Goal: Transaction & Acquisition: Purchase product/service

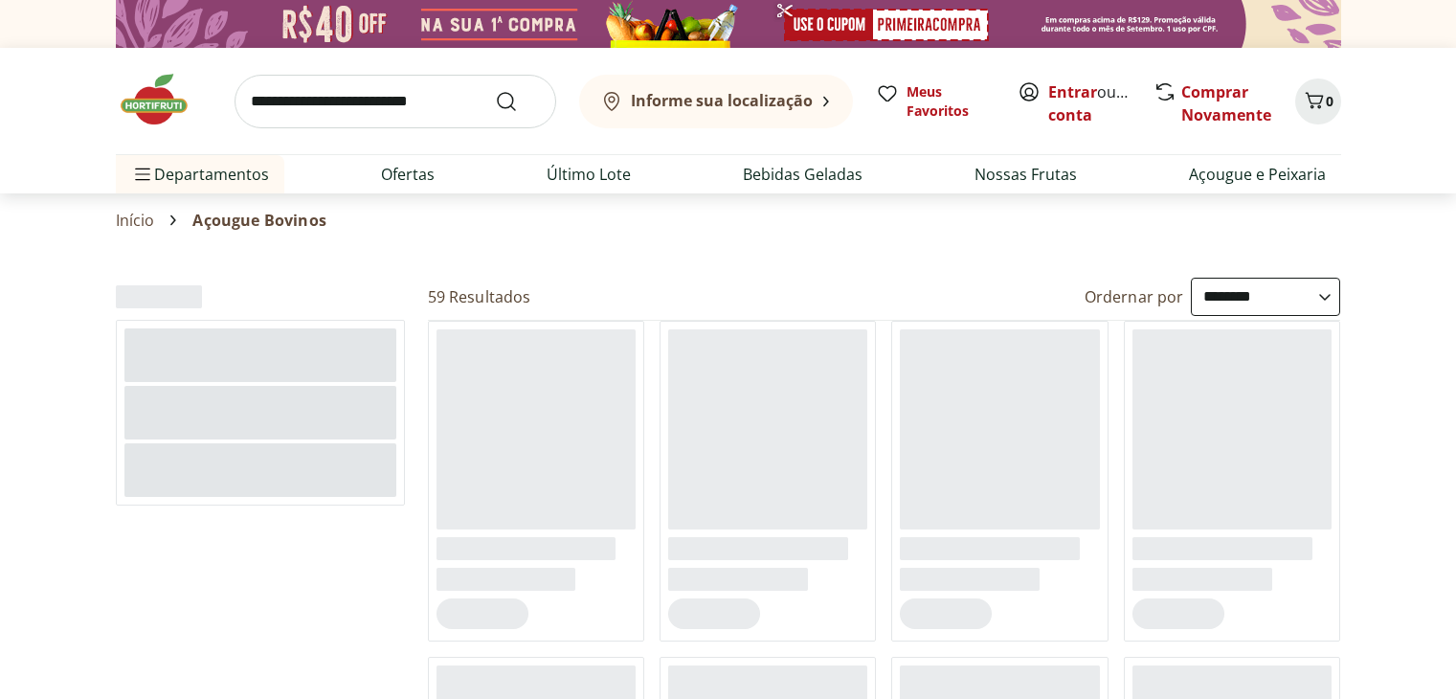
select select "**********"
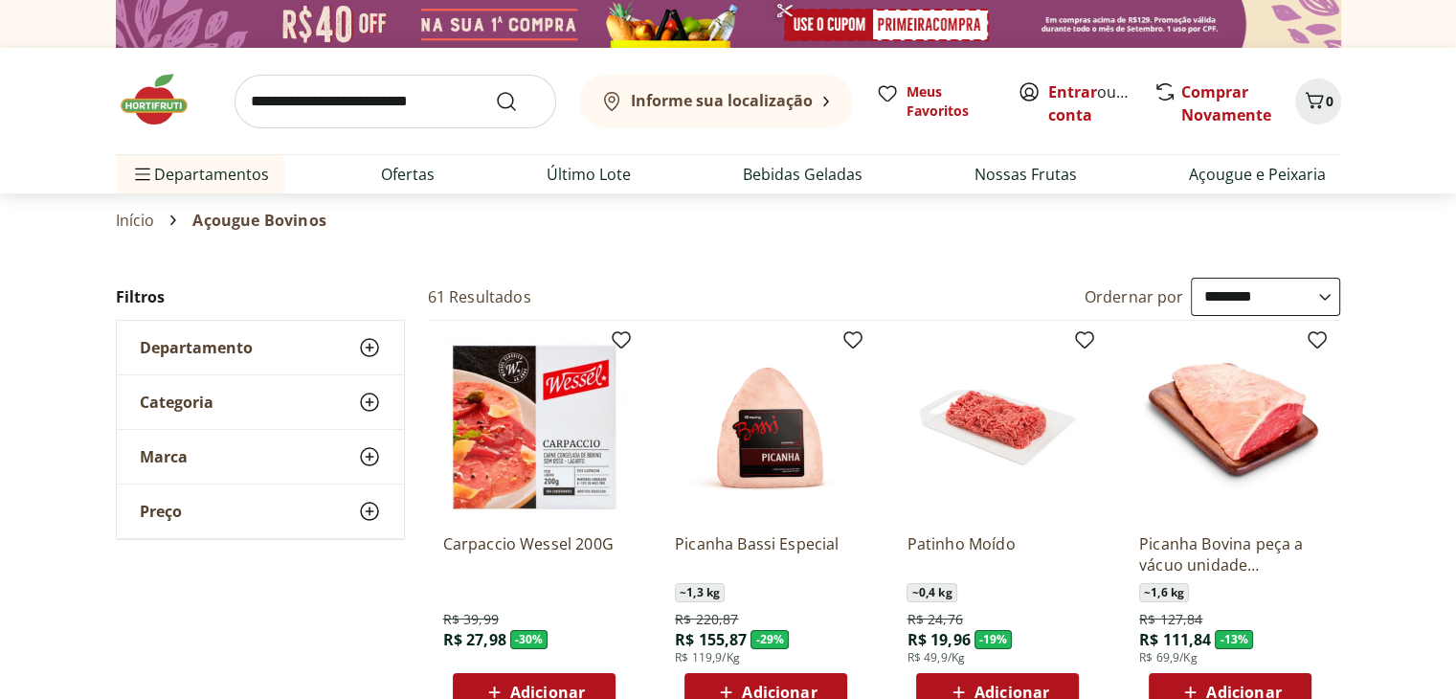
click at [171, 105] on img at bounding box center [164, 99] width 96 height 57
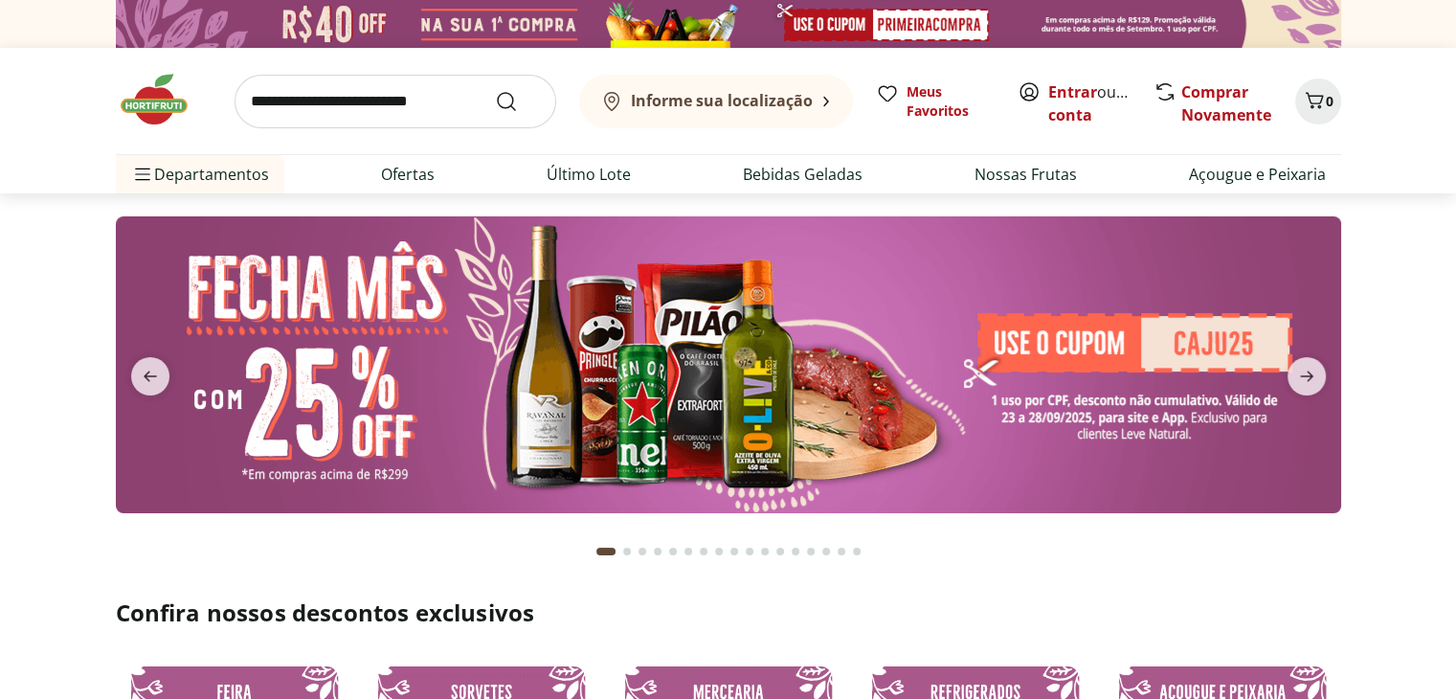
click at [716, 109] on b "Informe sua localização" at bounding box center [722, 100] width 182 height 21
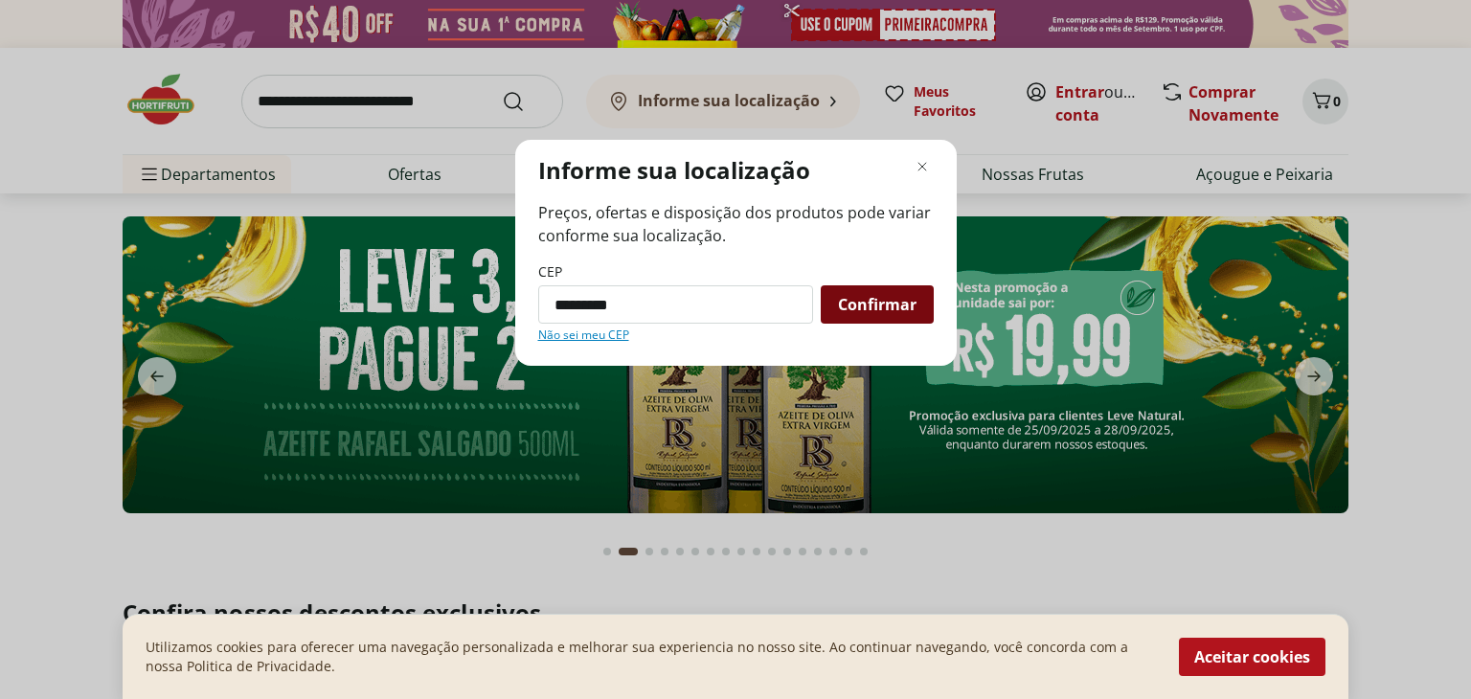
type input "*********"
click at [864, 304] on span "Confirmar" at bounding box center [877, 304] width 79 height 15
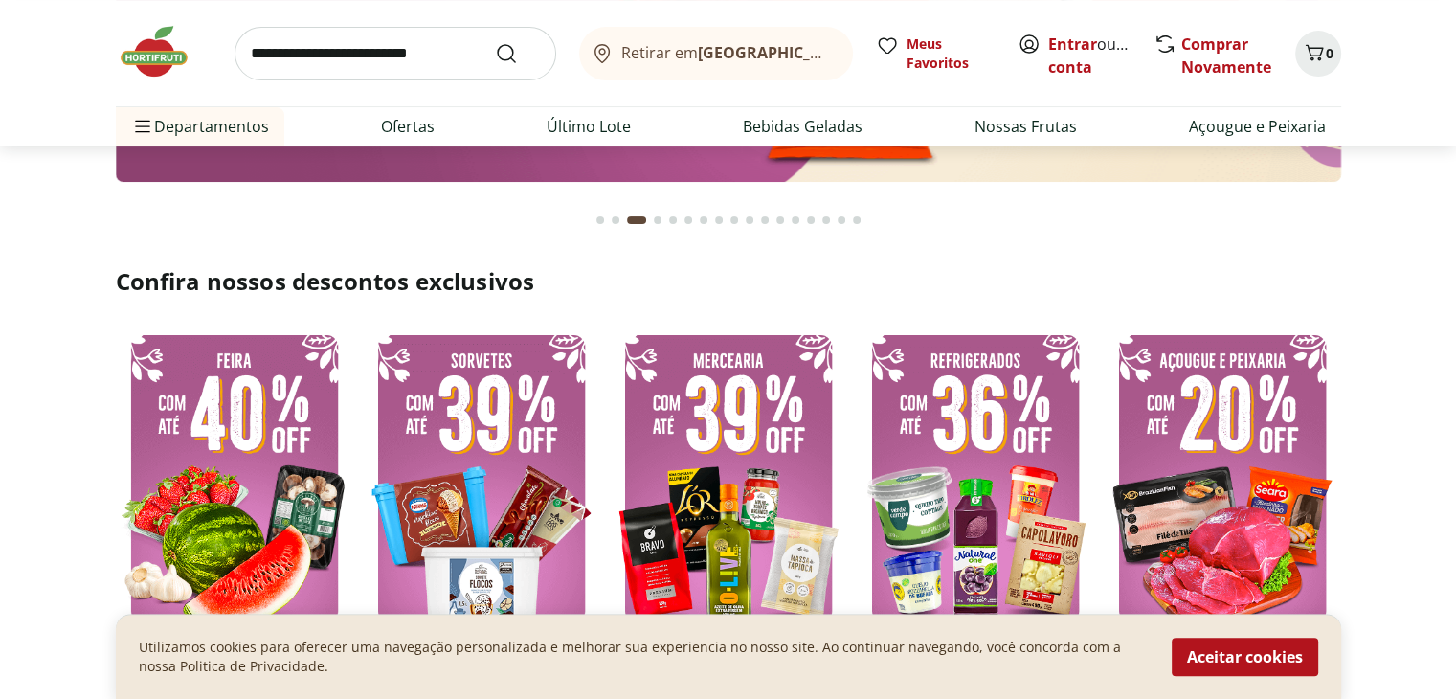
scroll to position [364, 0]
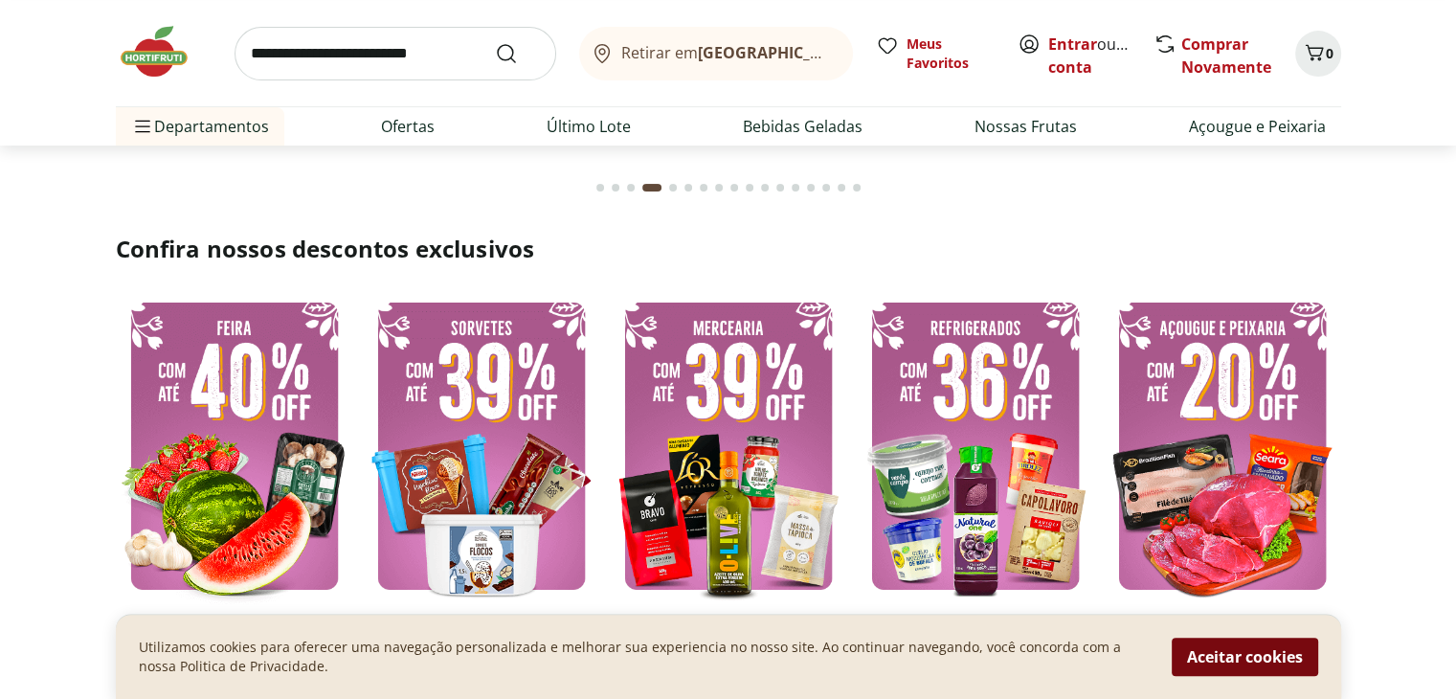
click at [1245, 663] on button "Aceitar cookies" at bounding box center [1245, 657] width 146 height 38
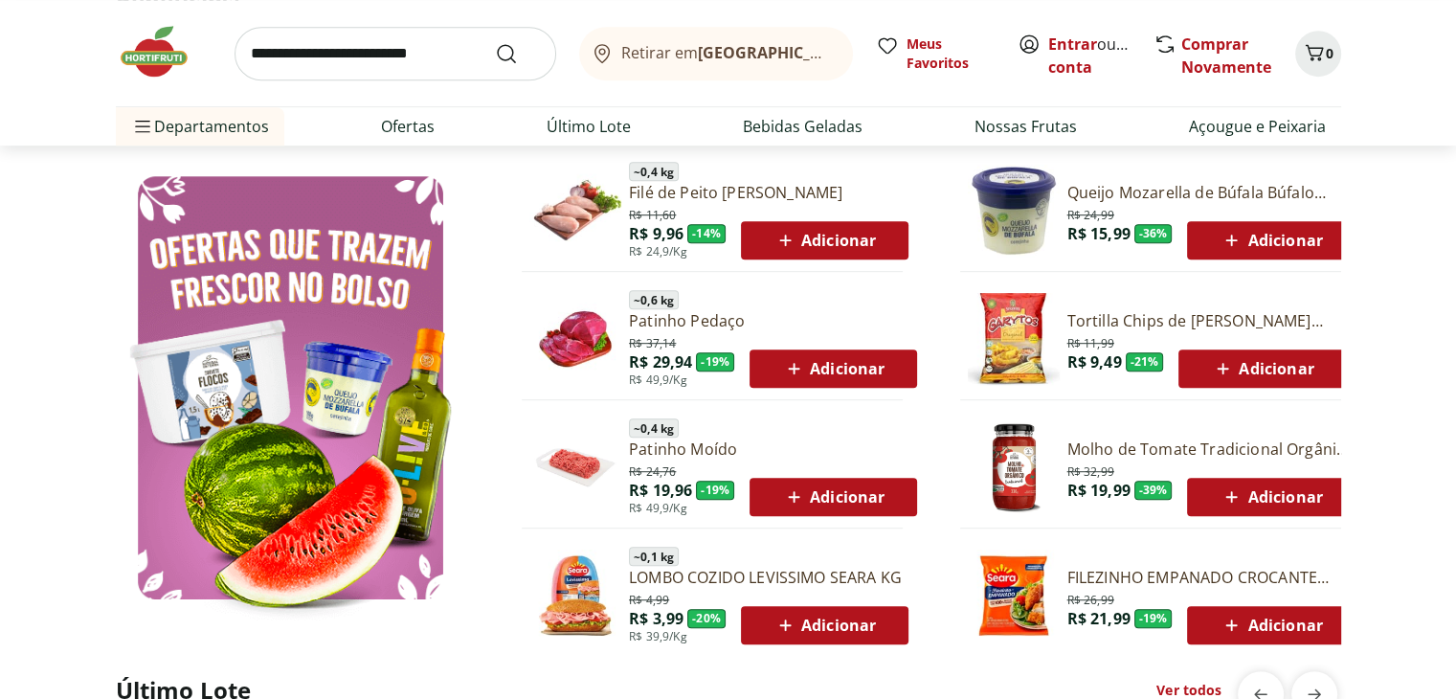
scroll to position [1009, 0]
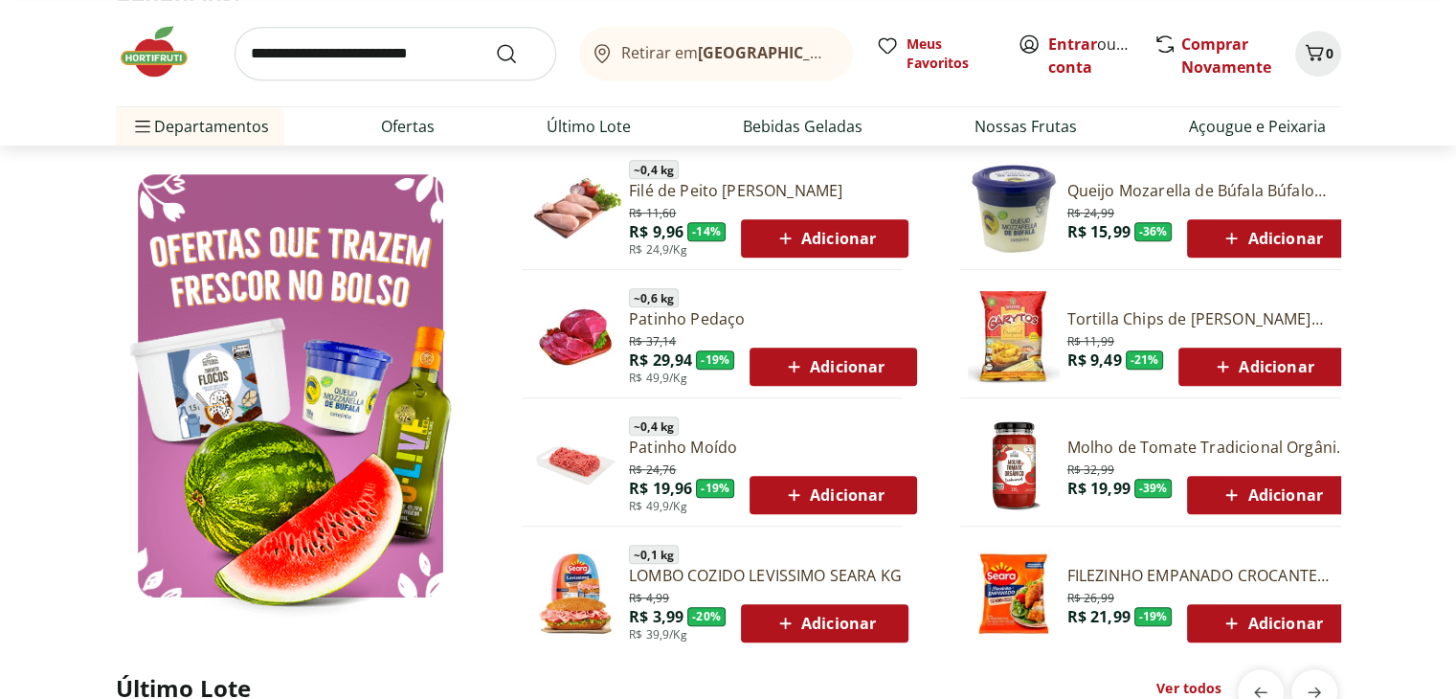
click at [592, 461] on img at bounding box center [575, 465] width 92 height 92
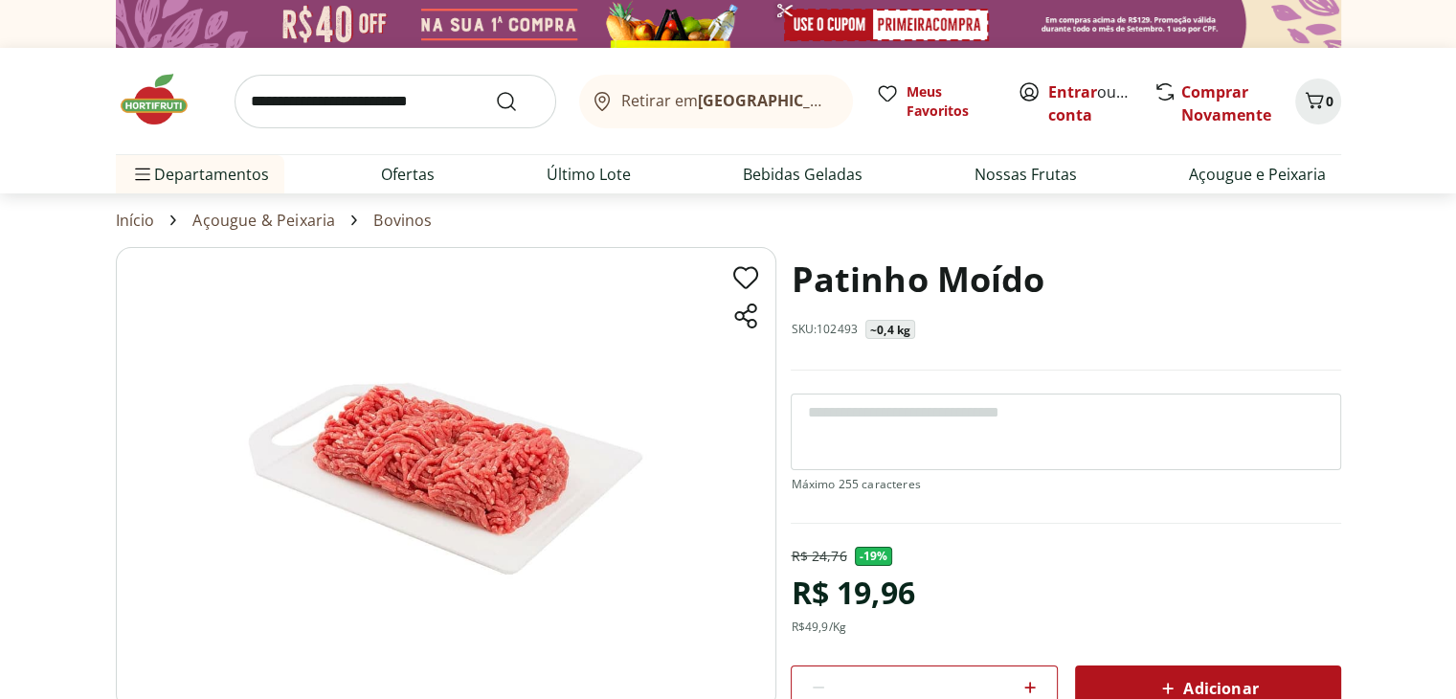
click at [295, 226] on link "Açougue & Peixaria" at bounding box center [263, 220] width 143 height 17
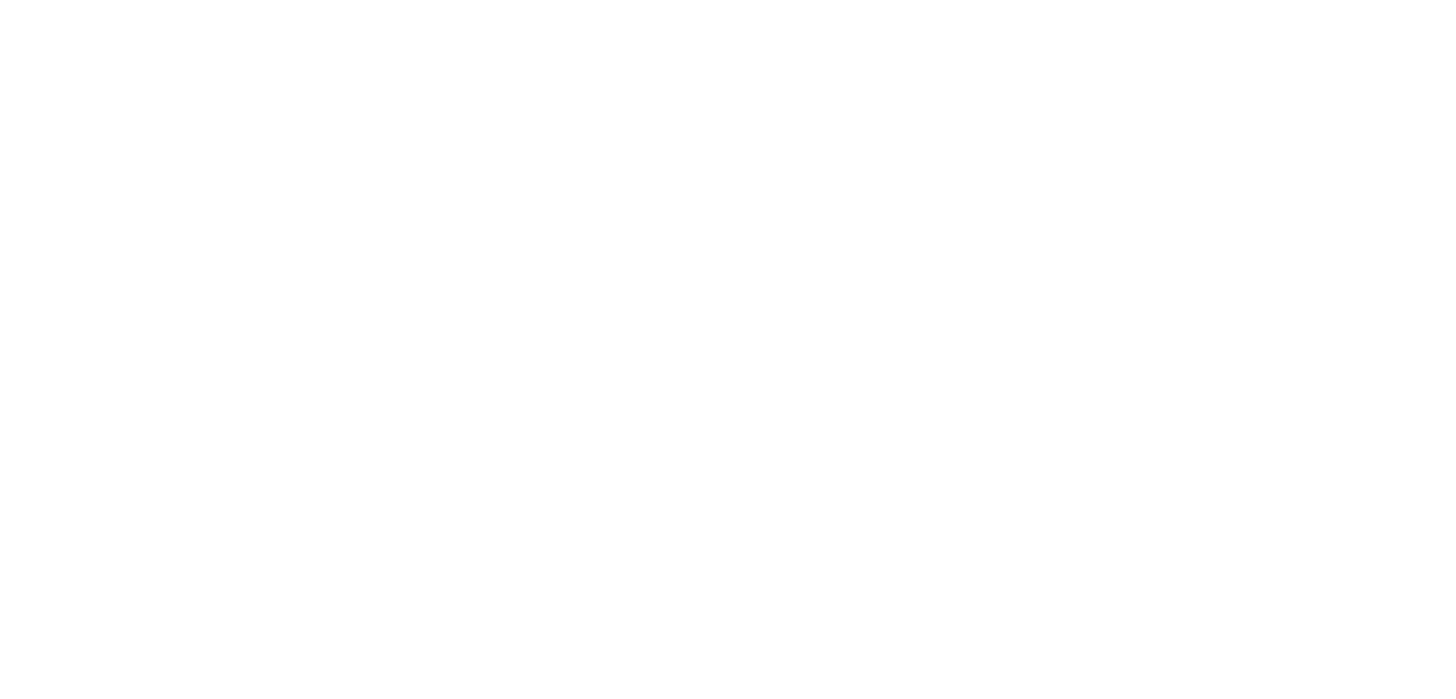
select select "**********"
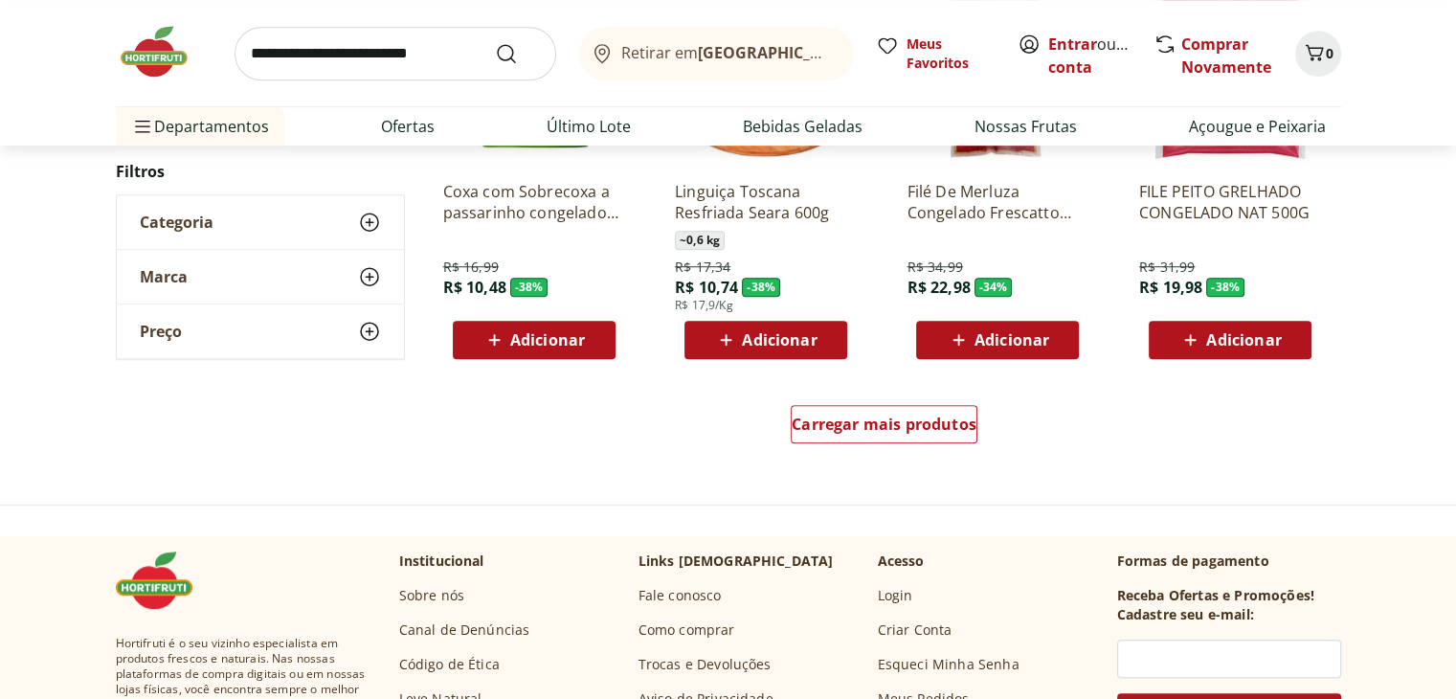
scroll to position [1195, 0]
click at [918, 441] on div "Carregar mais produtos" at bounding box center [884, 424] width 187 height 38
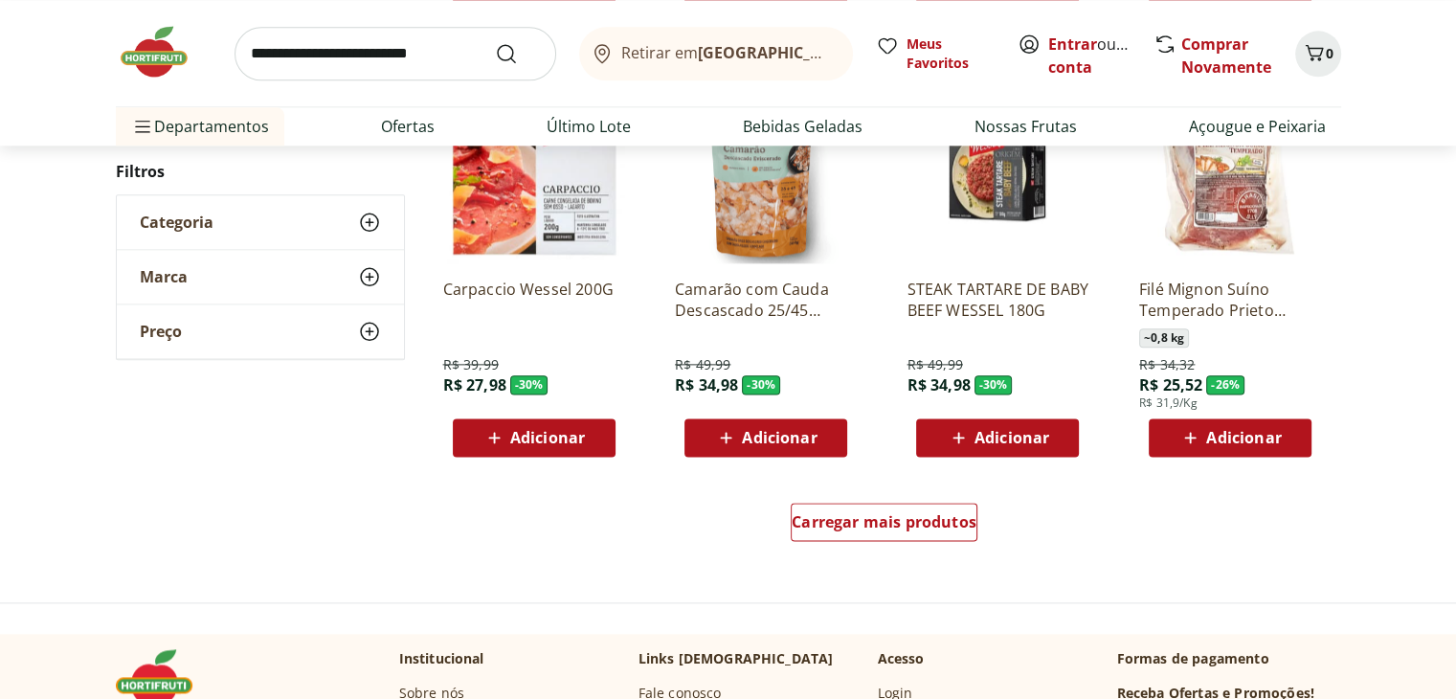
scroll to position [2366, 0]
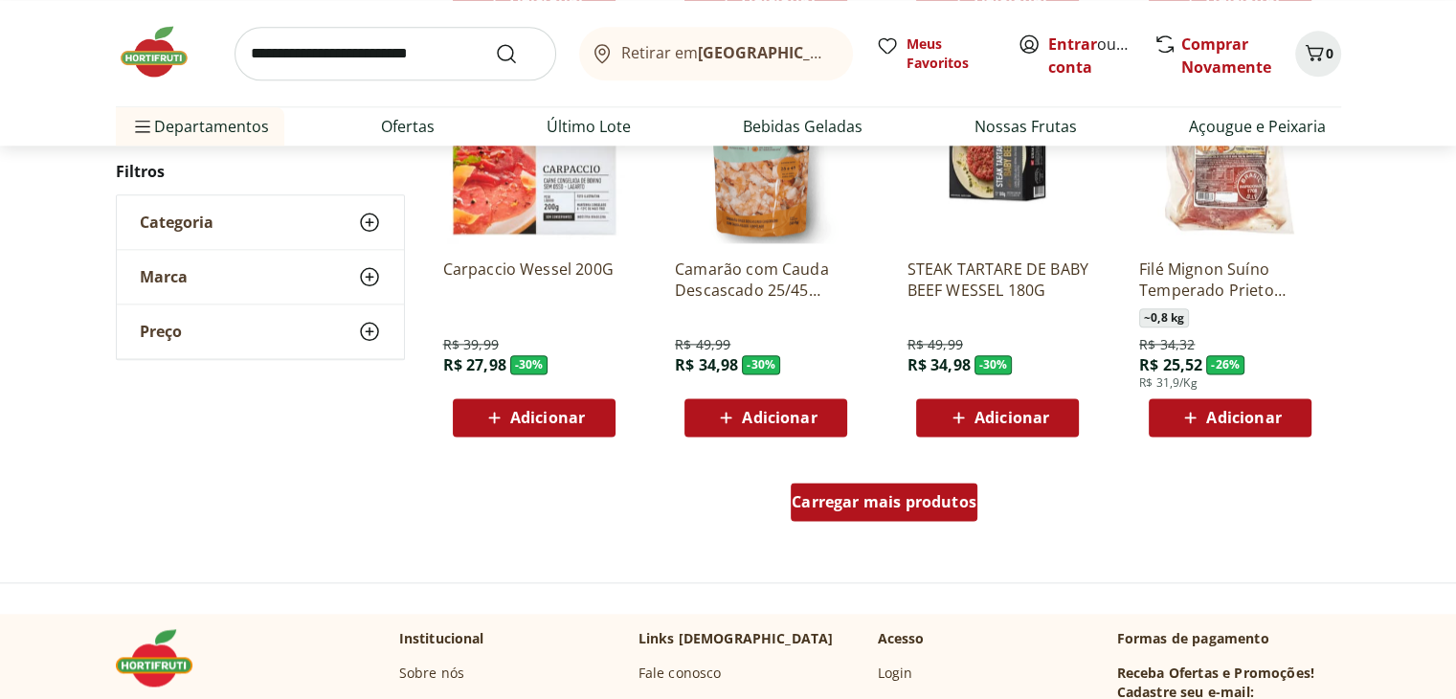
click at [883, 524] on link "Carregar mais produtos" at bounding box center [884, 506] width 187 height 46
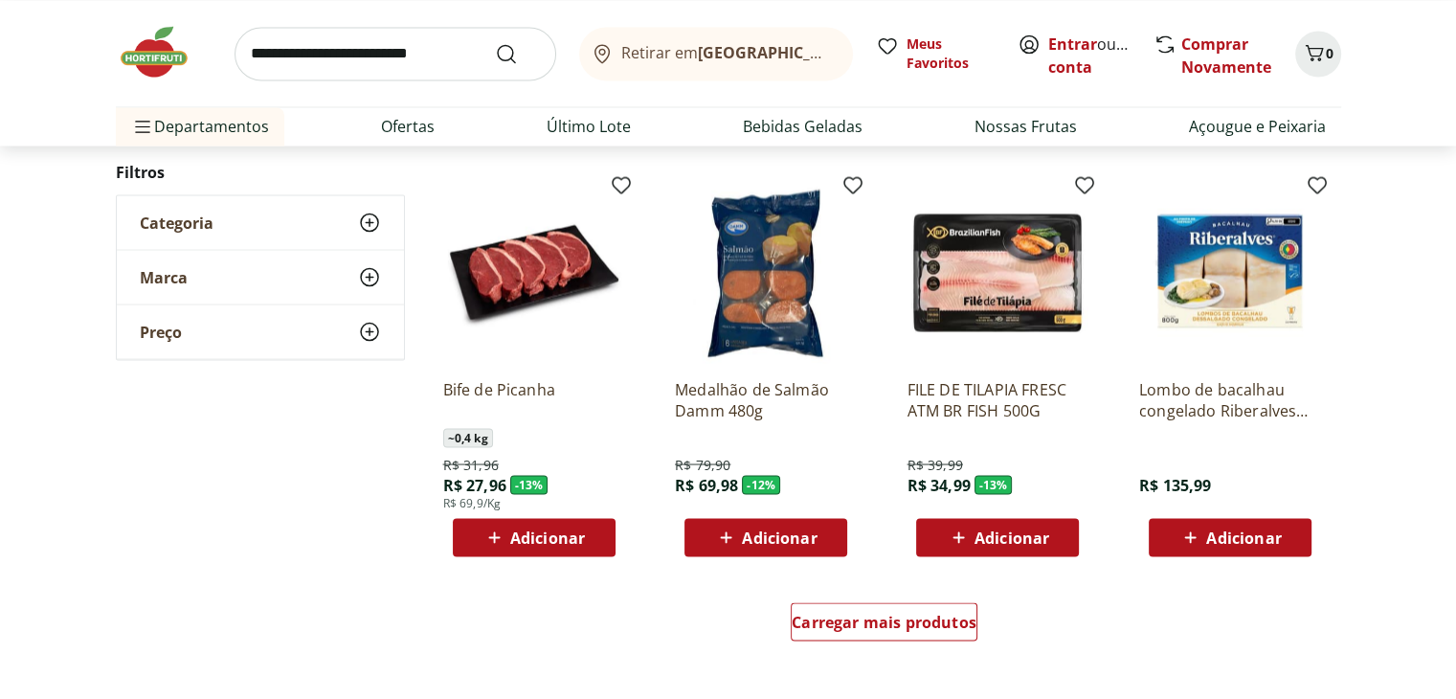
scroll to position [3494, 0]
click at [832, 624] on span "Carregar mais produtos" at bounding box center [884, 621] width 185 height 15
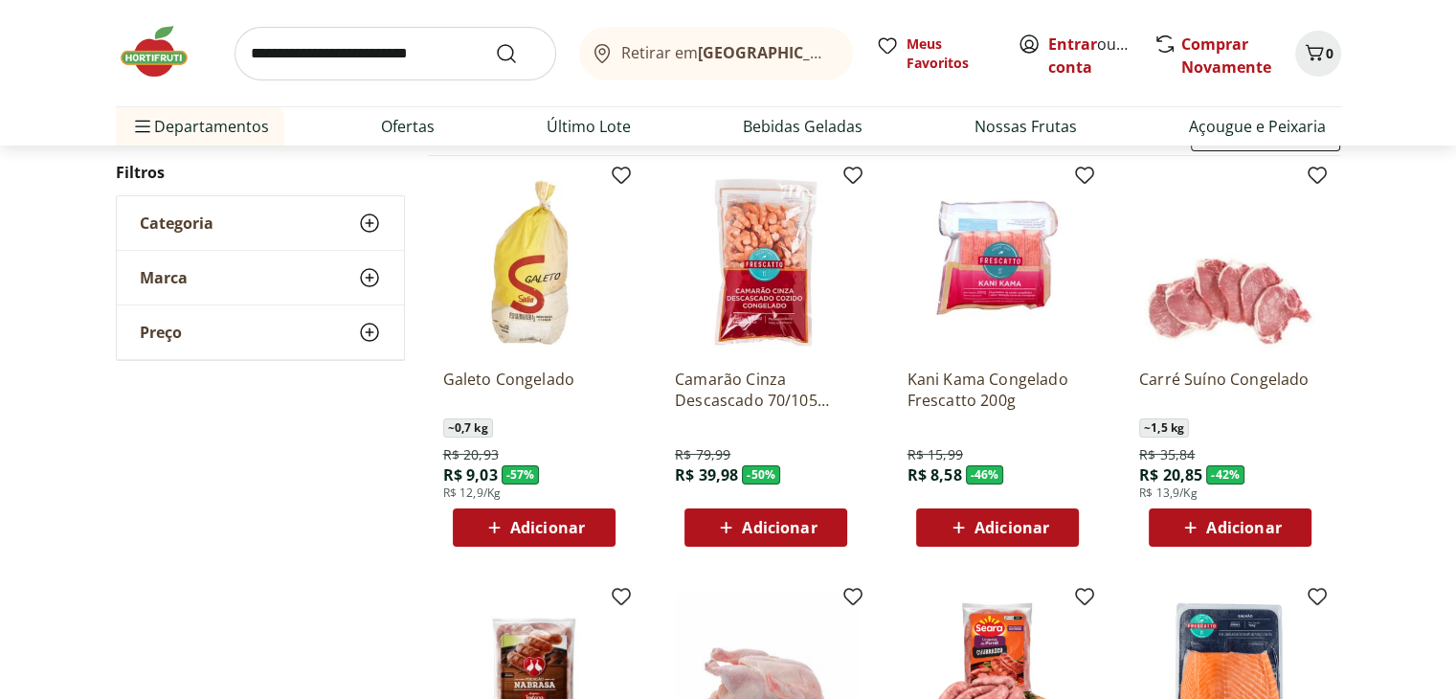
scroll to position [0, 0]
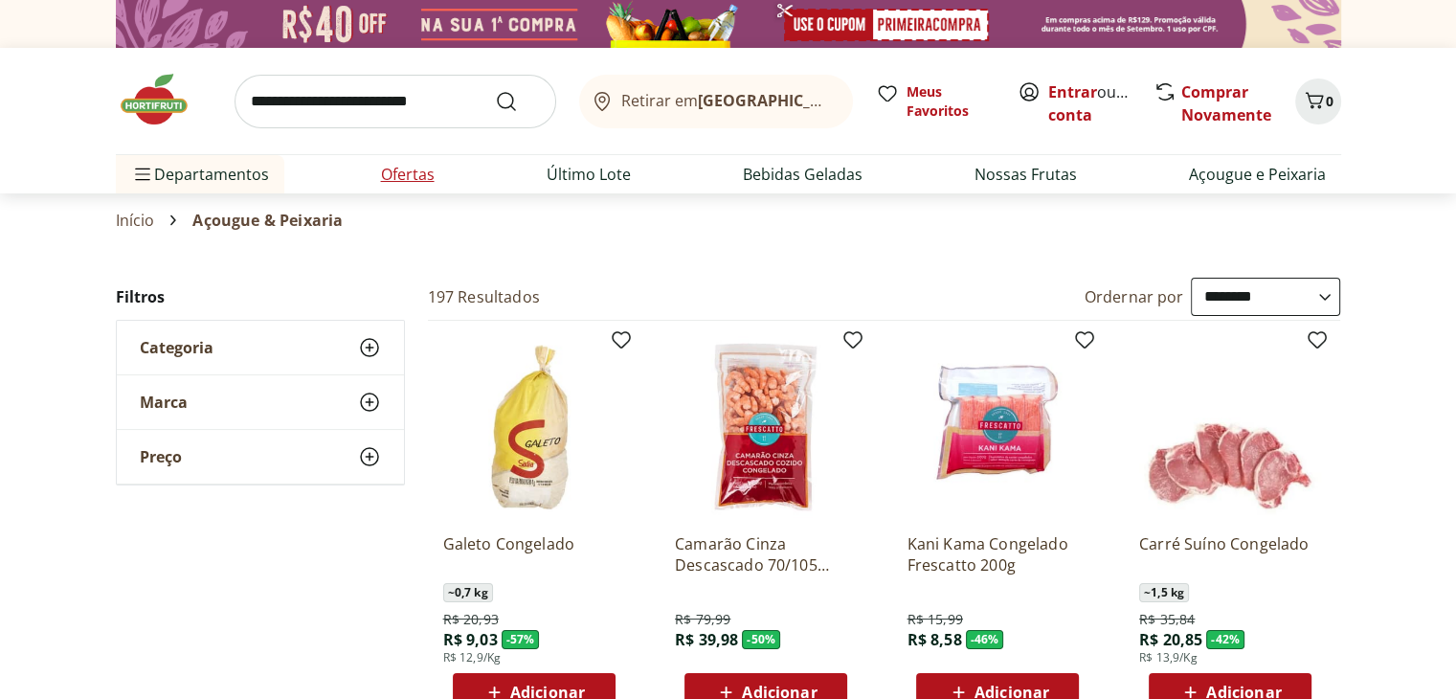
click at [414, 171] on link "Ofertas" at bounding box center [408, 174] width 54 height 23
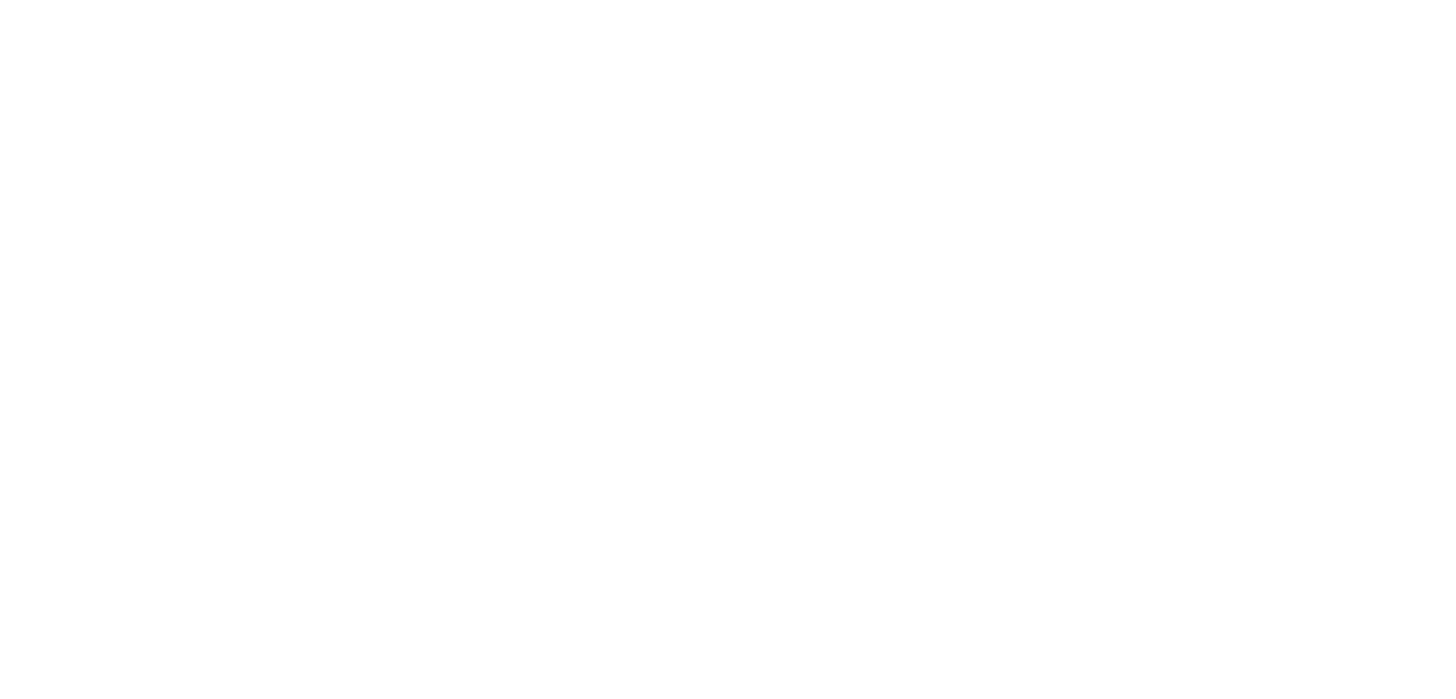
select select "**********"
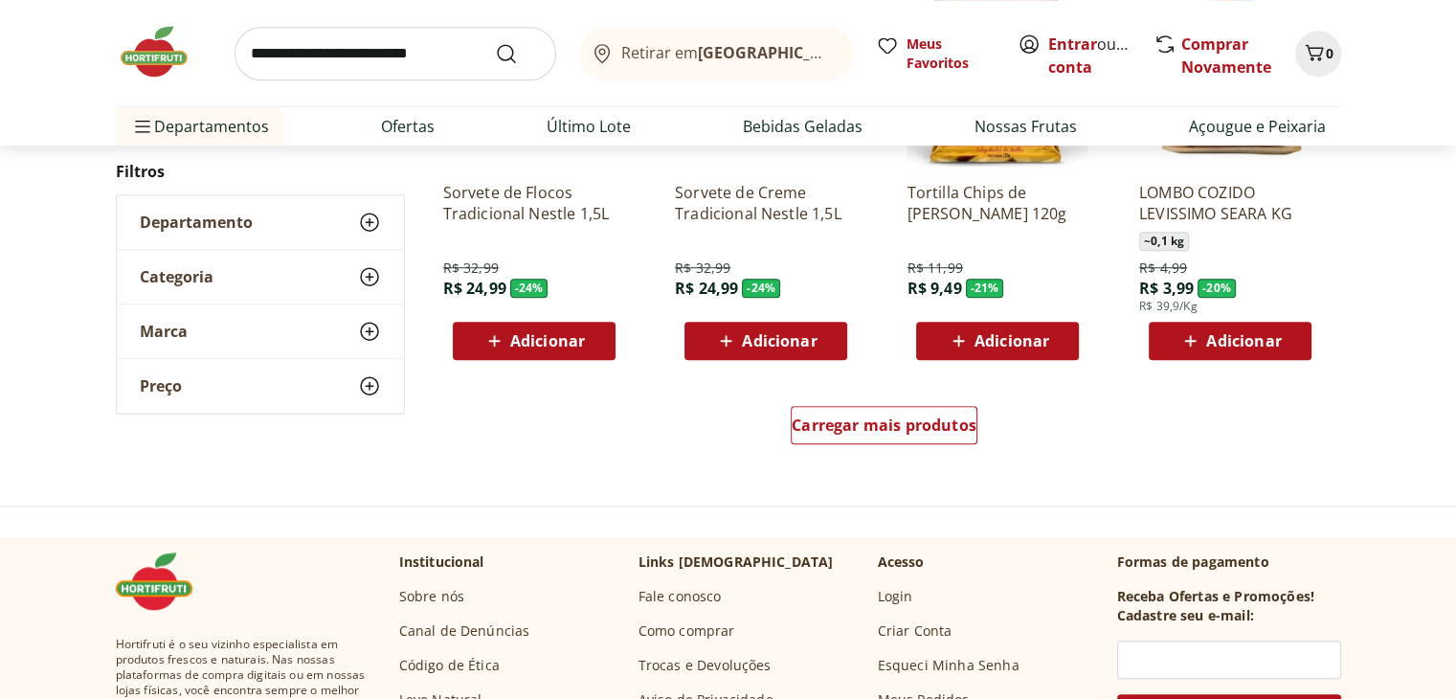
scroll to position [1159, 0]
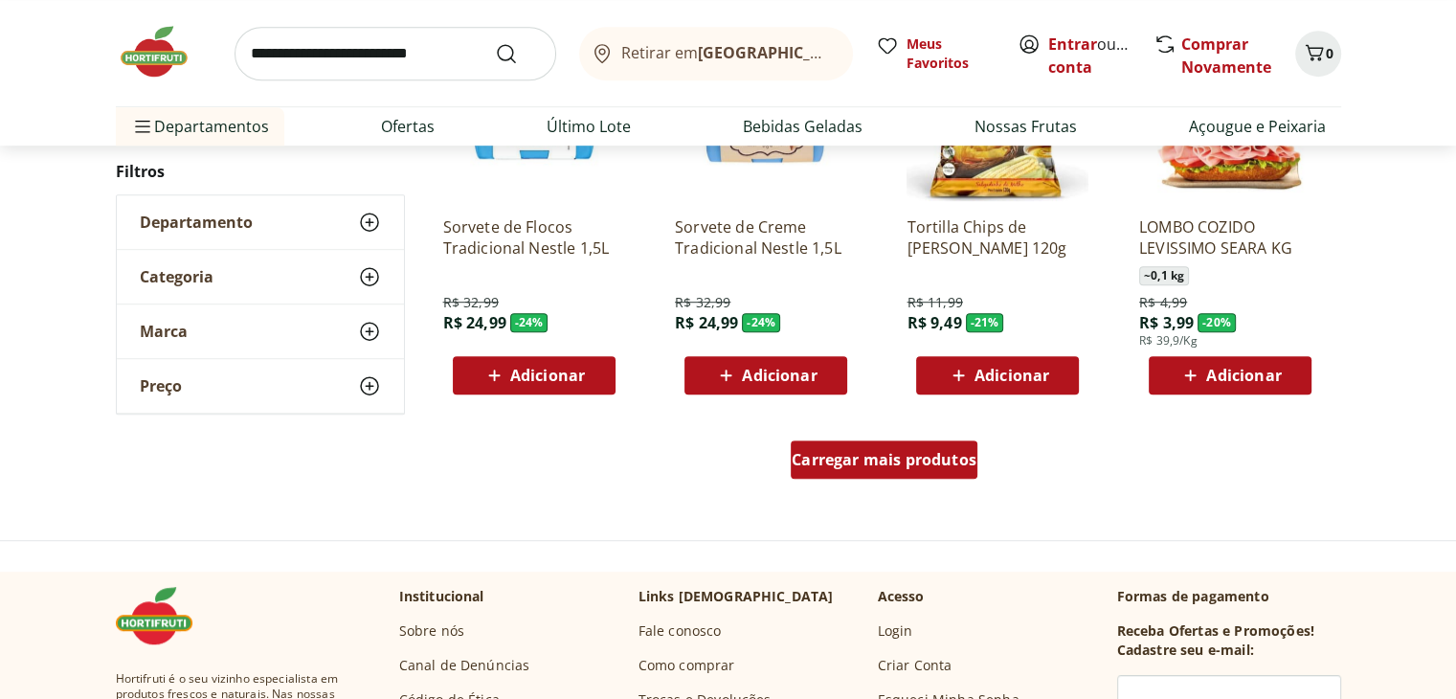
click at [910, 461] on span "Carregar mais produtos" at bounding box center [884, 459] width 185 height 15
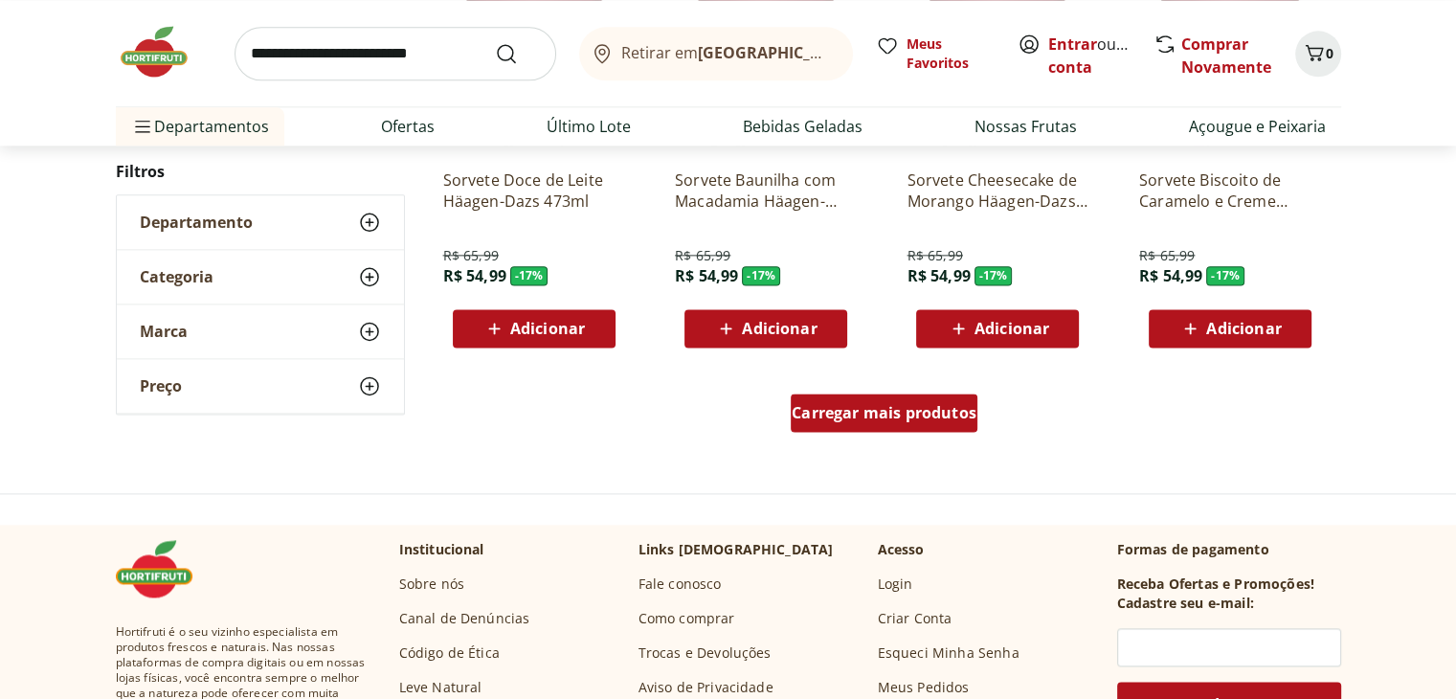
scroll to position [2459, 0]
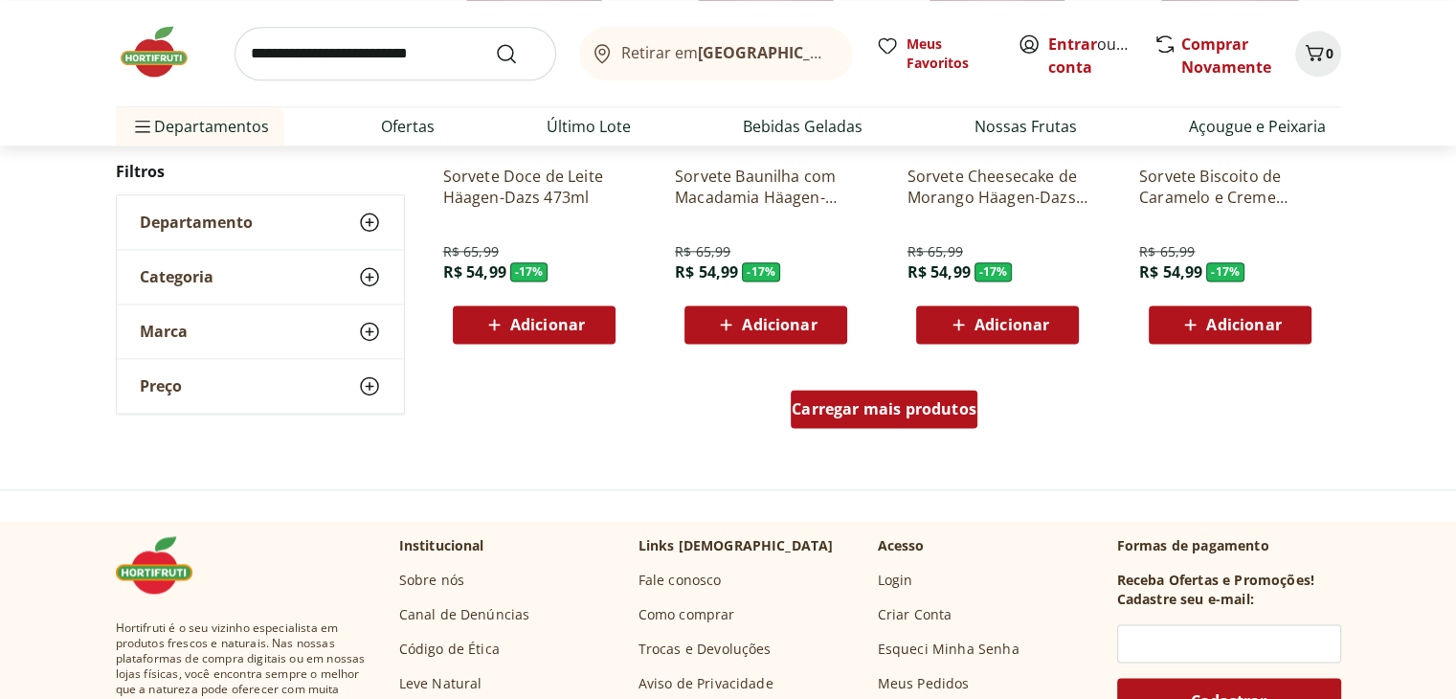
click at [897, 420] on div "Carregar mais produtos" at bounding box center [884, 409] width 187 height 38
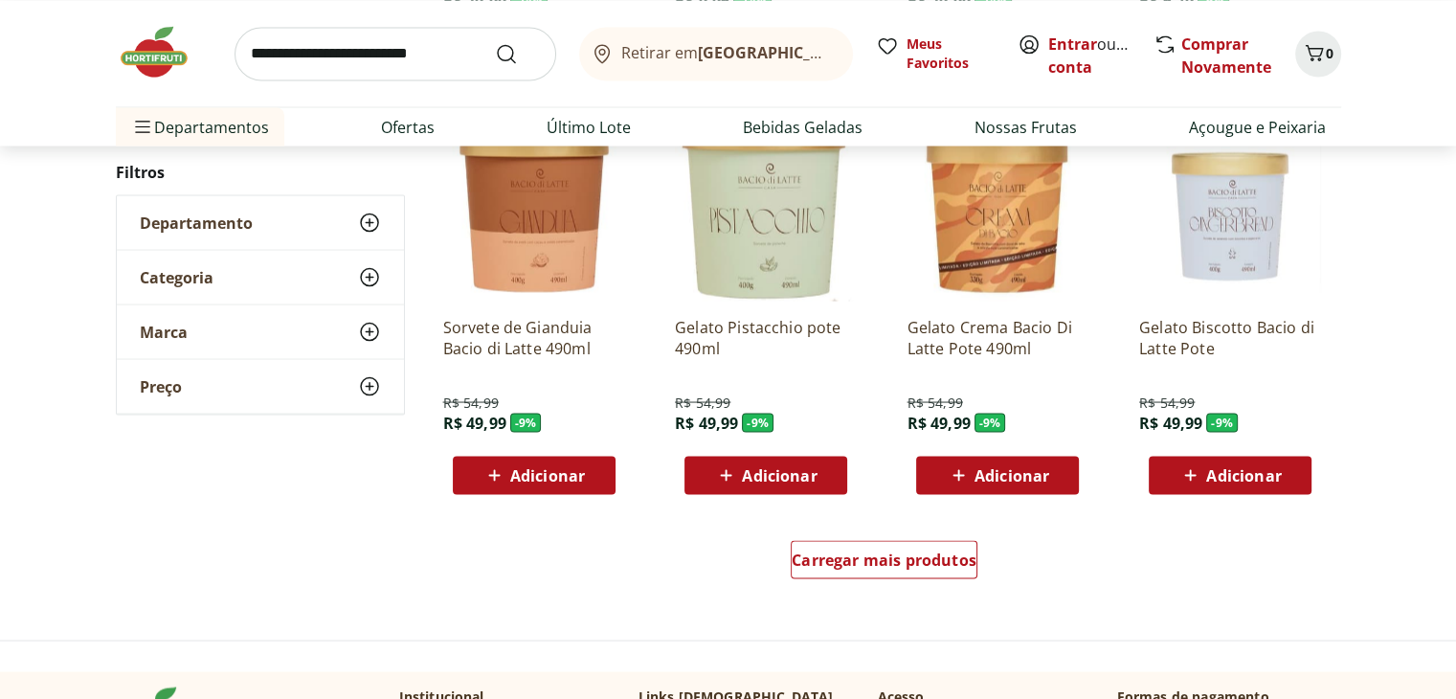
scroll to position [3561, 0]
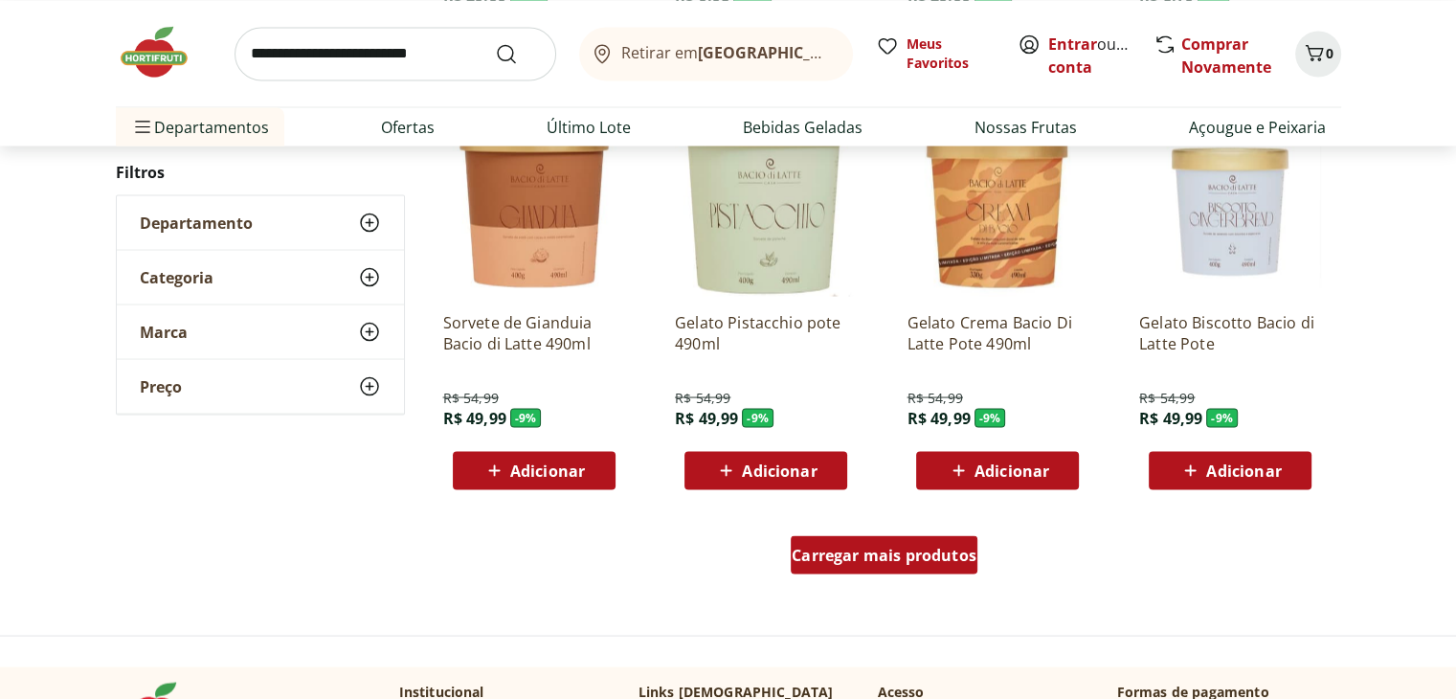
click at [858, 572] on div "Carregar mais produtos" at bounding box center [884, 554] width 187 height 38
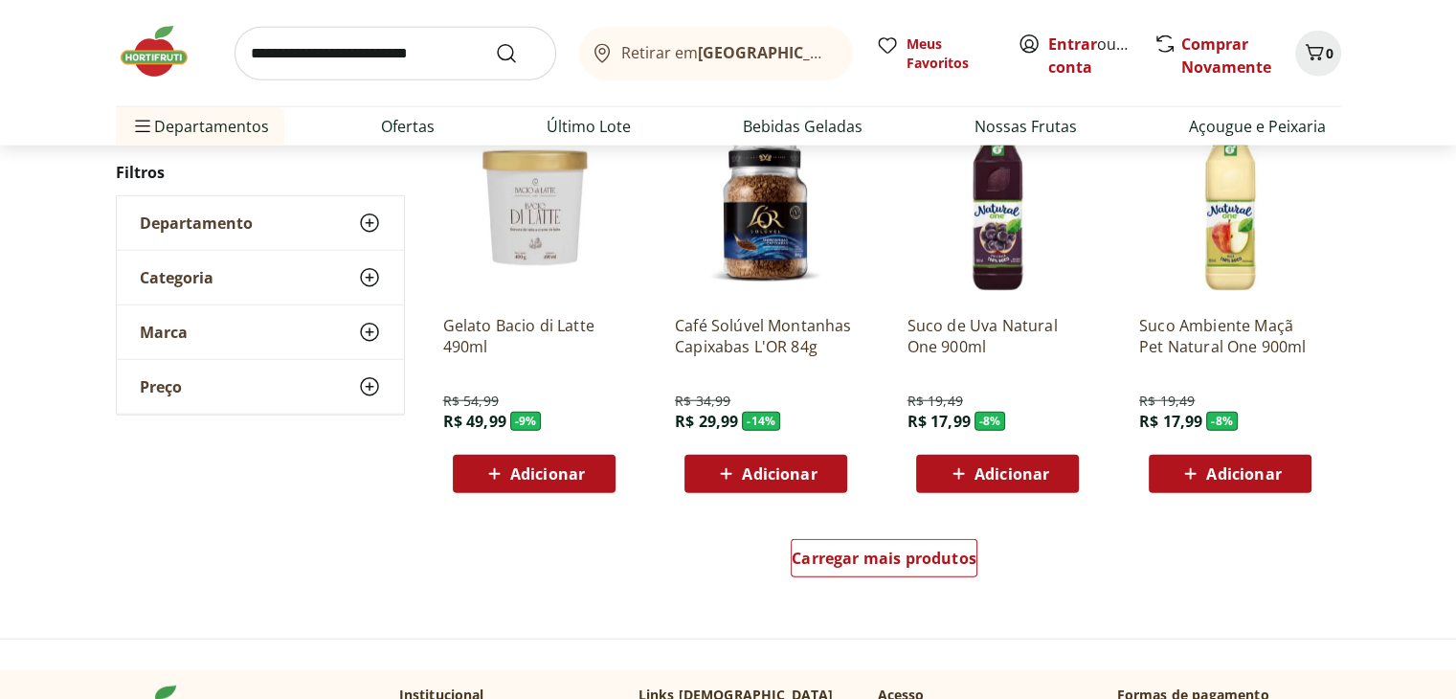
scroll to position [4806, 0]
click at [852, 556] on span "Carregar mais produtos" at bounding box center [884, 557] width 185 height 15
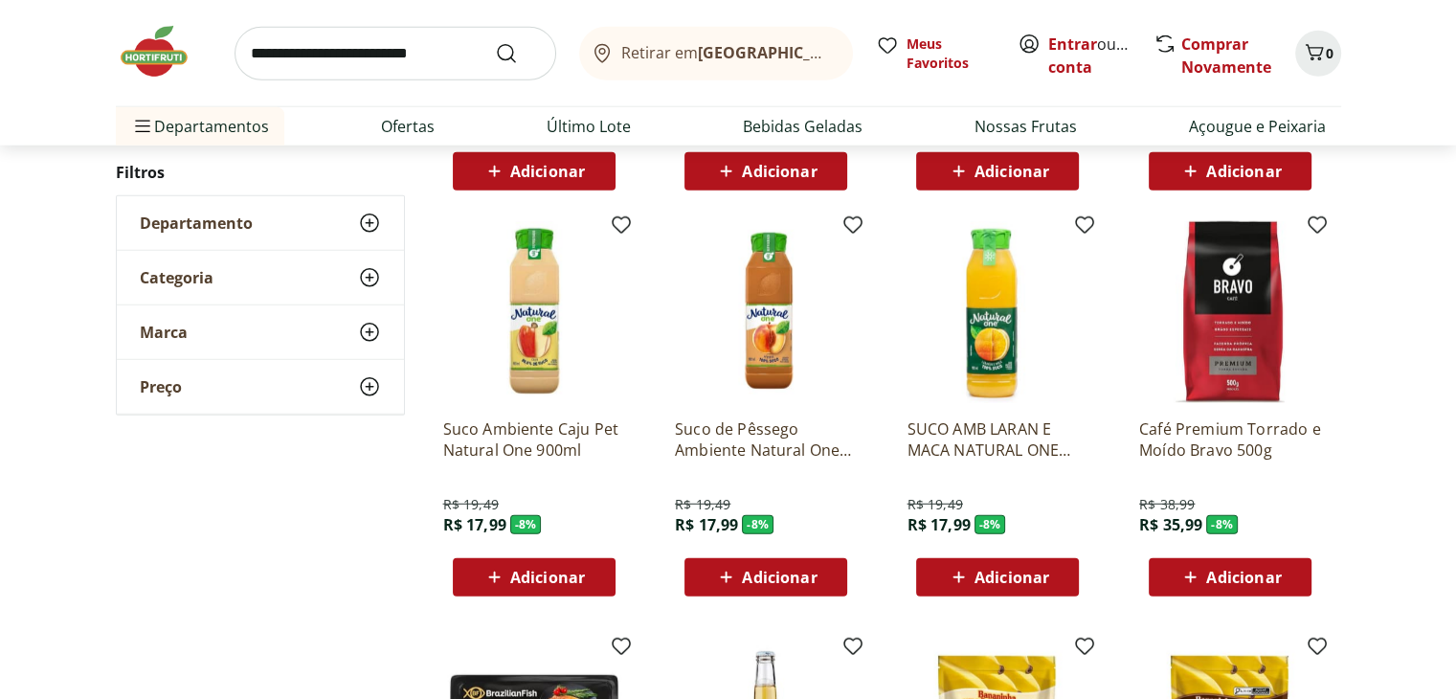
scroll to position [5120, 0]
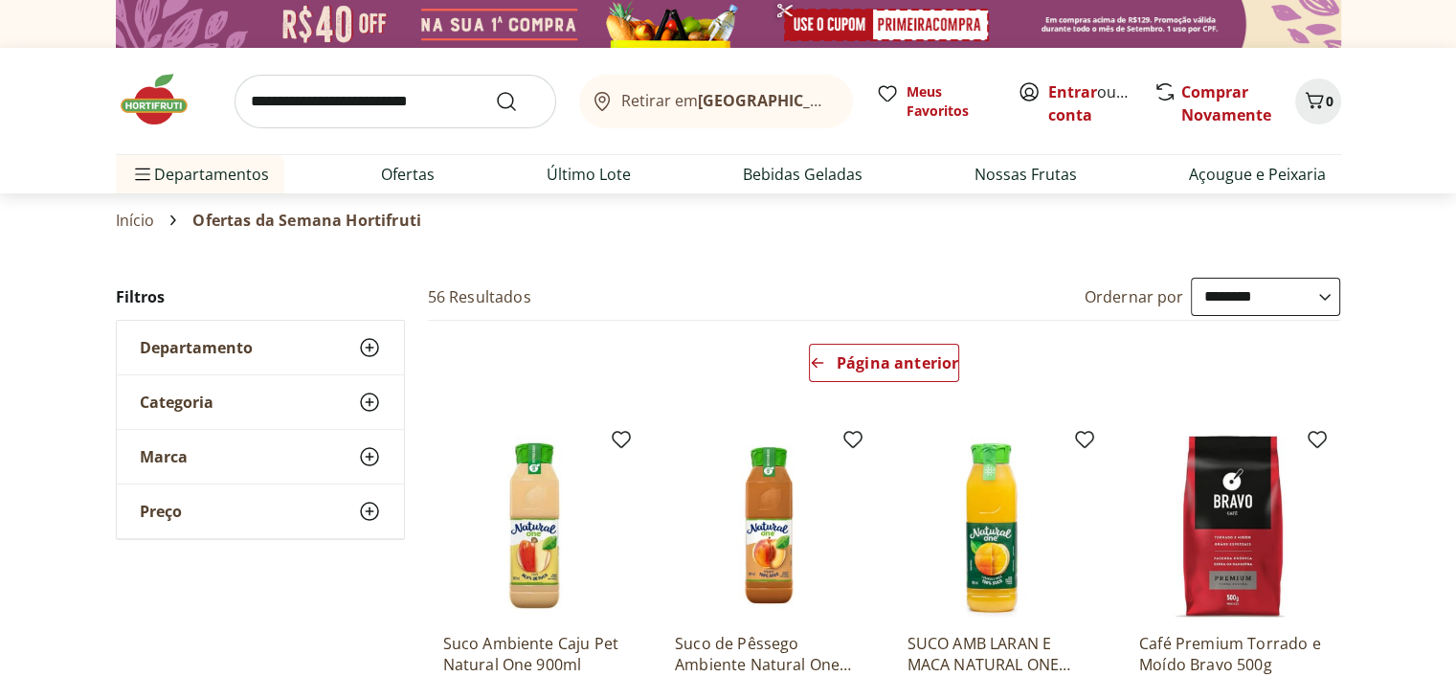
click at [150, 103] on img at bounding box center [164, 99] width 96 height 57
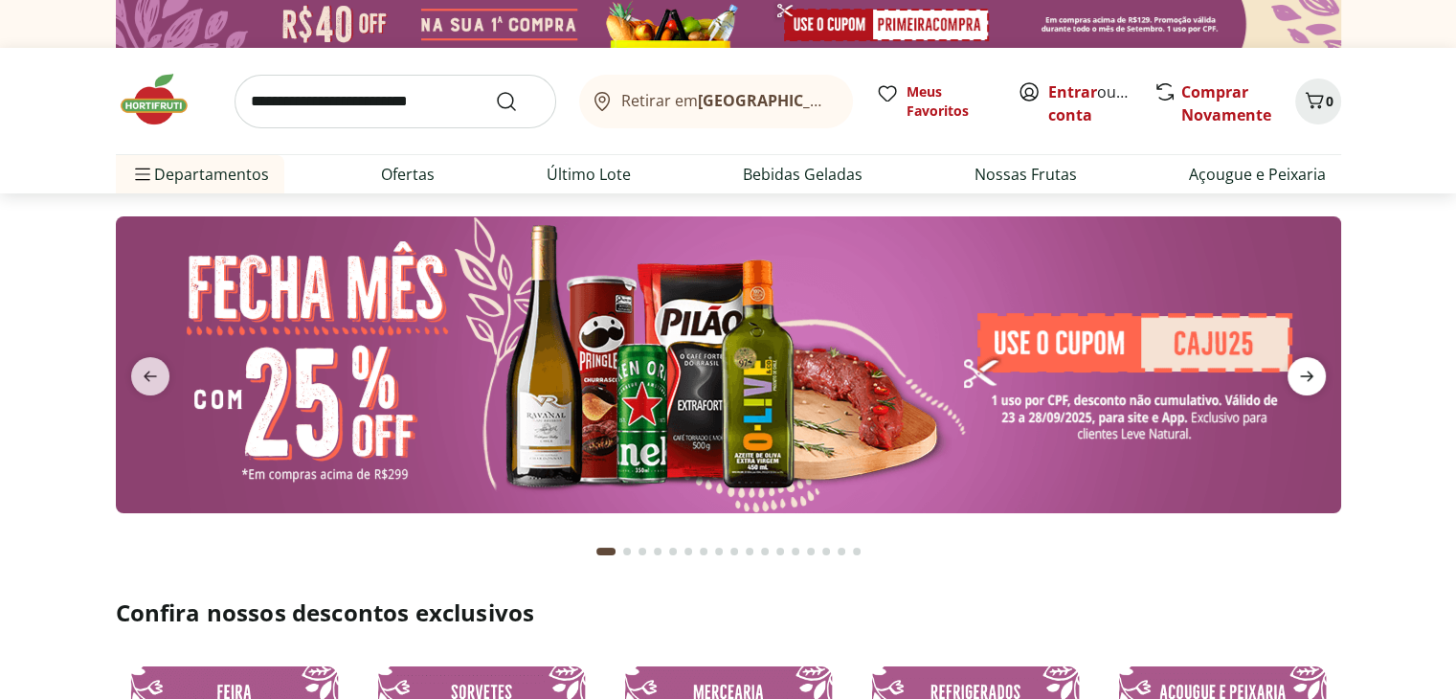
click at [1298, 376] on icon "next" at bounding box center [1306, 376] width 23 height 23
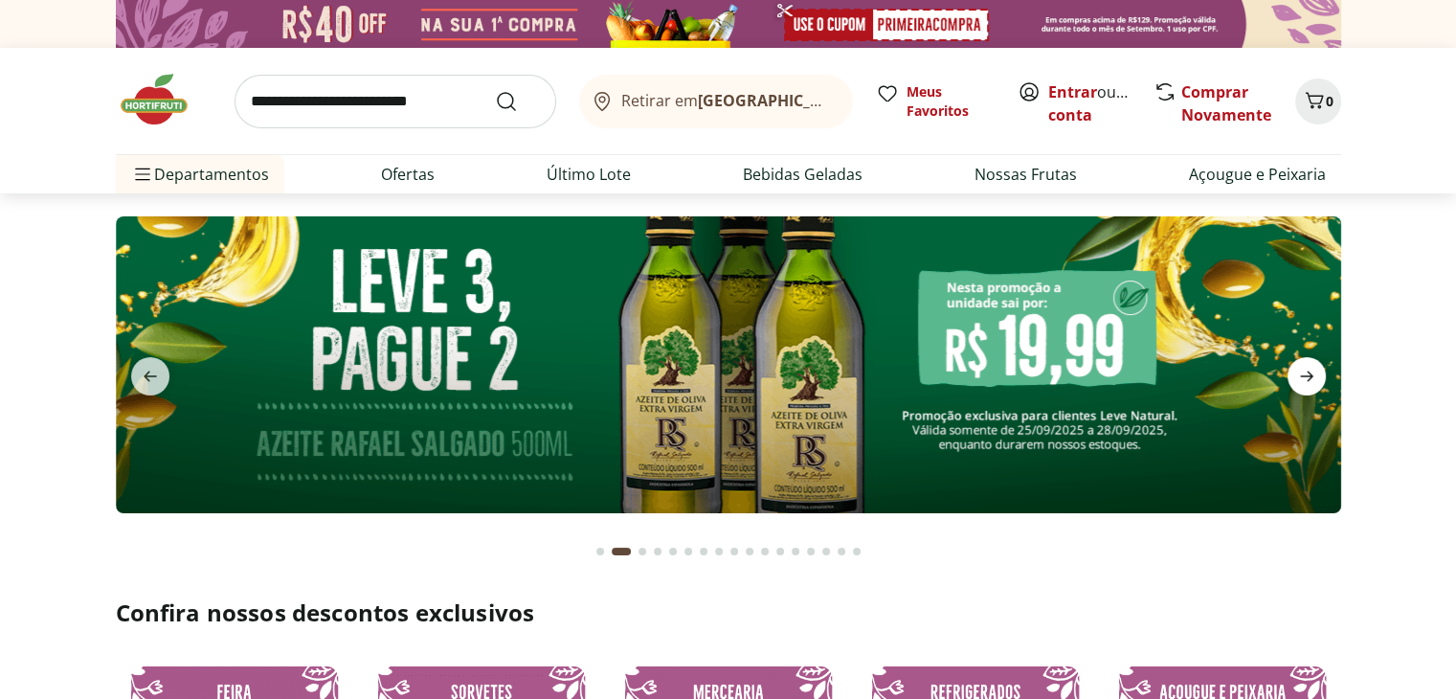
click at [1298, 376] on icon "next" at bounding box center [1306, 376] width 23 height 23
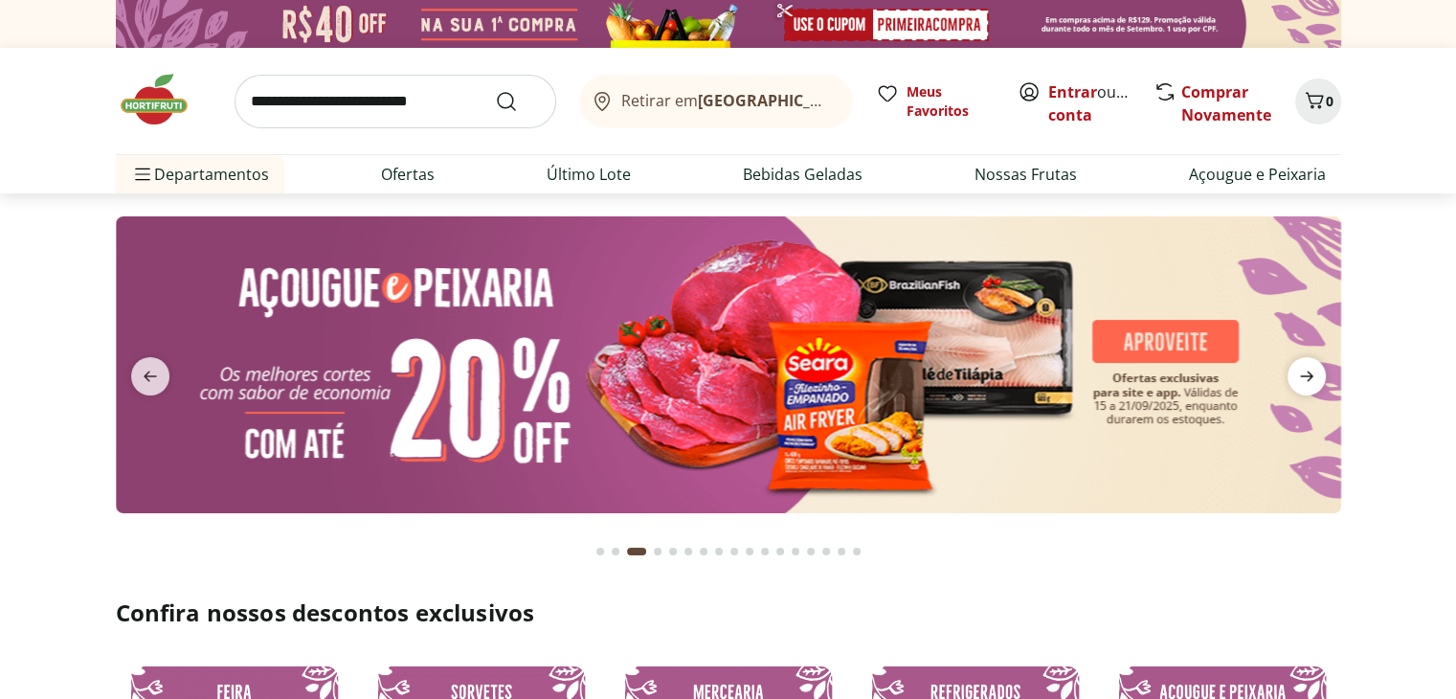
click at [1298, 376] on icon "next" at bounding box center [1306, 376] width 23 height 23
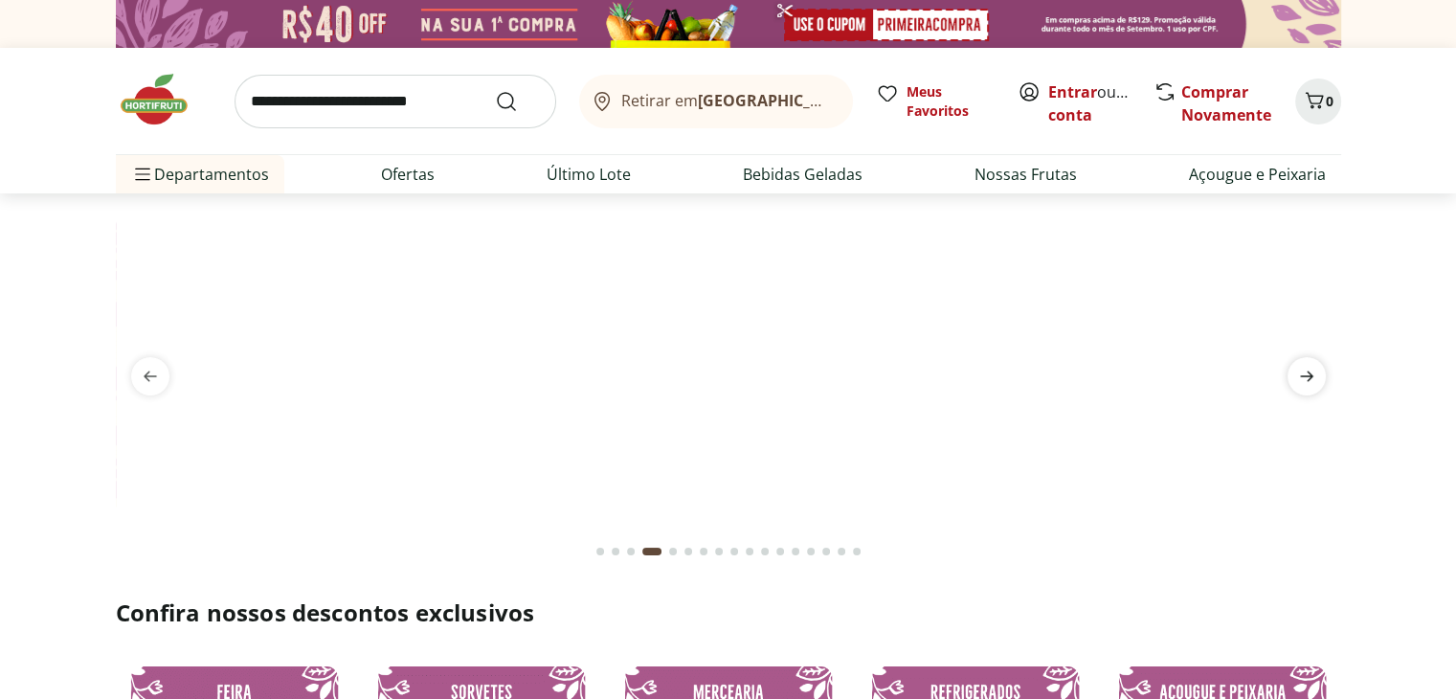
click at [1298, 376] on icon "next" at bounding box center [1306, 376] width 23 height 23
click at [1181, 216] on img at bounding box center [727, 216] width 1225 height 0
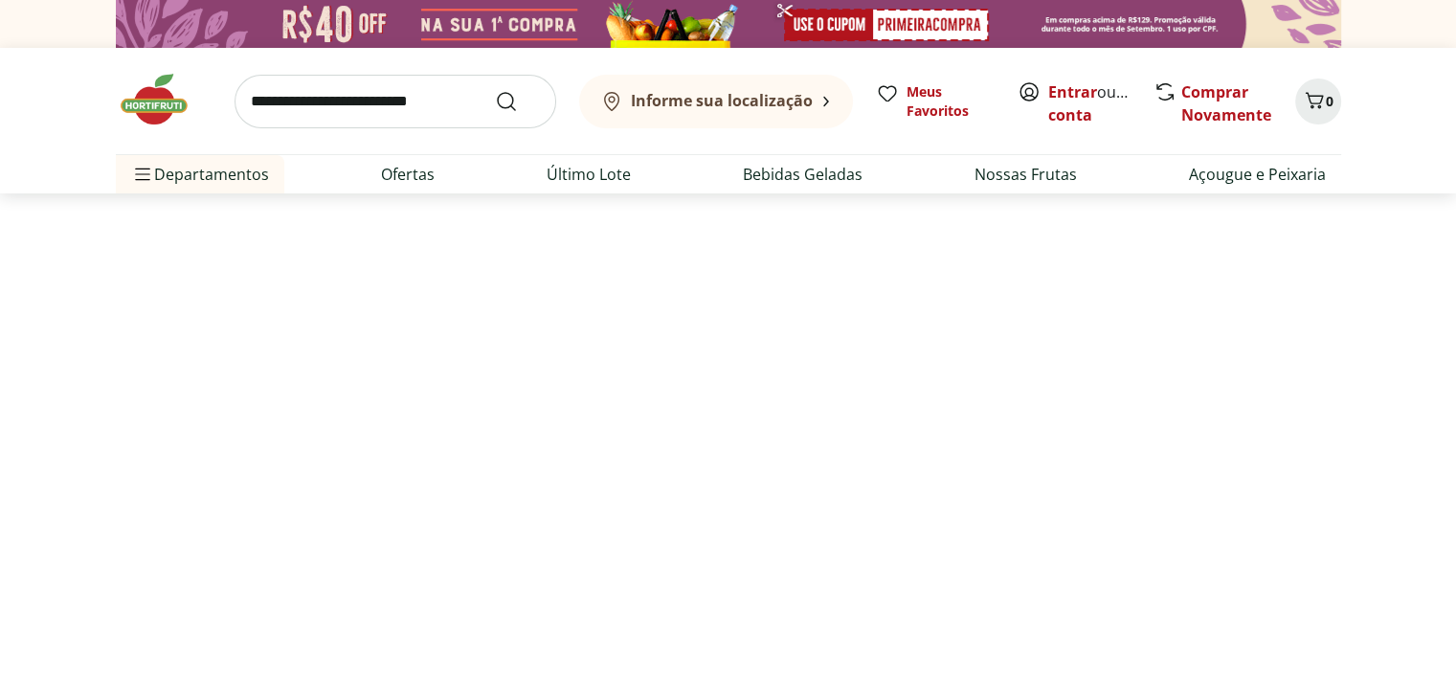
select select "**********"
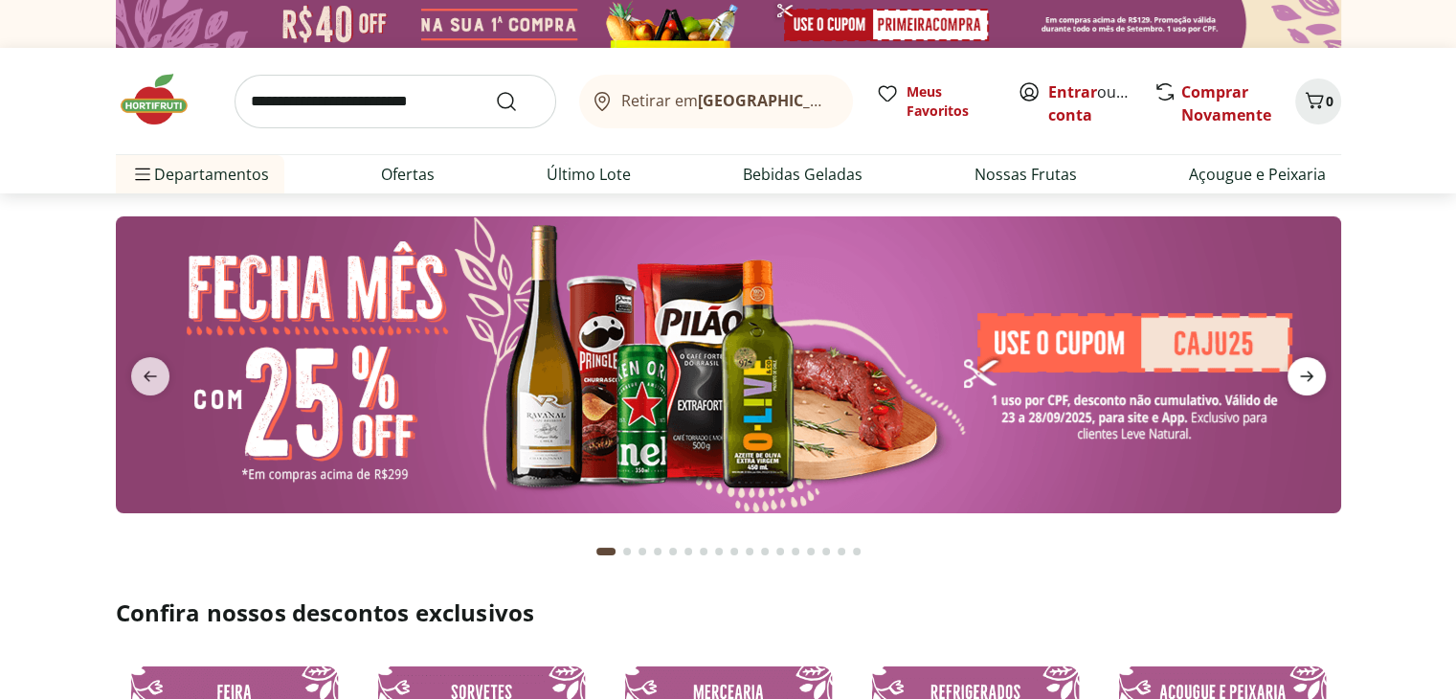
click at [1306, 374] on icon "next" at bounding box center [1306, 376] width 23 height 23
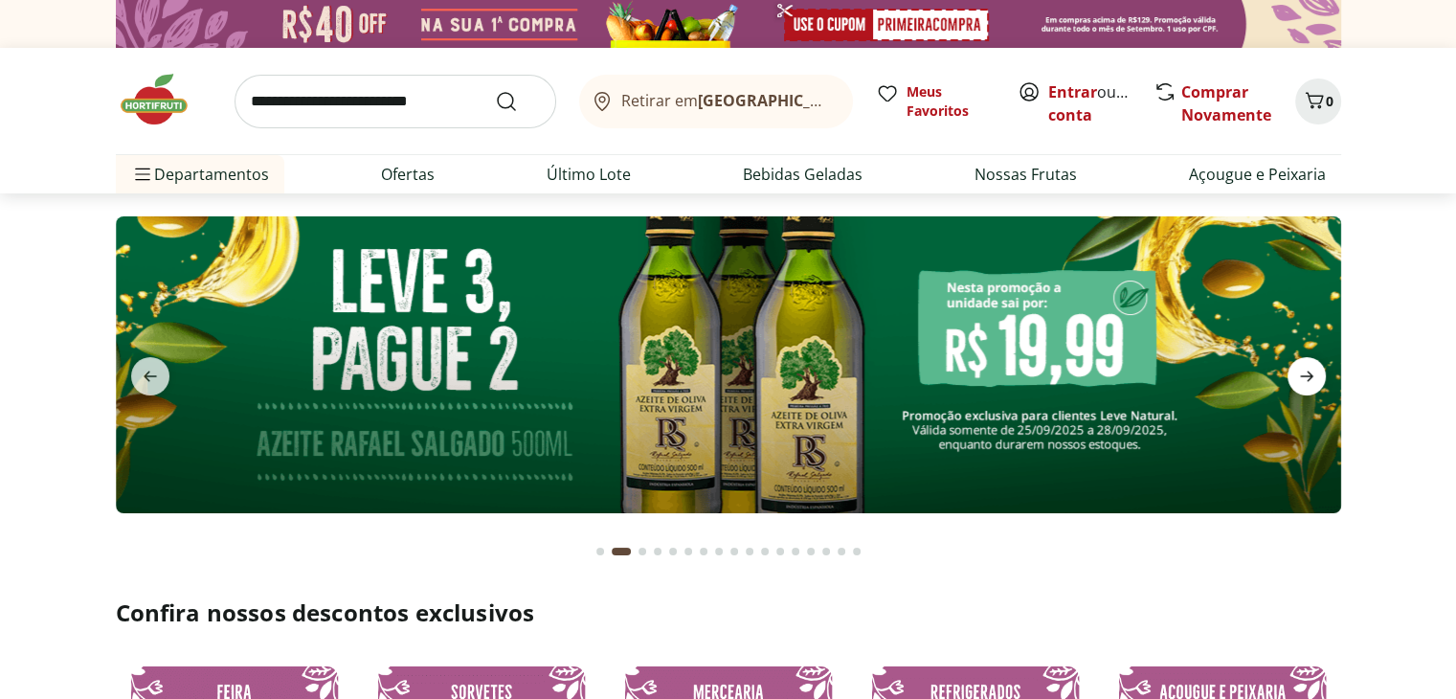
click at [1306, 374] on icon "next" at bounding box center [1306, 376] width 23 height 23
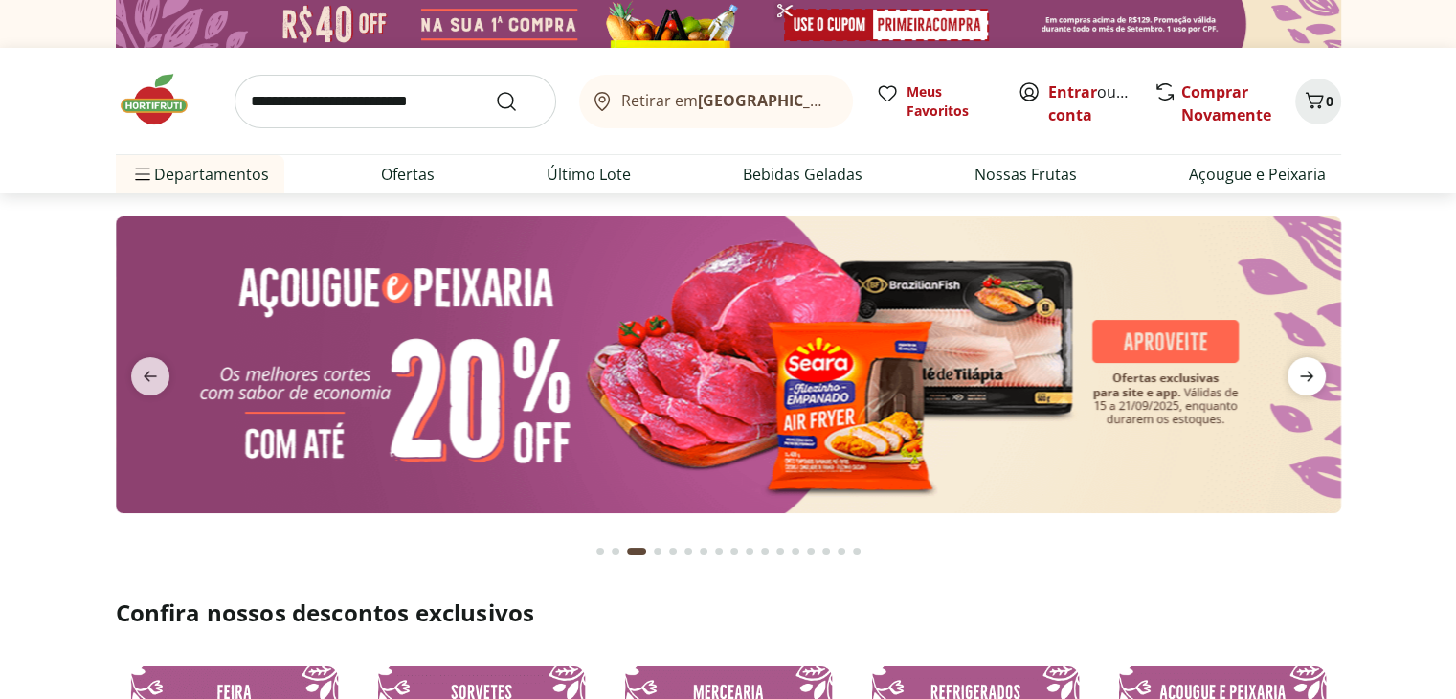
click at [1306, 374] on icon "next" at bounding box center [1306, 376] width 23 height 23
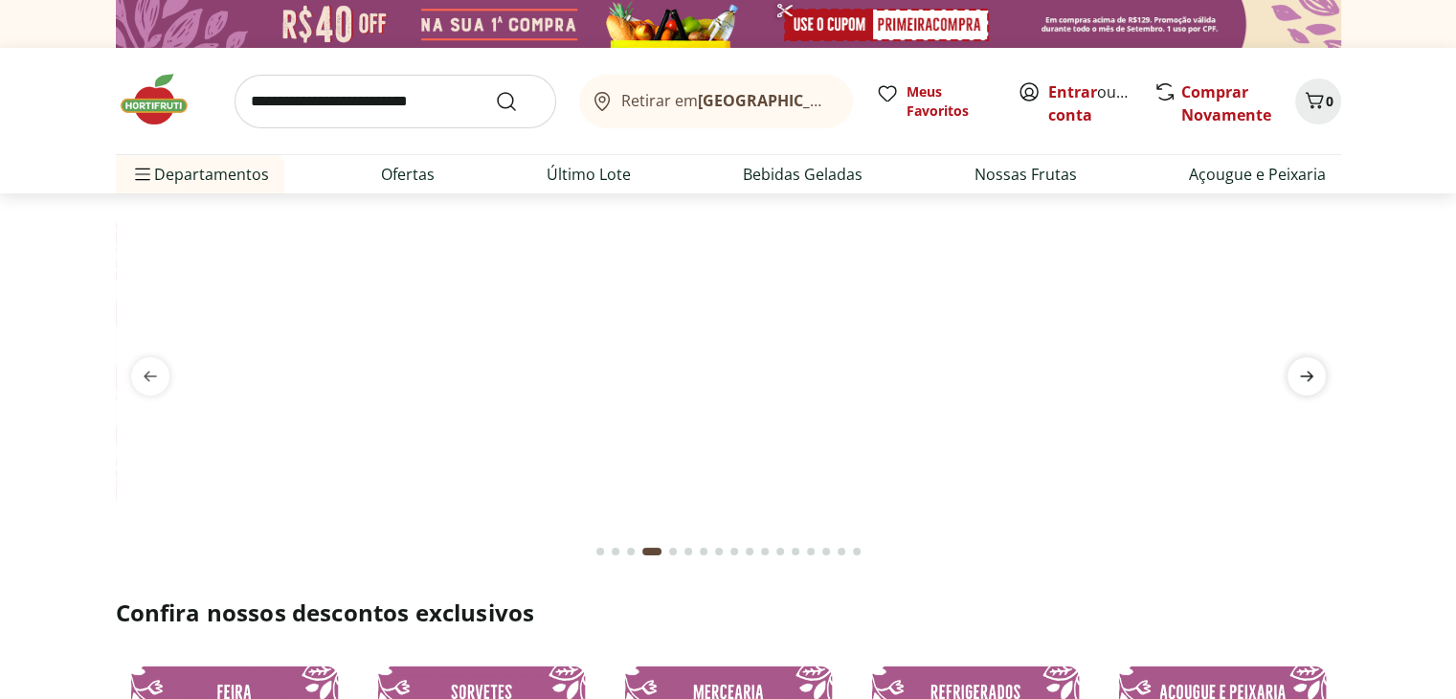
click at [1306, 374] on icon "next" at bounding box center [1306, 376] width 23 height 23
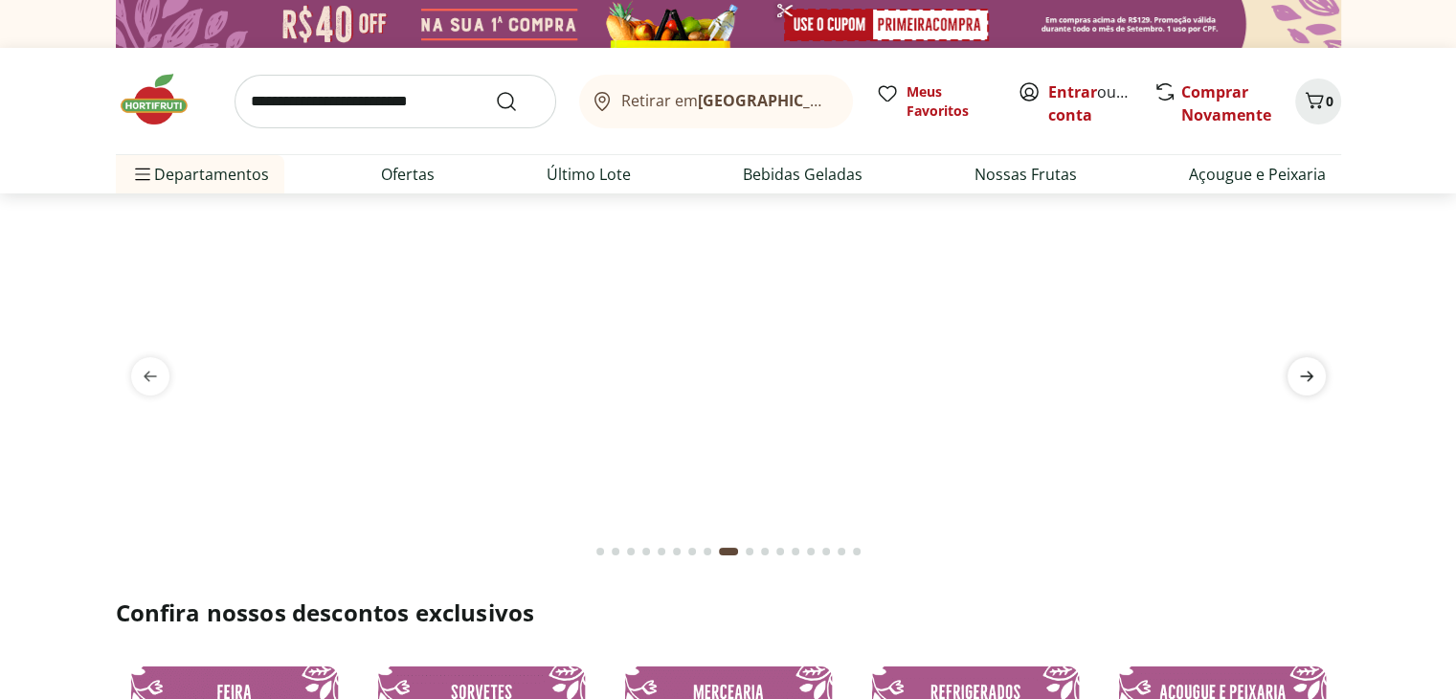
click at [1306, 374] on icon "next" at bounding box center [1306, 376] width 23 height 23
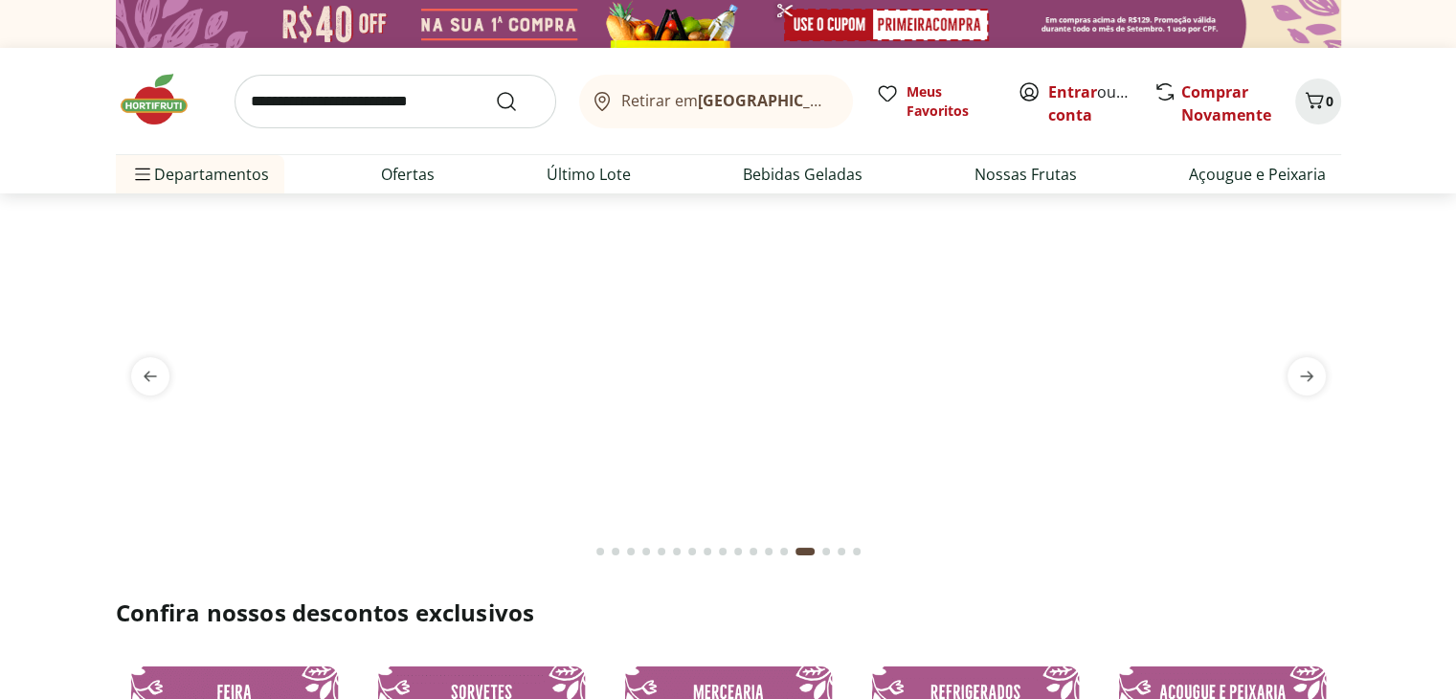
click at [839, 216] on img at bounding box center [727, 216] width 1225 height 0
select select "**********"
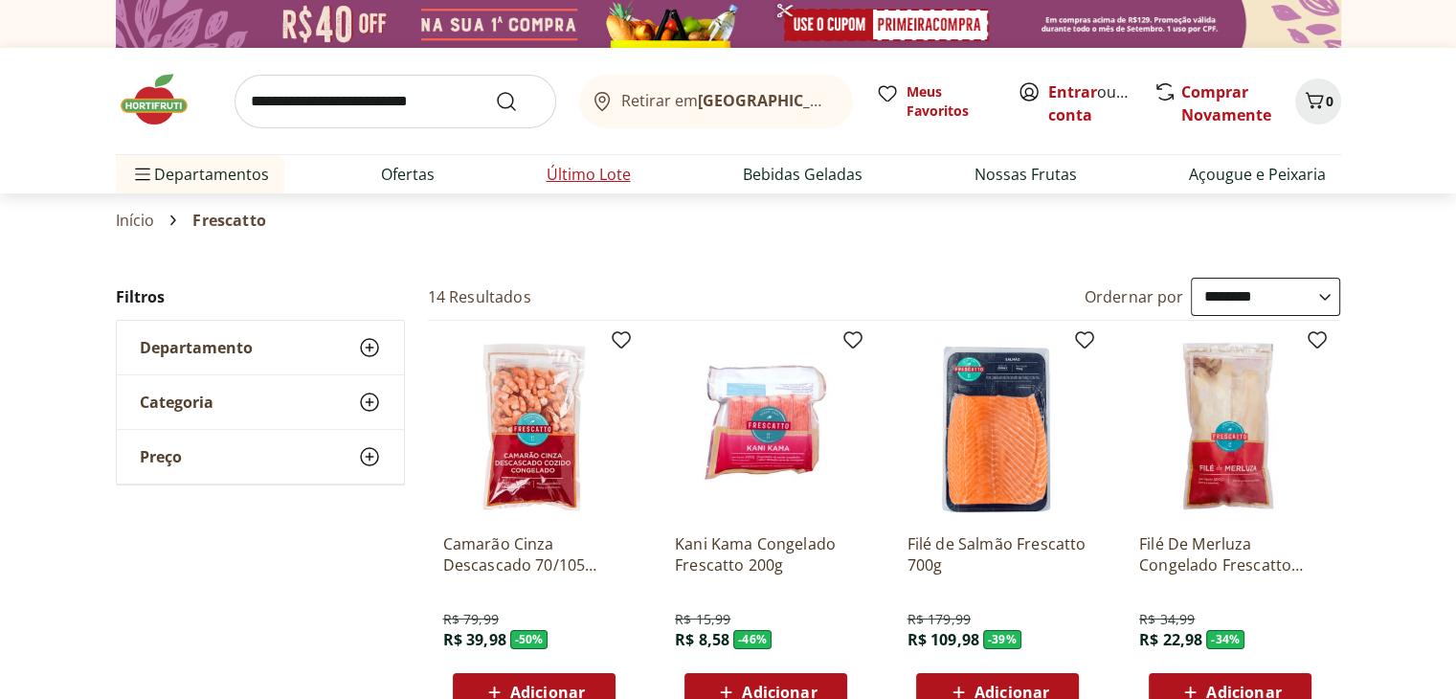
click at [591, 173] on link "Último Lote" at bounding box center [589, 174] width 84 height 23
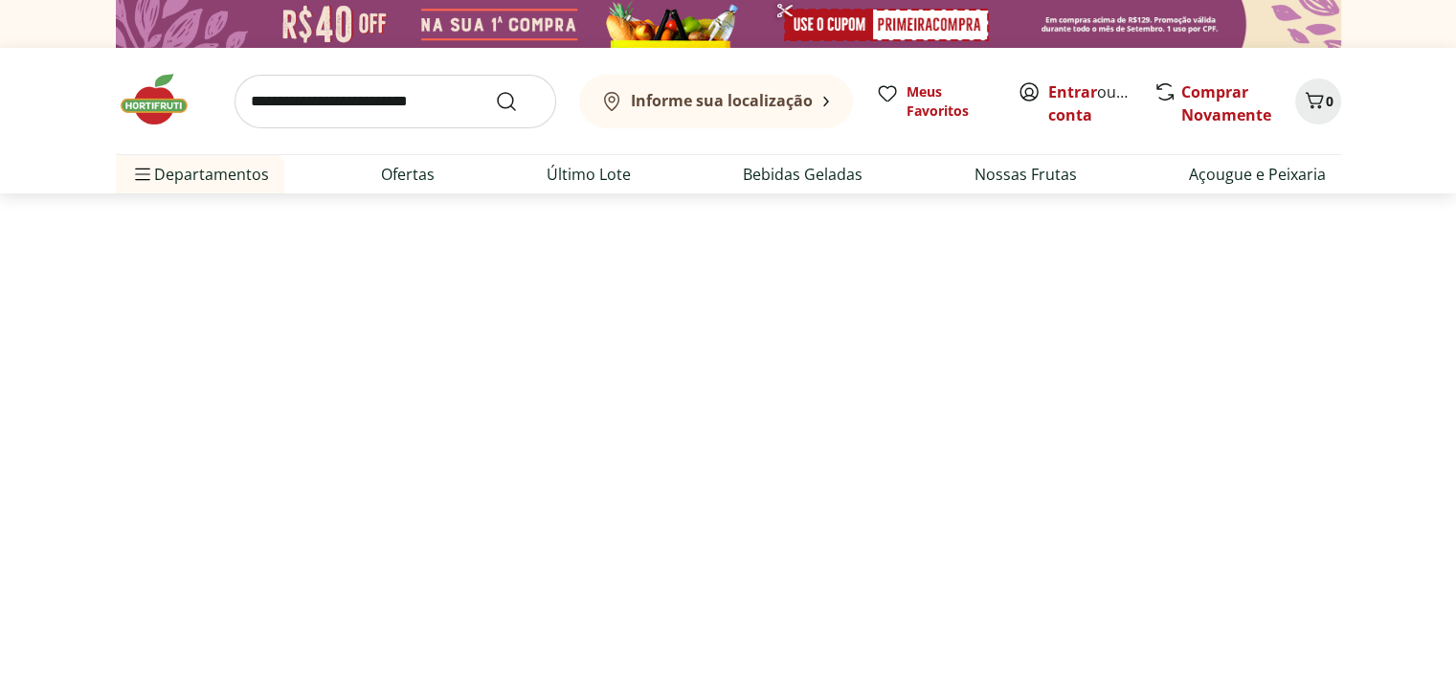
select select "**********"
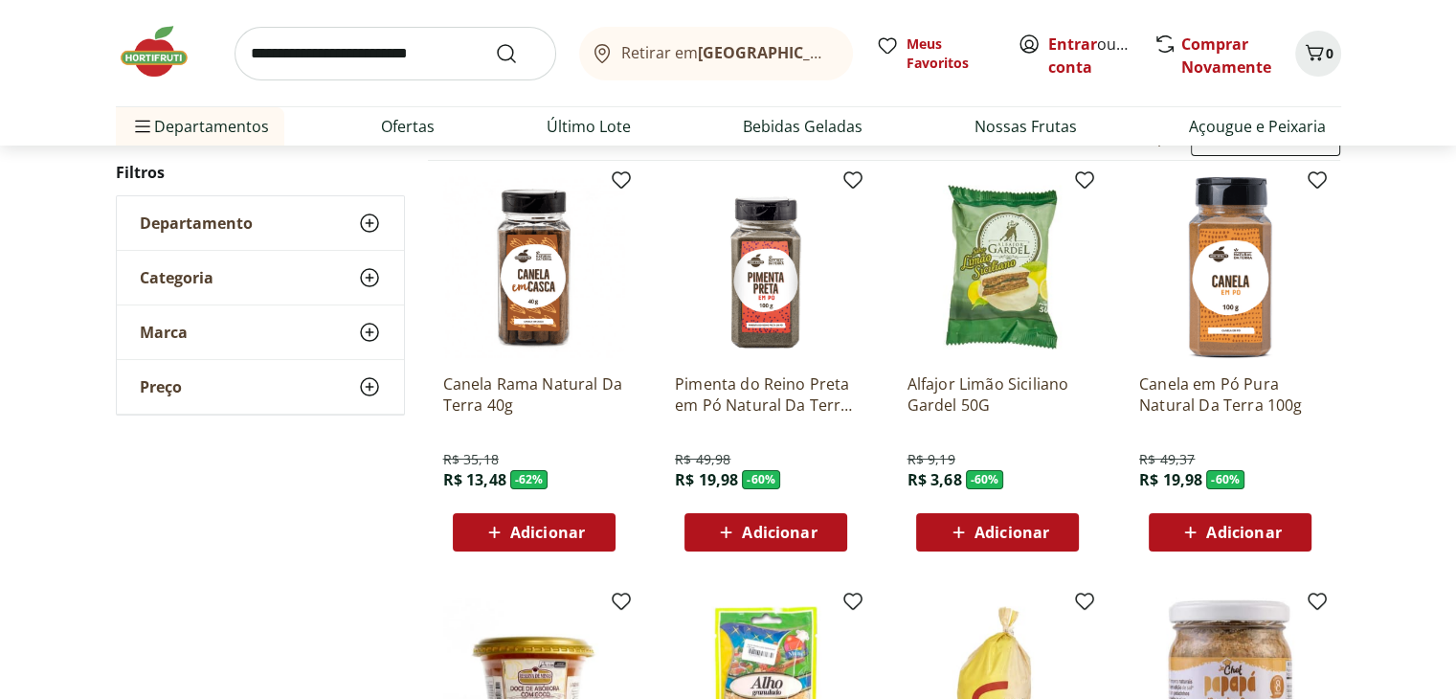
scroll to position [159, 0]
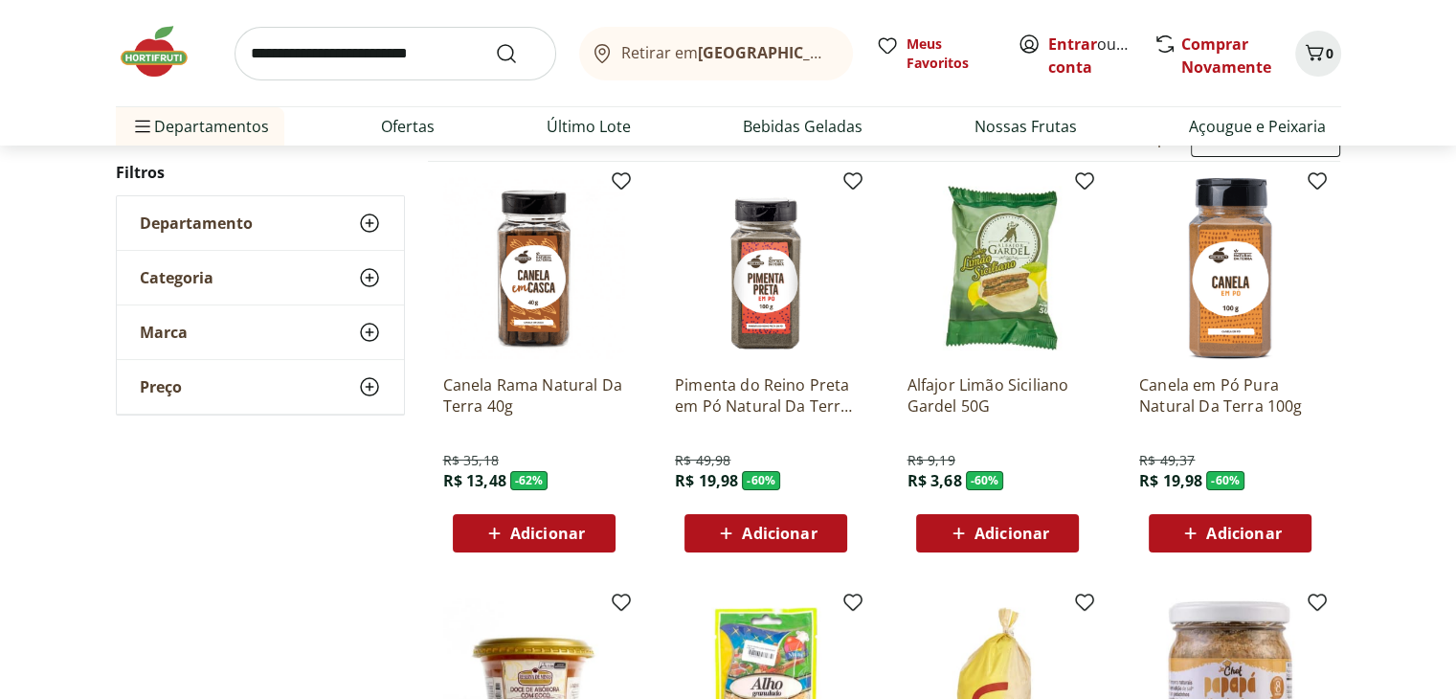
click at [535, 292] on img at bounding box center [534, 268] width 182 height 182
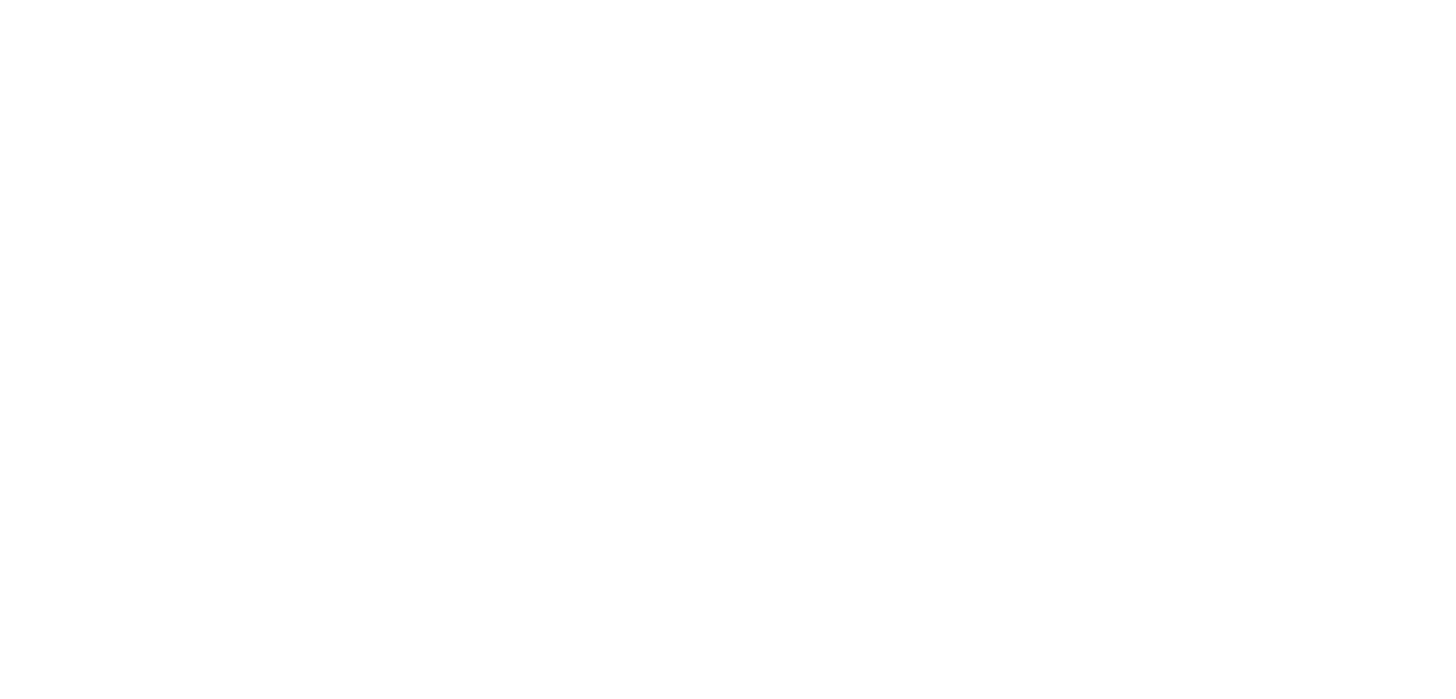
scroll to position [159, 0]
select select "**********"
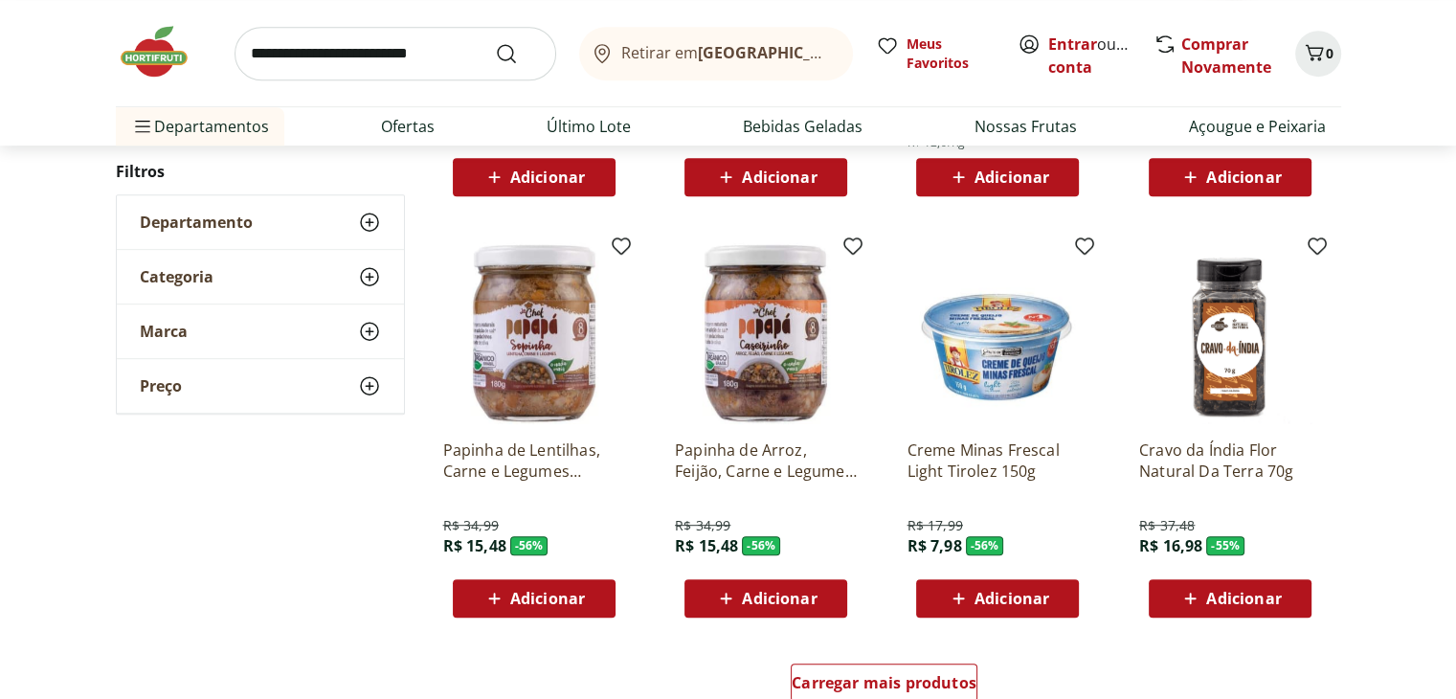
scroll to position [947, 0]
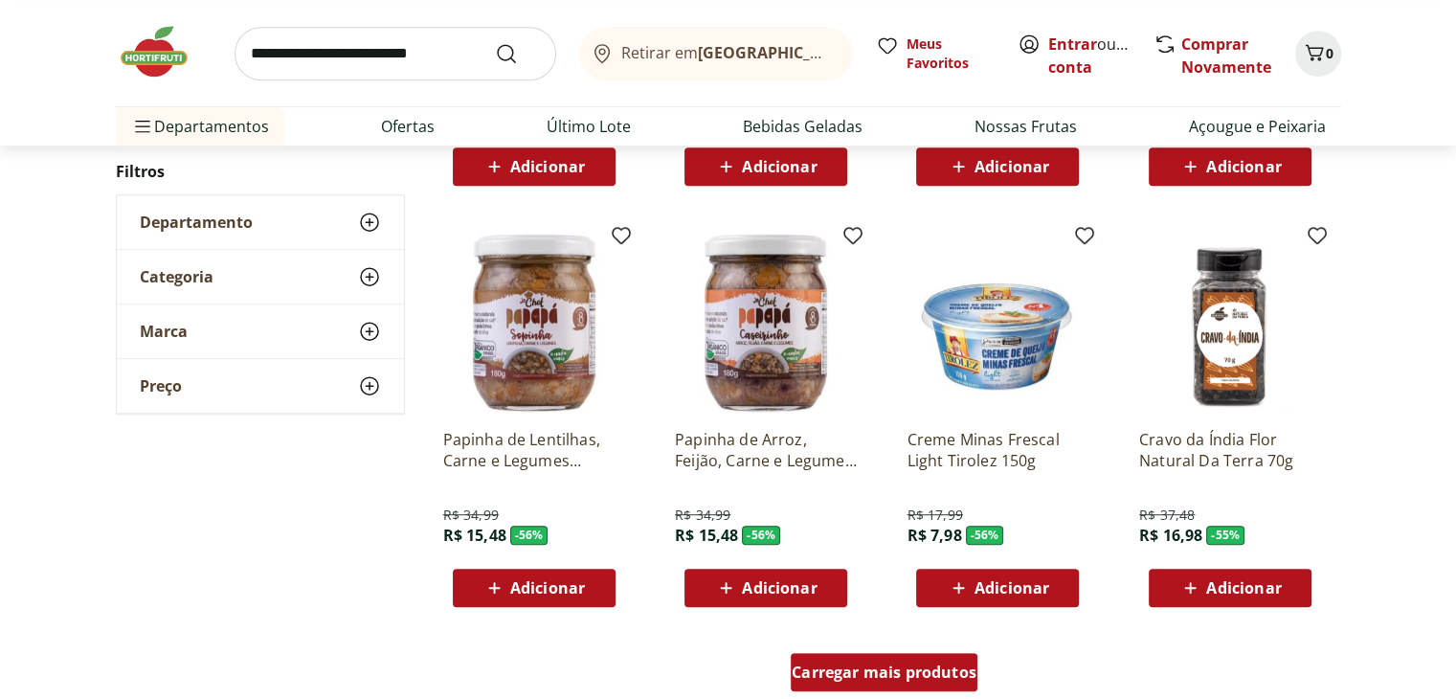
click at [915, 671] on span "Carregar mais produtos" at bounding box center [884, 671] width 185 height 15
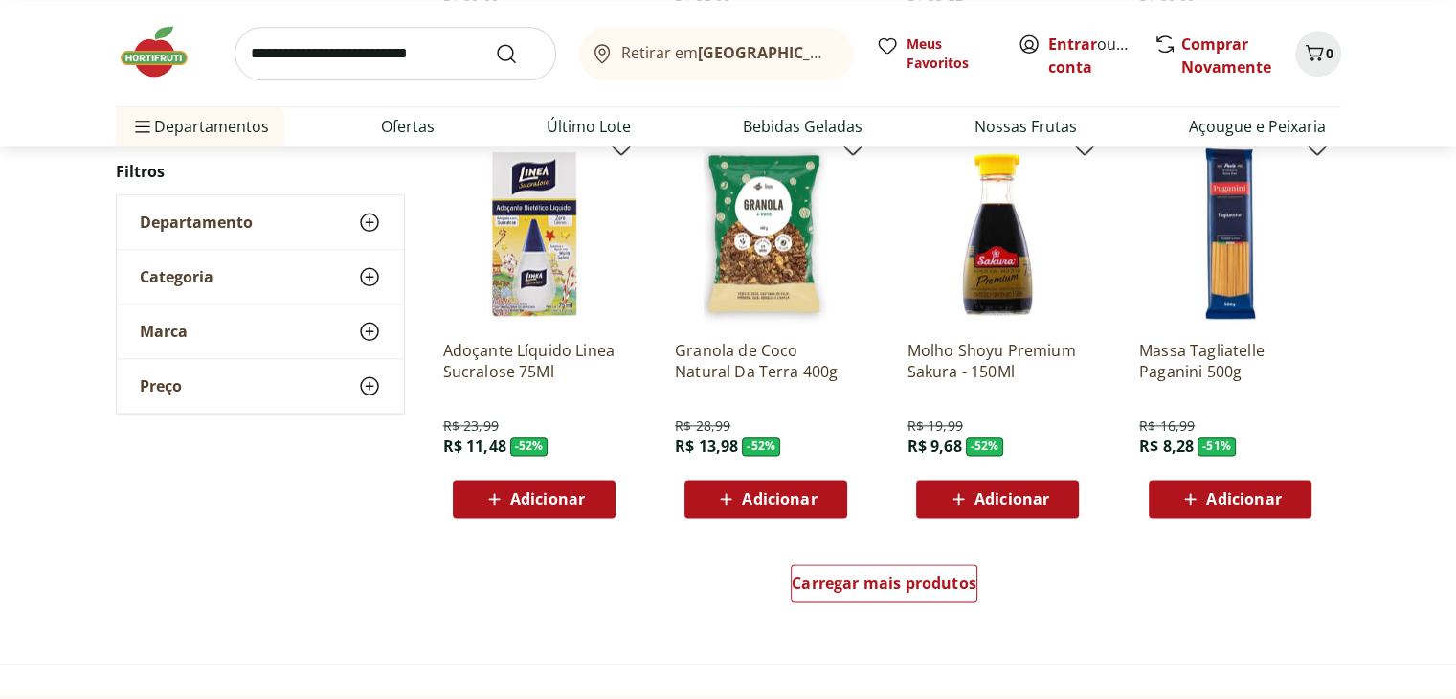
scroll to position [2304, 0]
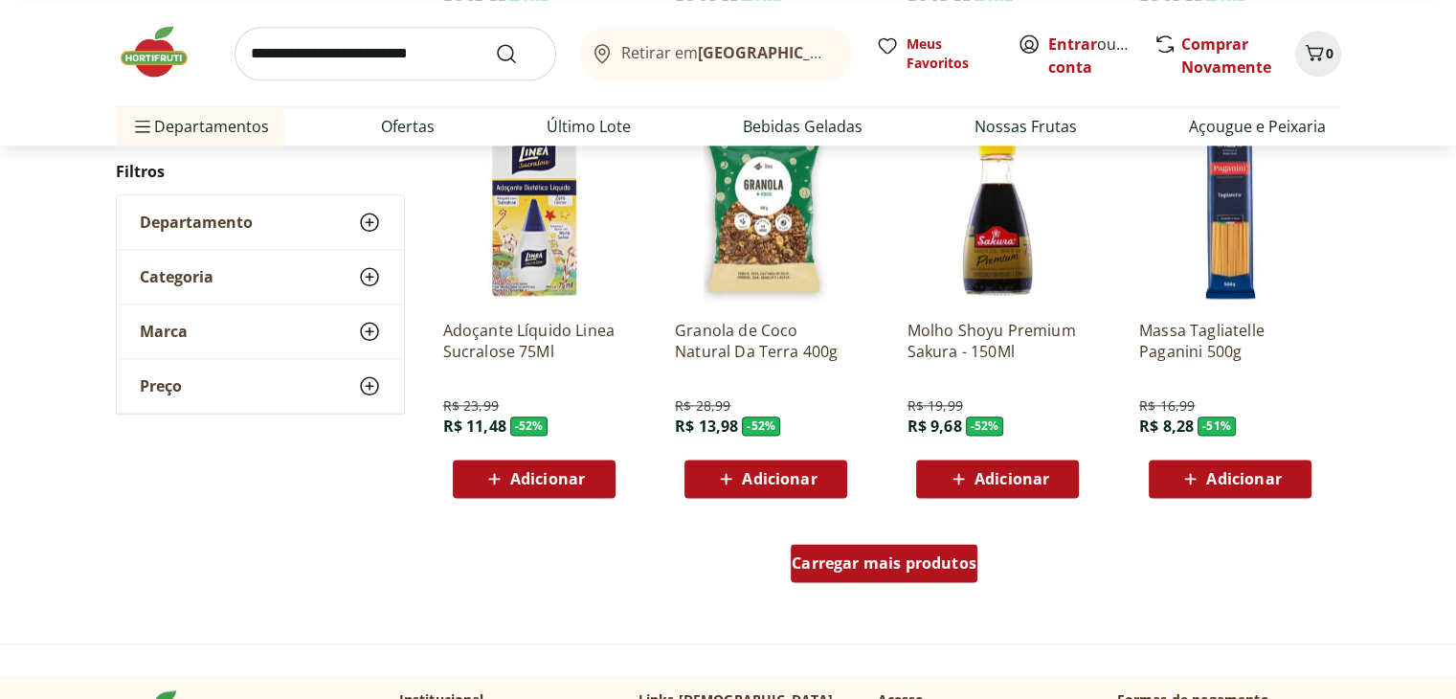
click at [908, 564] on span "Carregar mais produtos" at bounding box center [884, 562] width 185 height 15
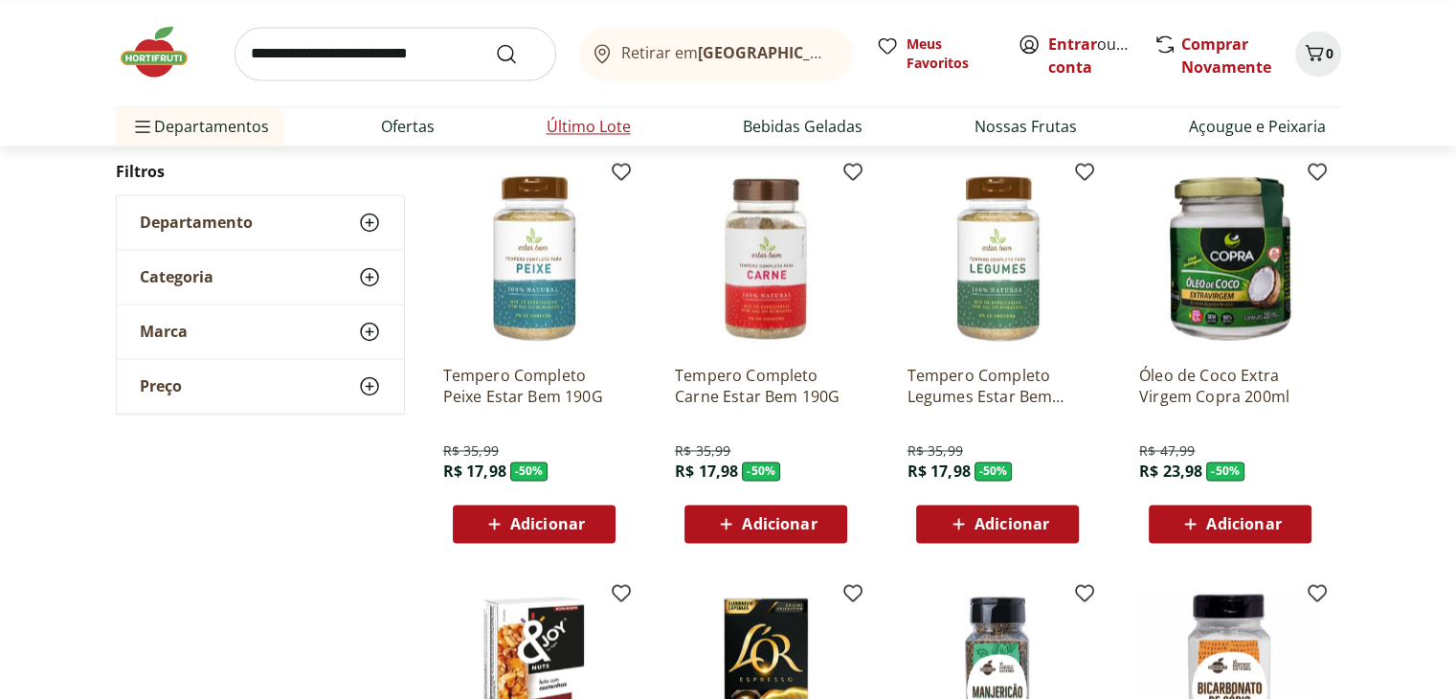
scroll to position [3096, 0]
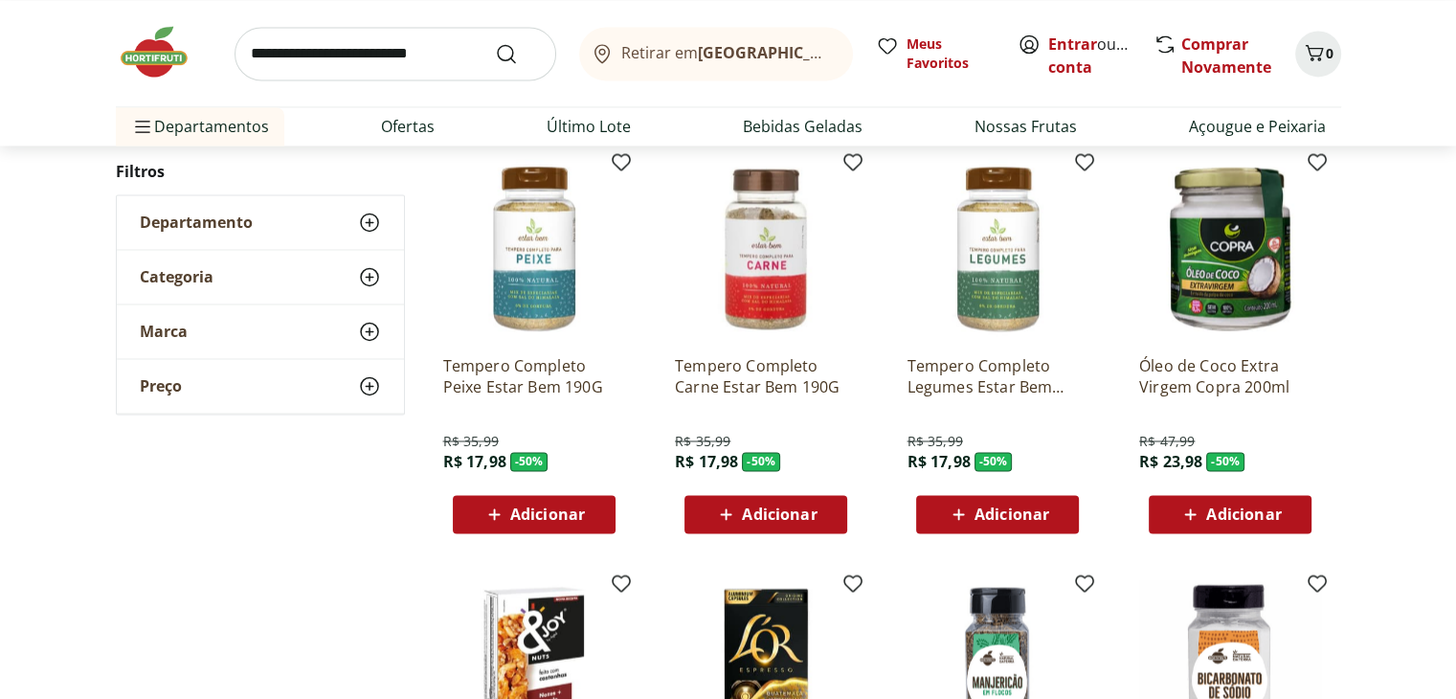
click at [778, 307] on img at bounding box center [766, 249] width 182 height 182
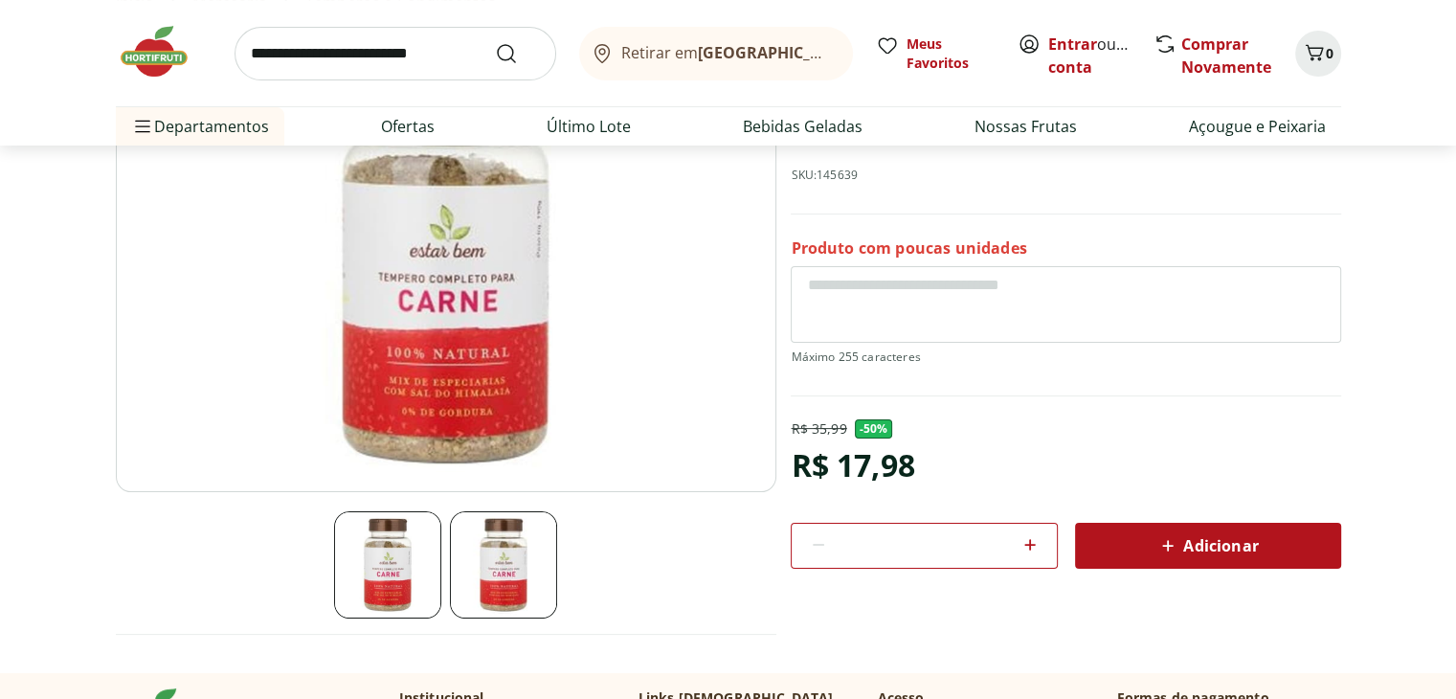
scroll to position [222, 0]
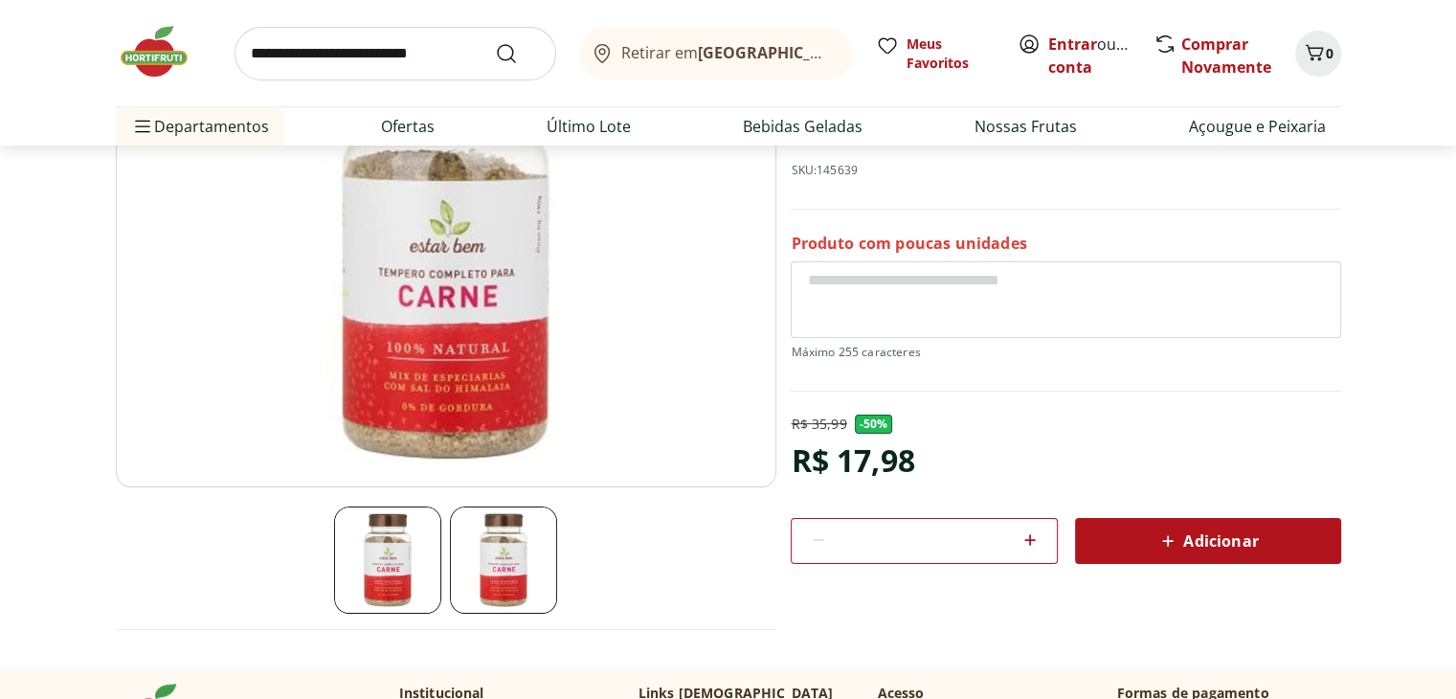
click at [1160, 536] on icon at bounding box center [1168, 540] width 23 height 23
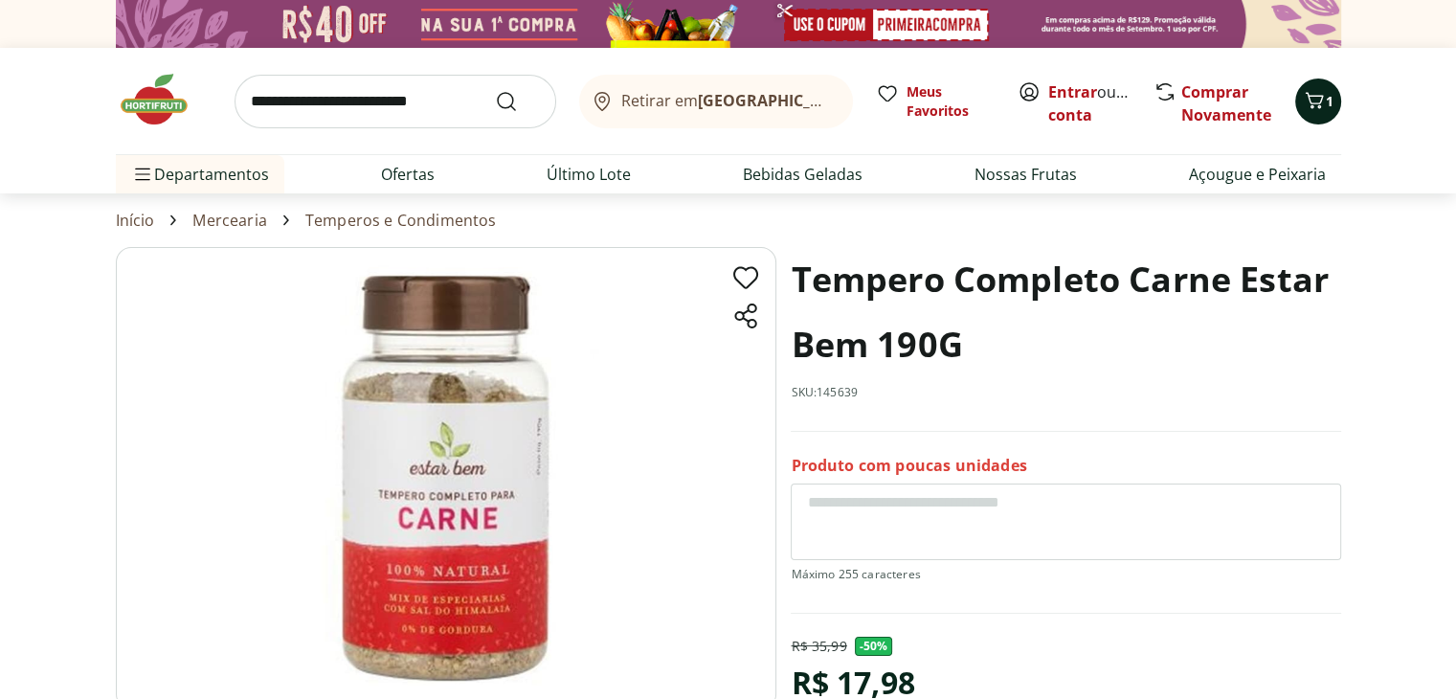
click at [1324, 99] on icon "Carrinho" at bounding box center [1314, 100] width 23 height 23
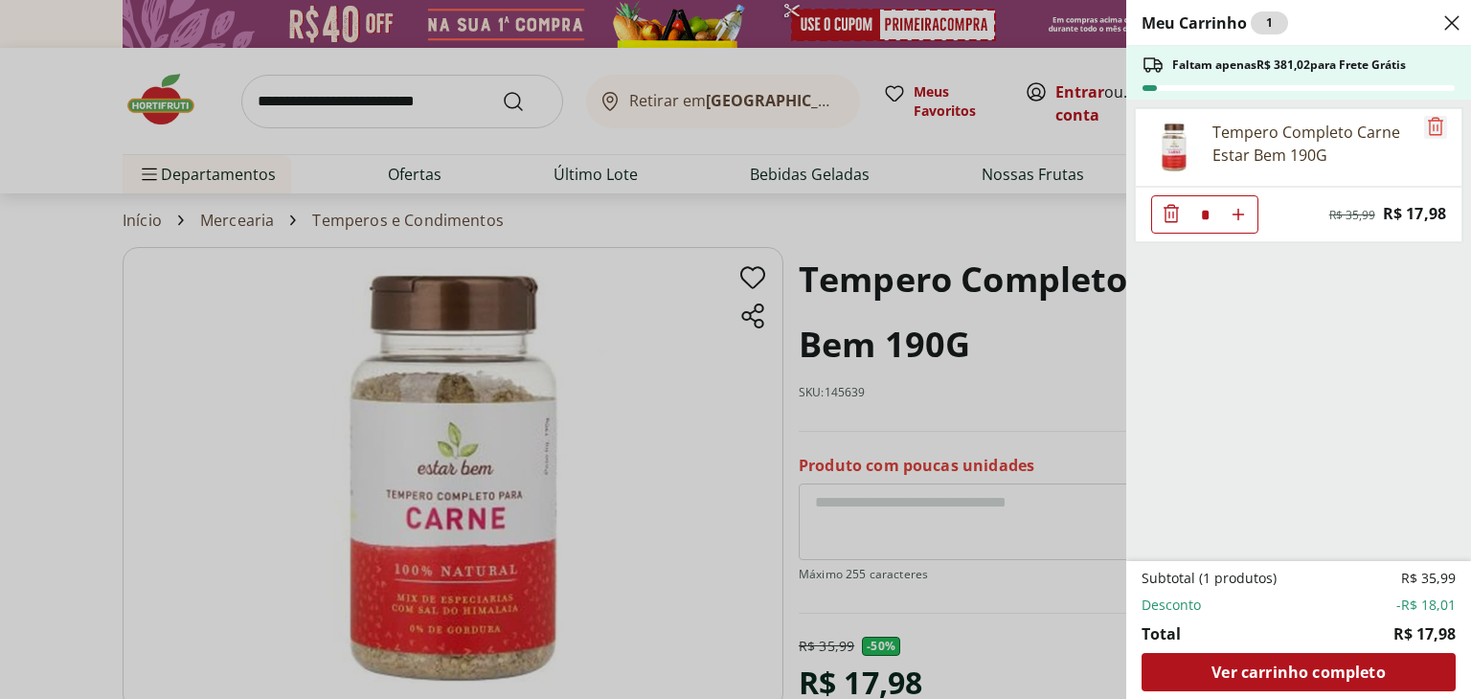
click at [1427, 127] on icon "Remove" at bounding box center [1435, 126] width 23 height 23
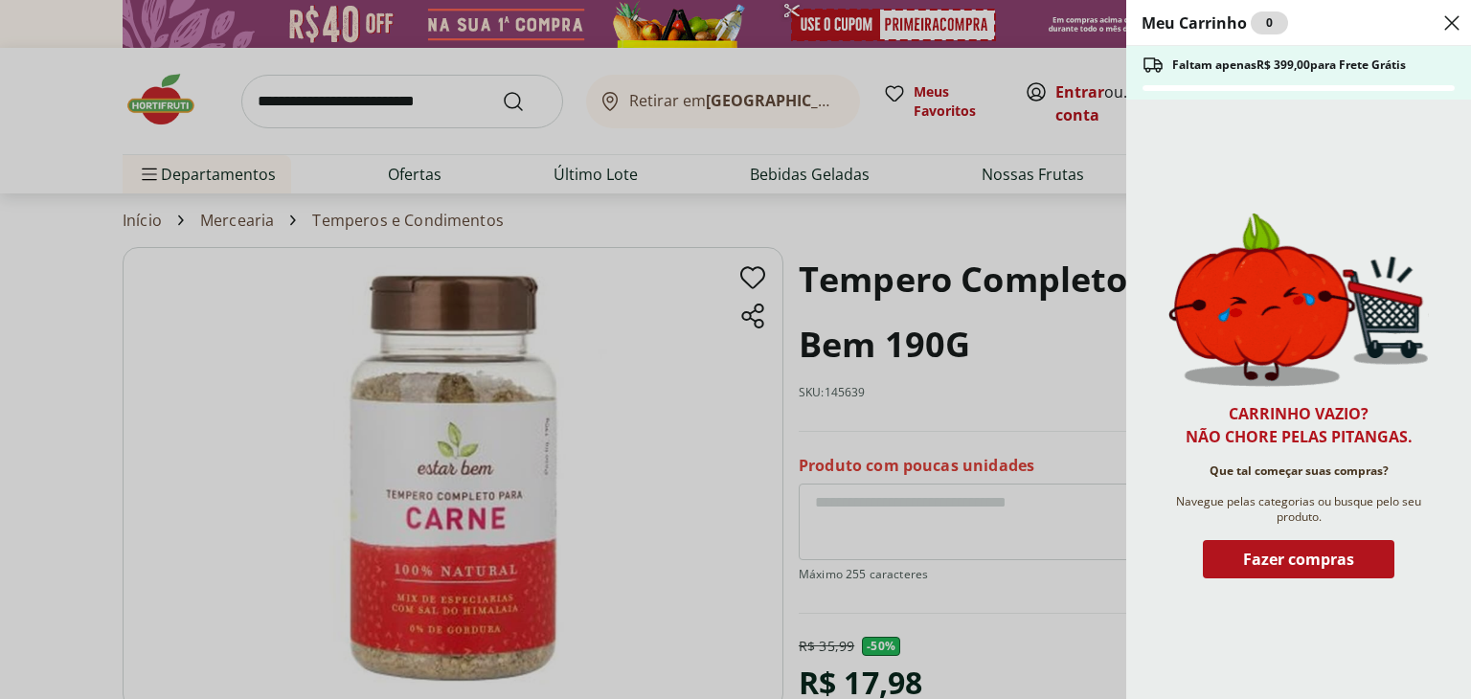
click at [1449, 30] on icon "Close" at bounding box center [1451, 22] width 23 height 23
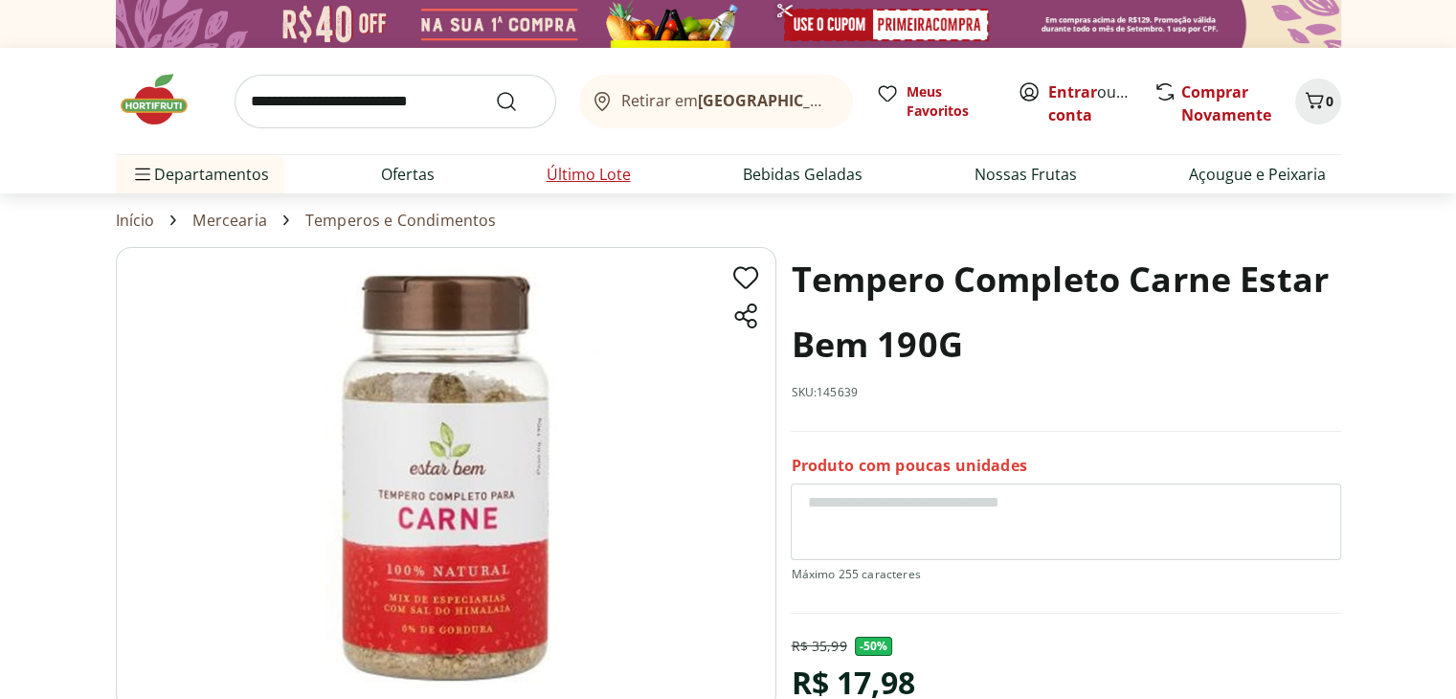
click at [610, 181] on link "Último Lote" at bounding box center [589, 174] width 84 height 23
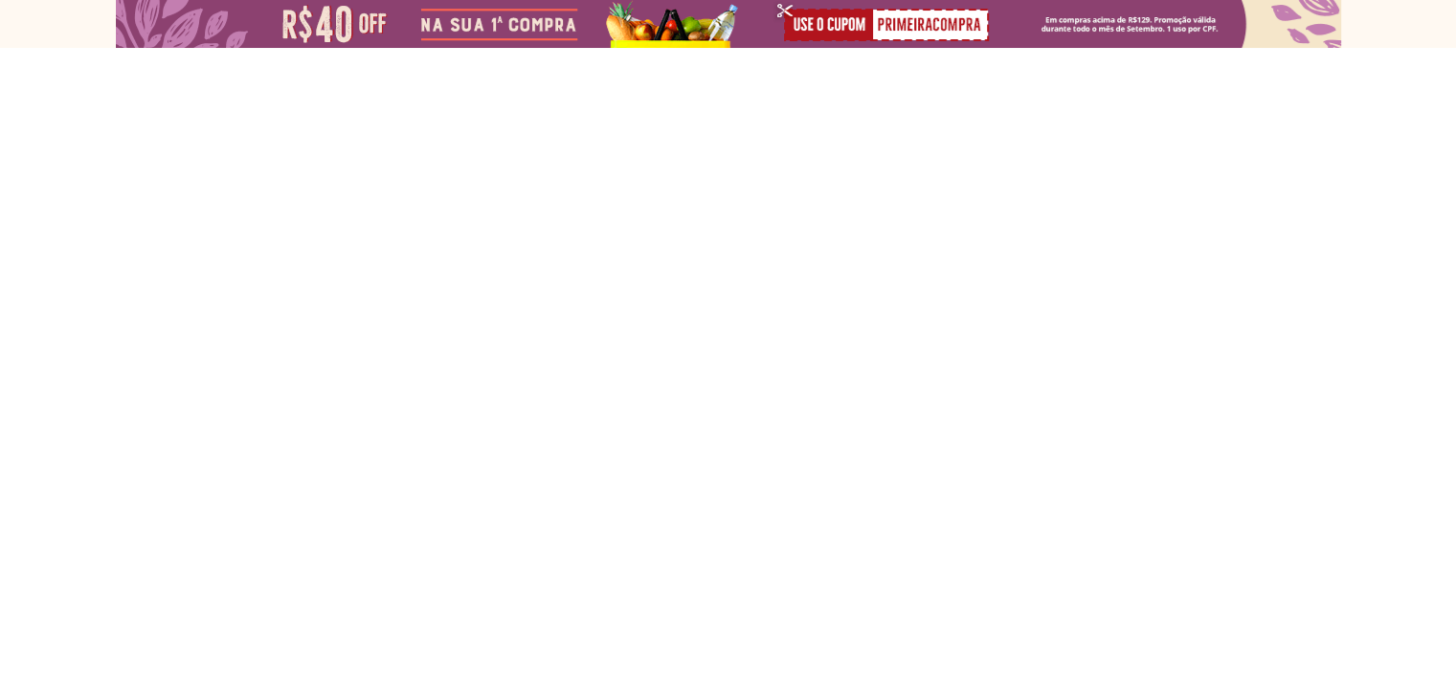
select select "**********"
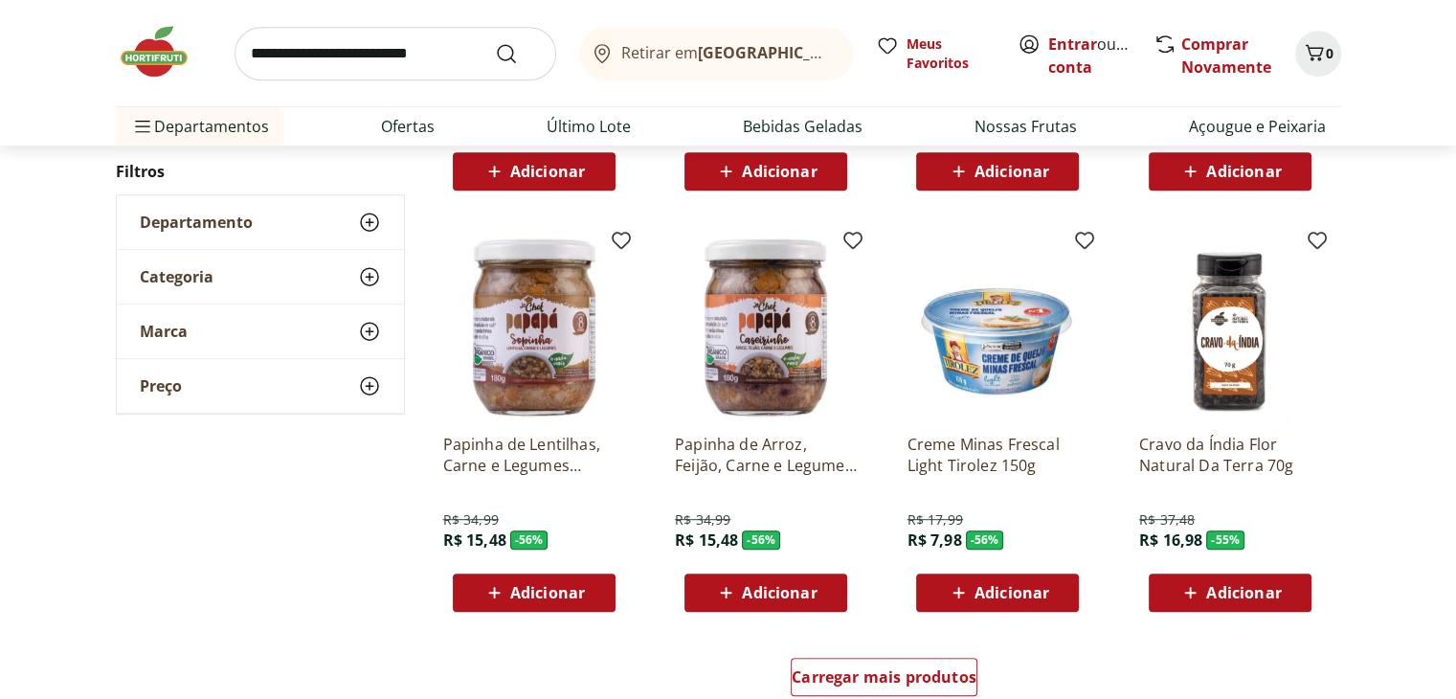
scroll to position [1064, 0]
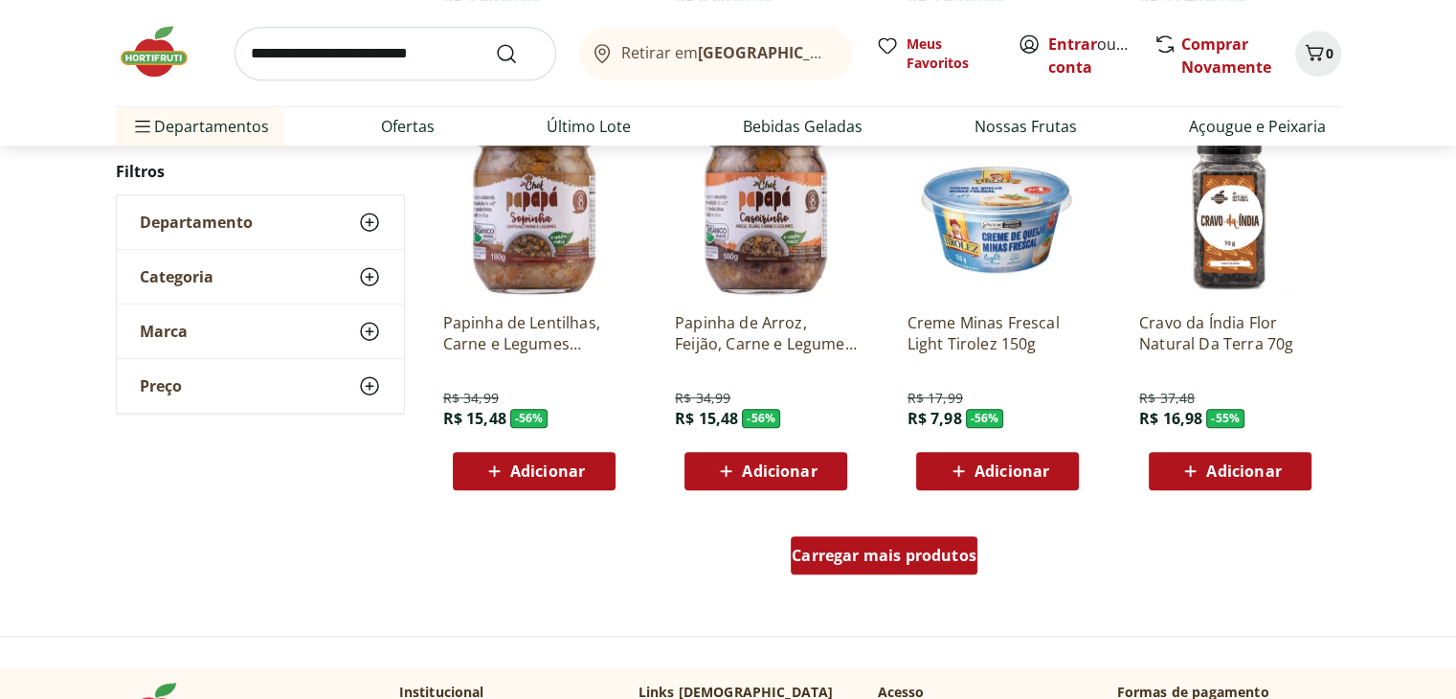
click at [850, 571] on div "Carregar mais produtos" at bounding box center [884, 555] width 187 height 38
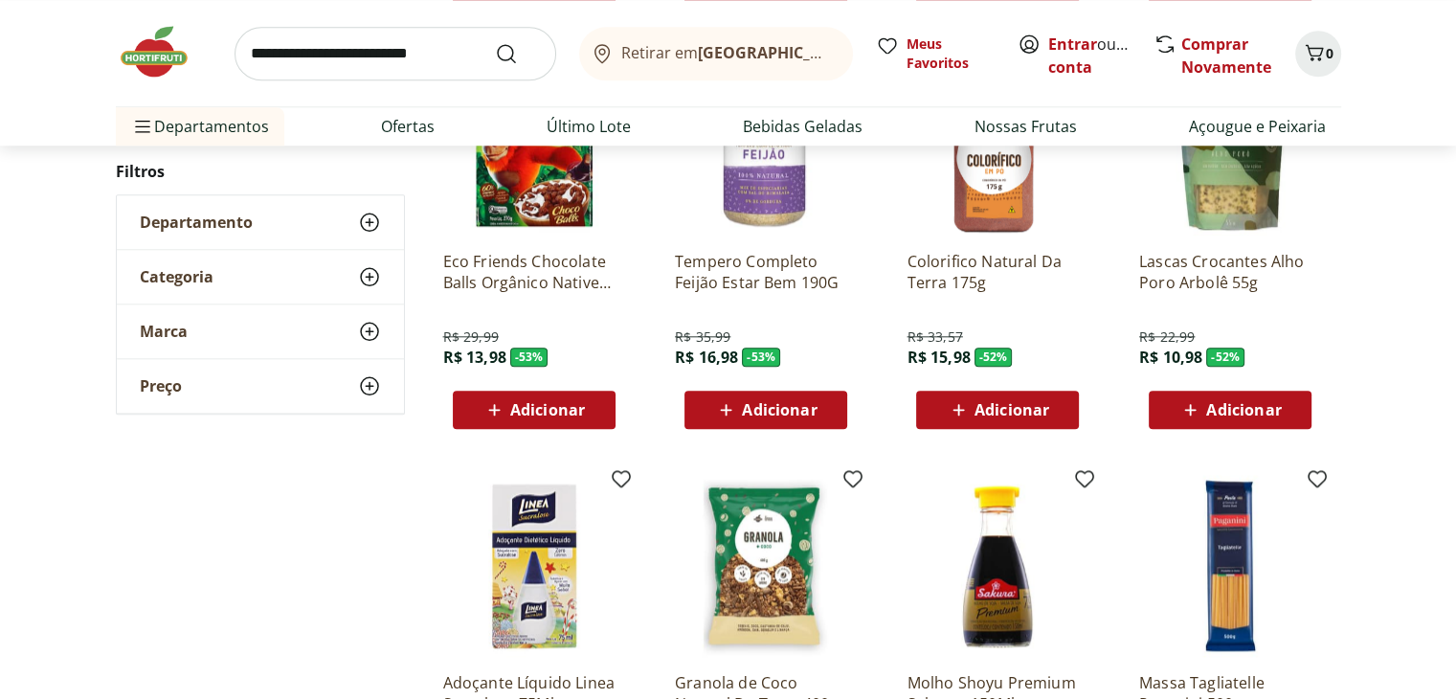
scroll to position [2357, 0]
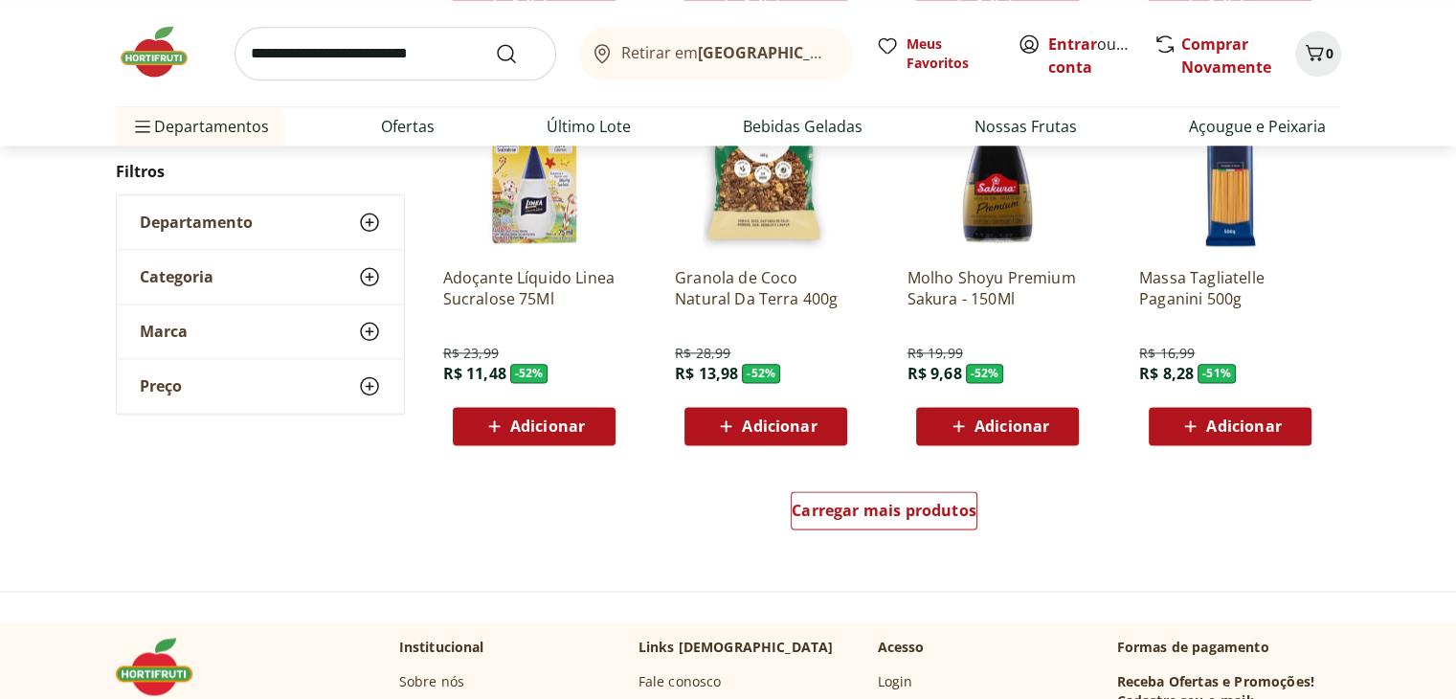
click at [884, 538] on div "Carregar mais produtos" at bounding box center [884, 514] width 929 height 92
click at [885, 534] on link "Carregar mais produtos" at bounding box center [884, 514] width 187 height 46
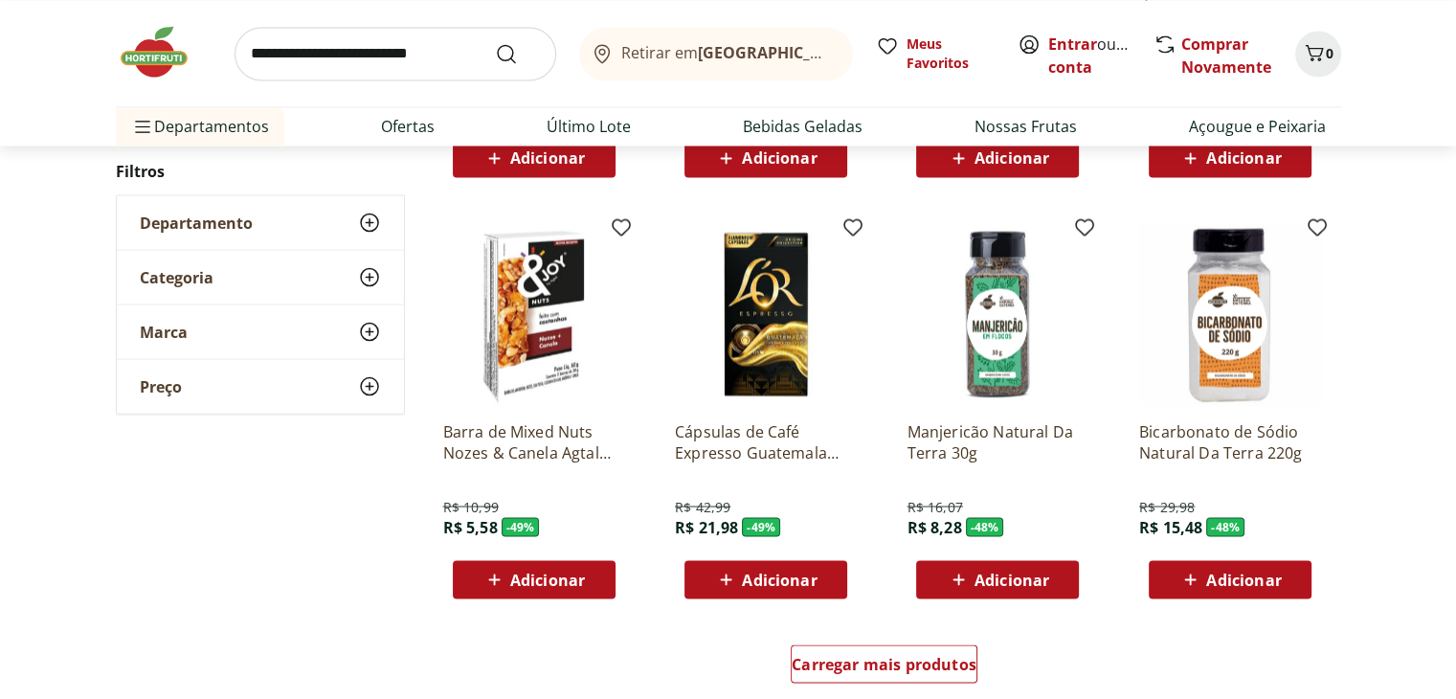
scroll to position [3489, 0]
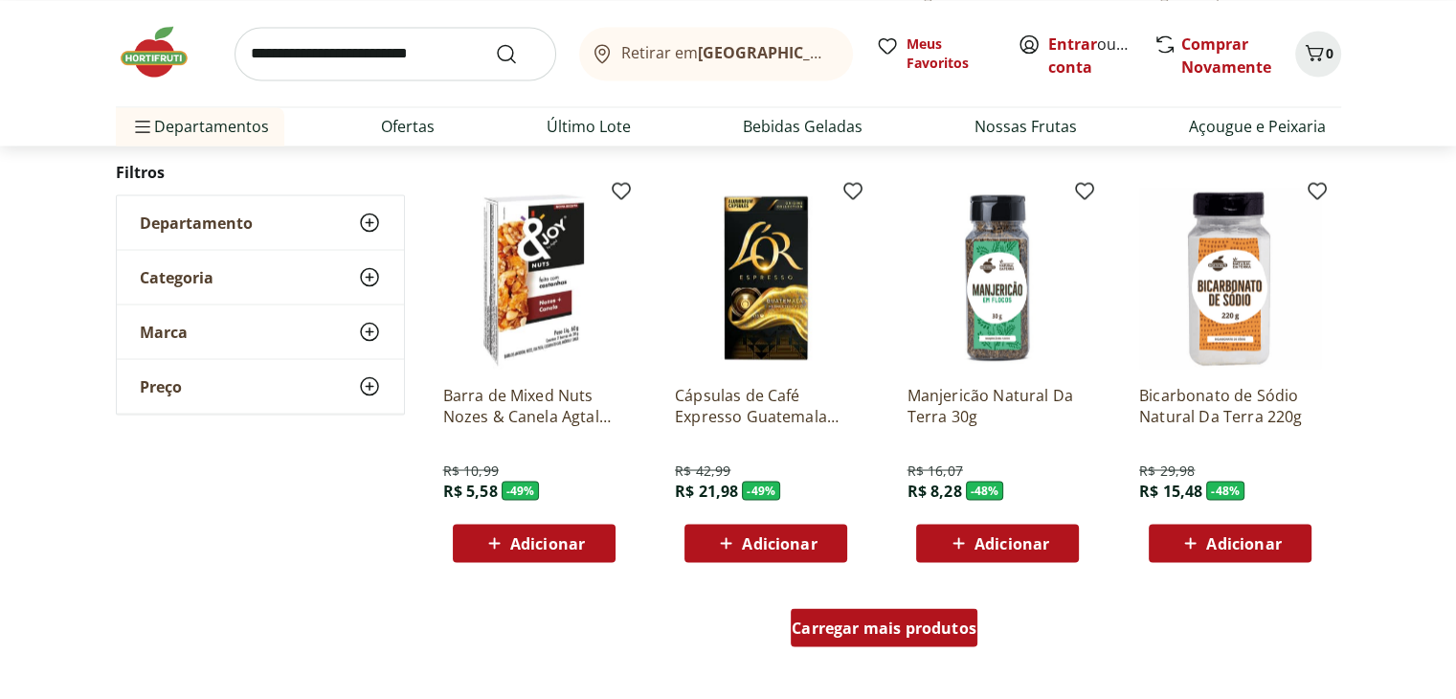
click at [920, 623] on span "Carregar mais produtos" at bounding box center [884, 626] width 185 height 15
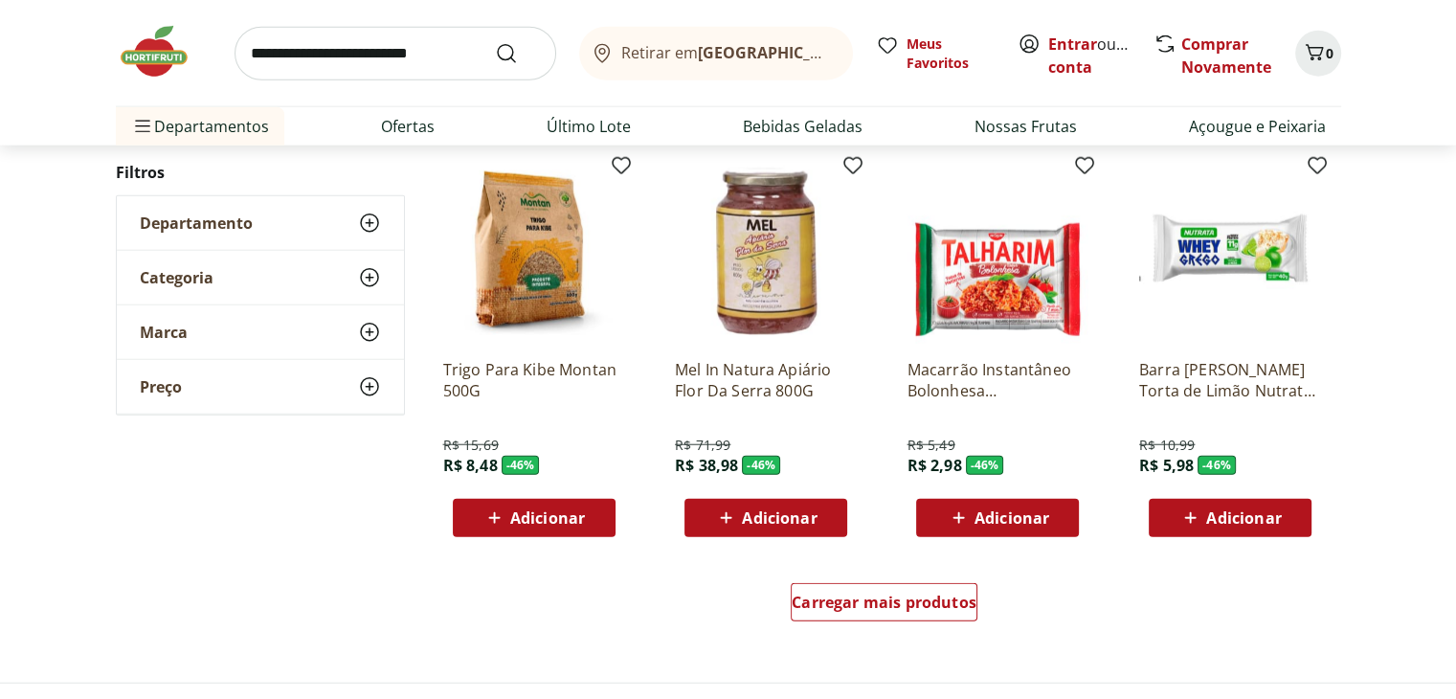
scroll to position [4760, 0]
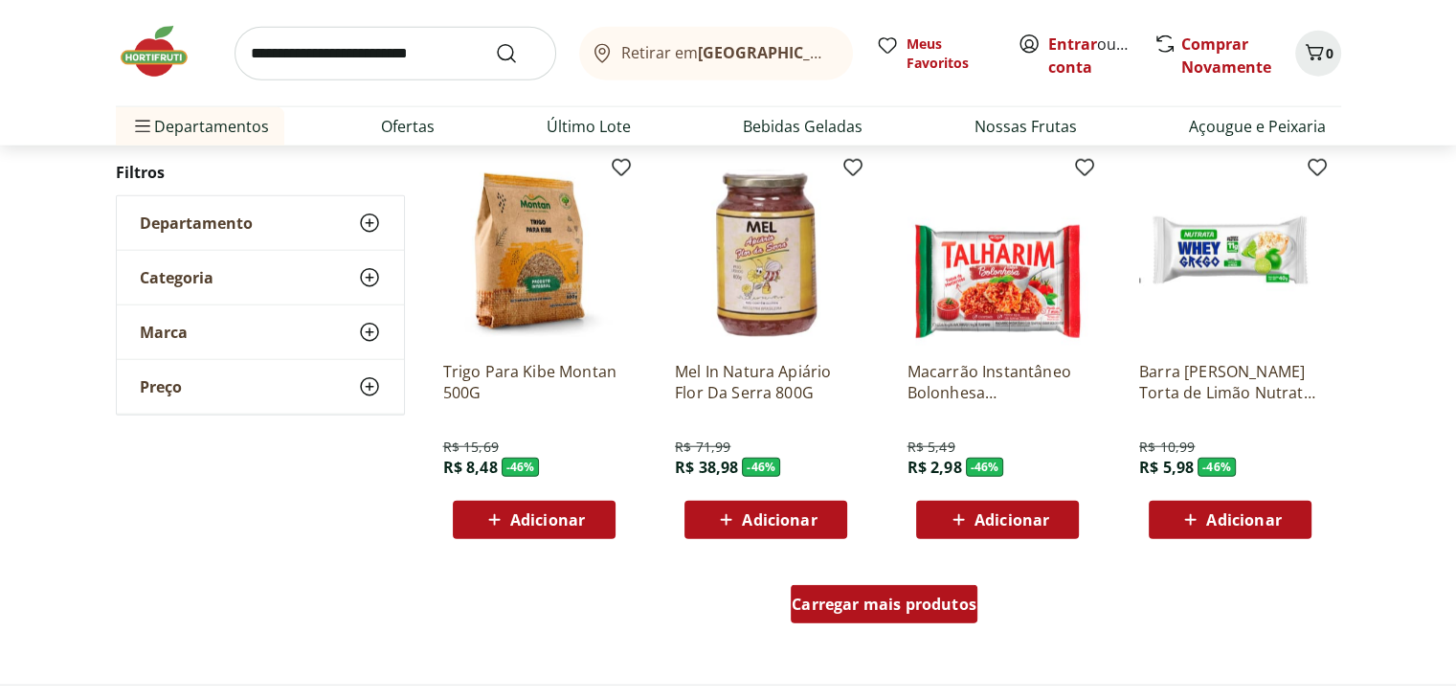
click at [901, 614] on div "Carregar mais produtos" at bounding box center [884, 604] width 187 height 38
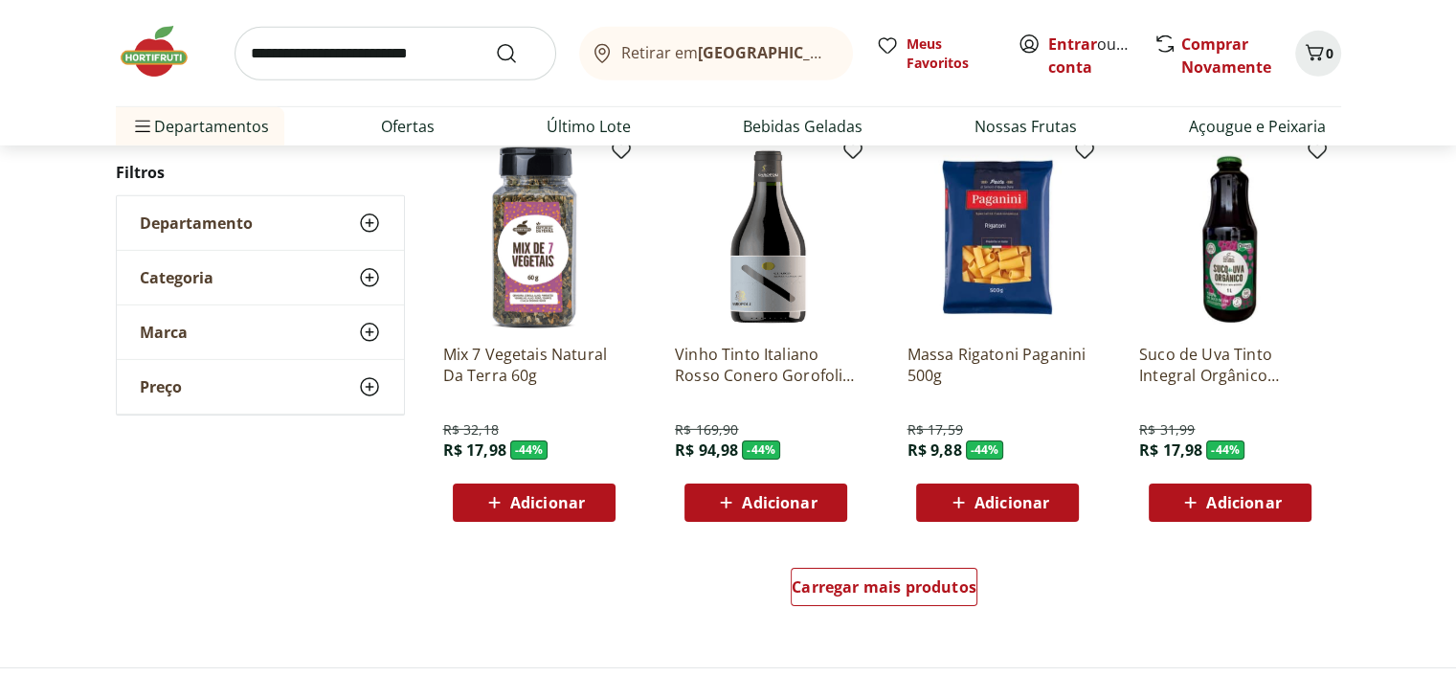
scroll to position [6074, 0]
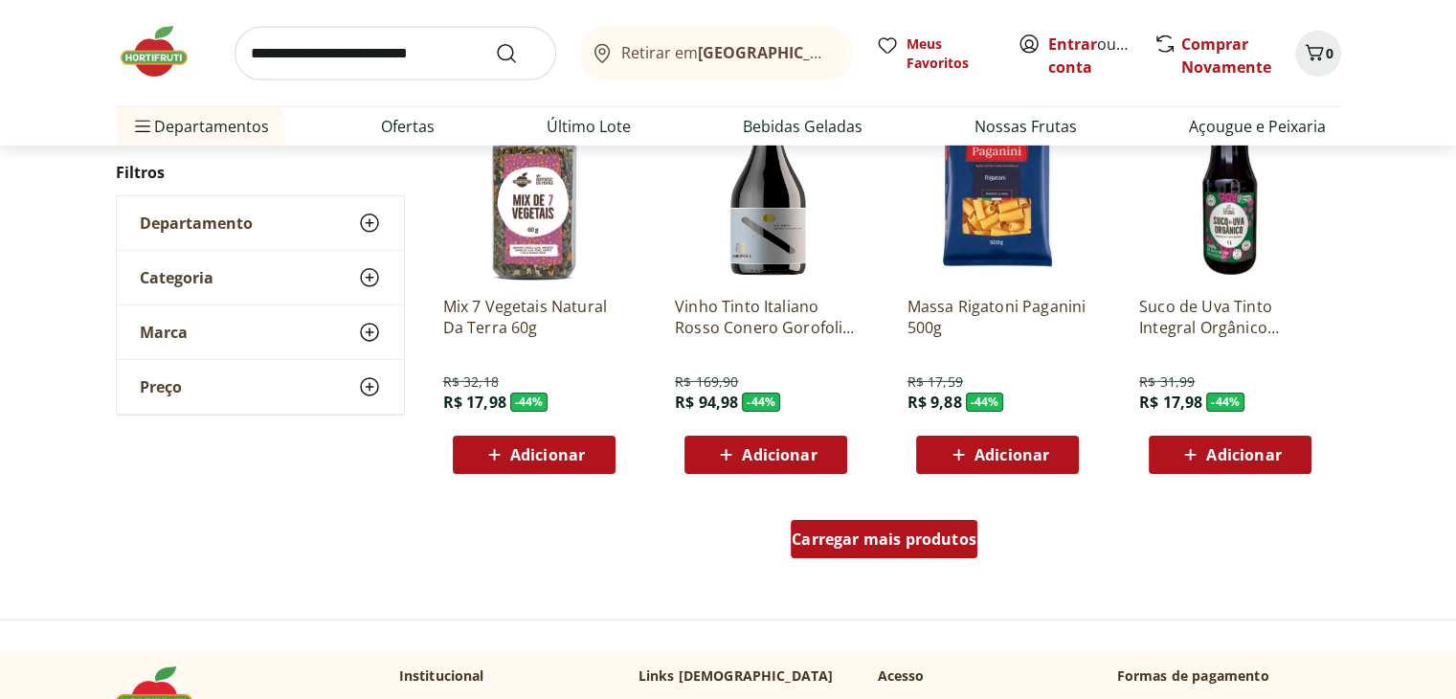
click at [848, 537] on span "Carregar mais produtos" at bounding box center [884, 538] width 185 height 15
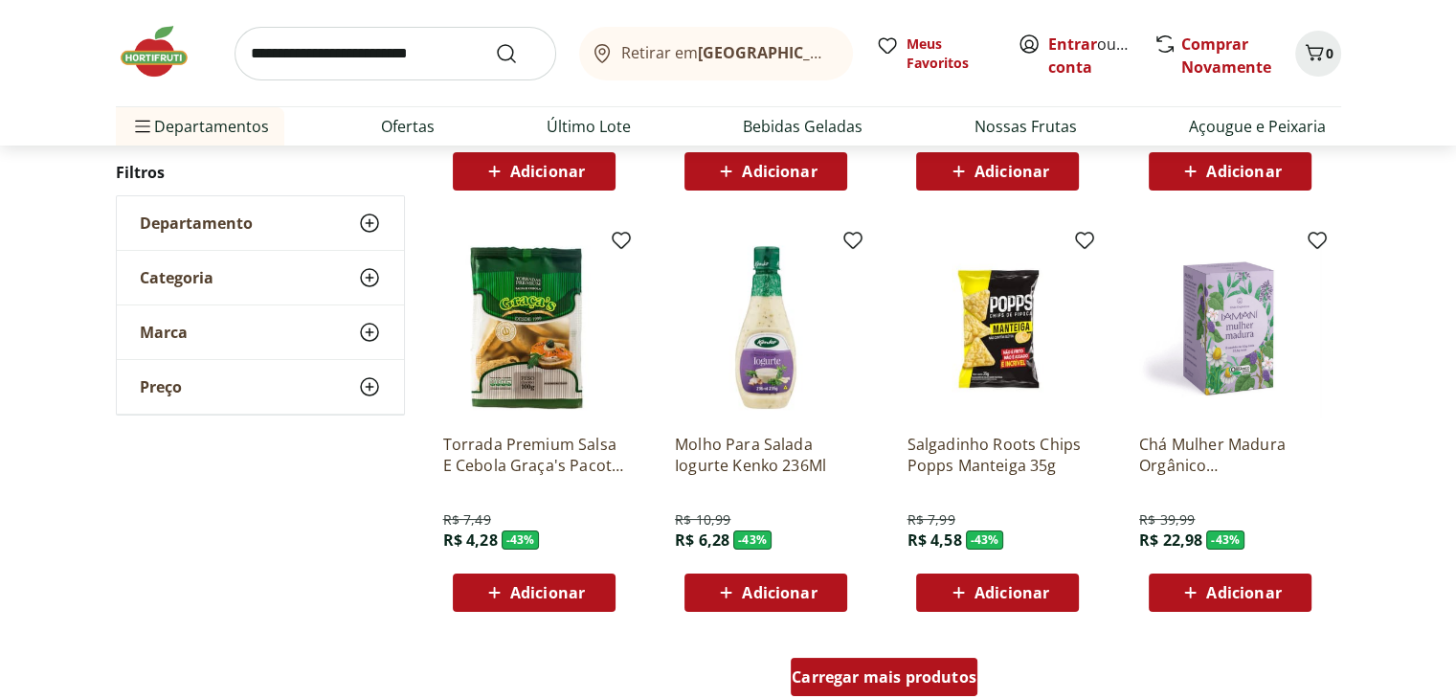
scroll to position [7328, 0]
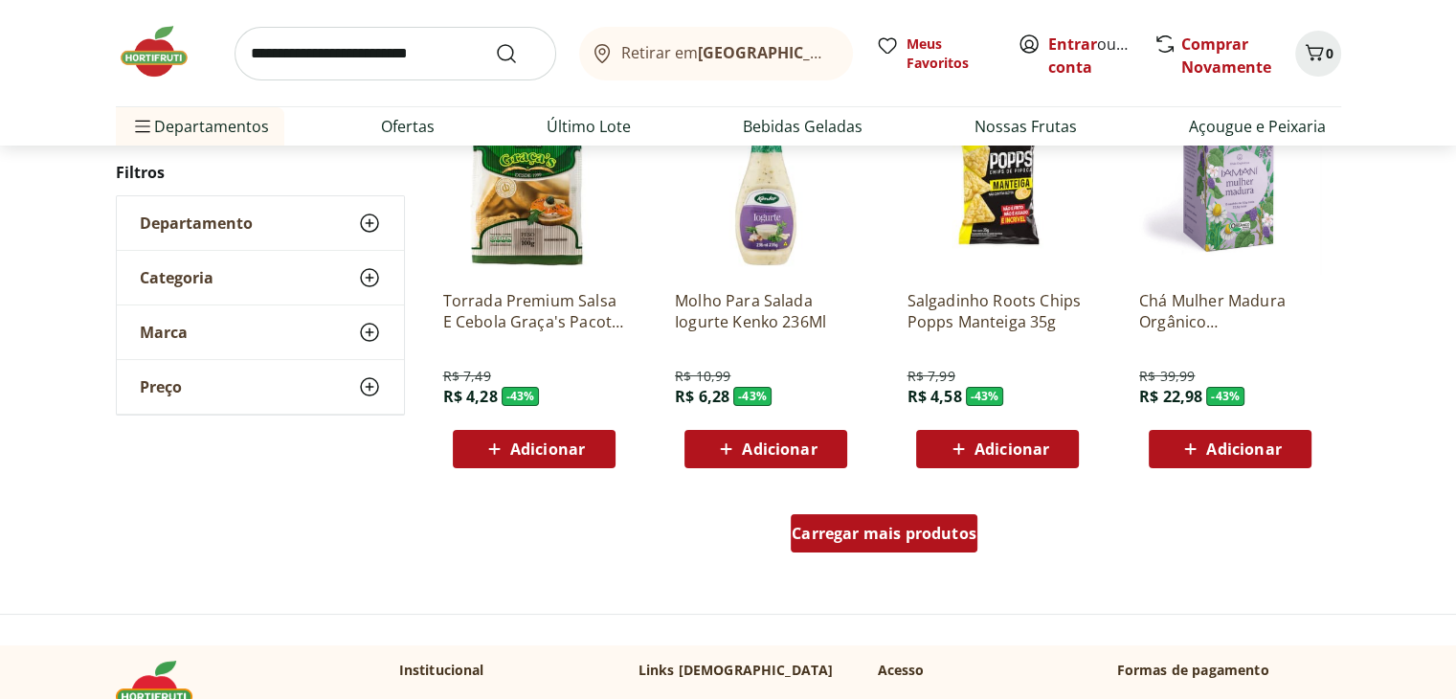
click at [850, 533] on span "Carregar mais produtos" at bounding box center [884, 533] width 185 height 15
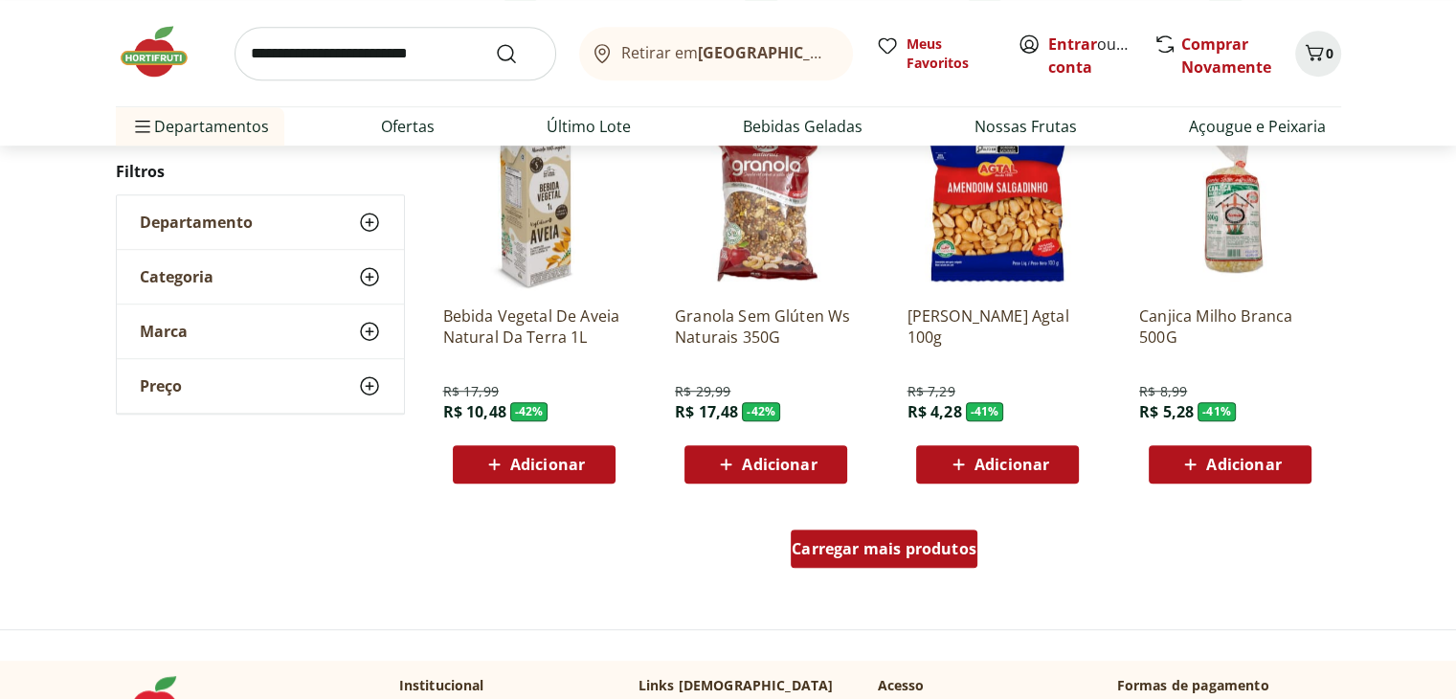
scroll to position [8567, 0]
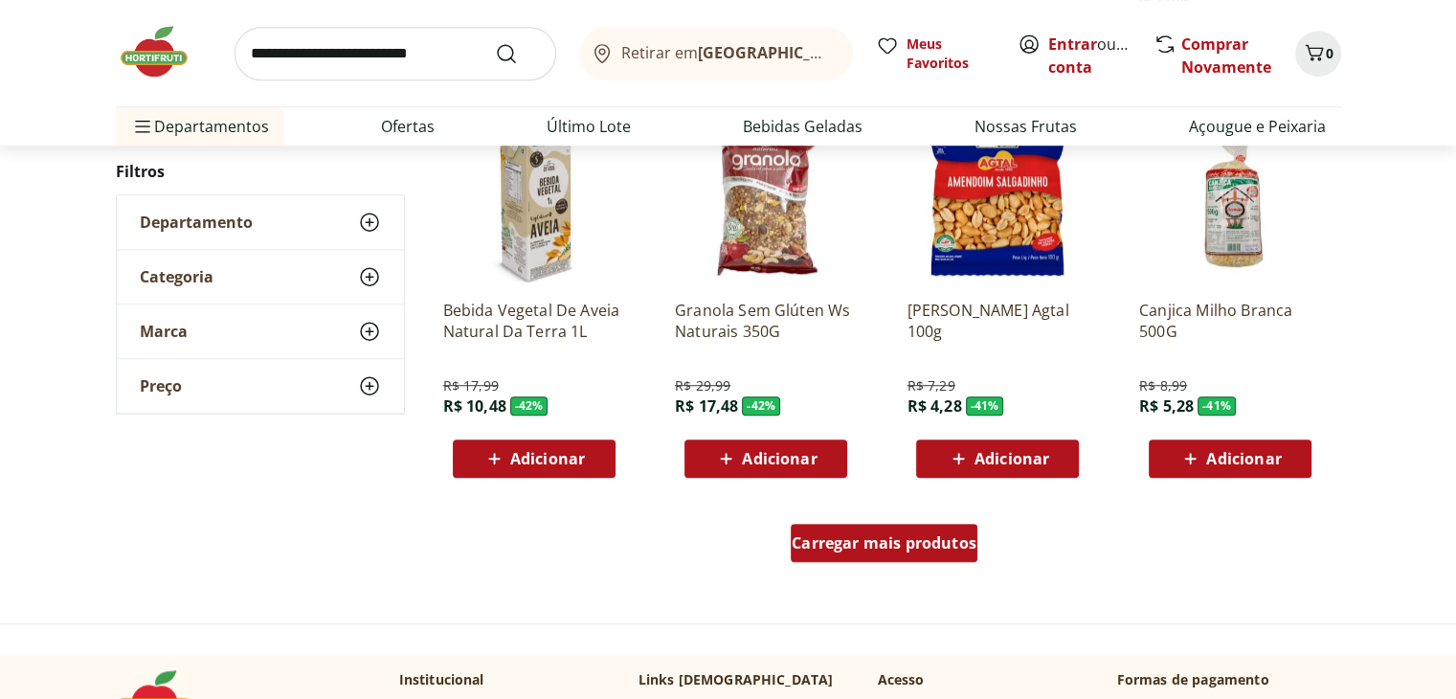
click at [868, 550] on span "Carregar mais produtos" at bounding box center [884, 542] width 185 height 15
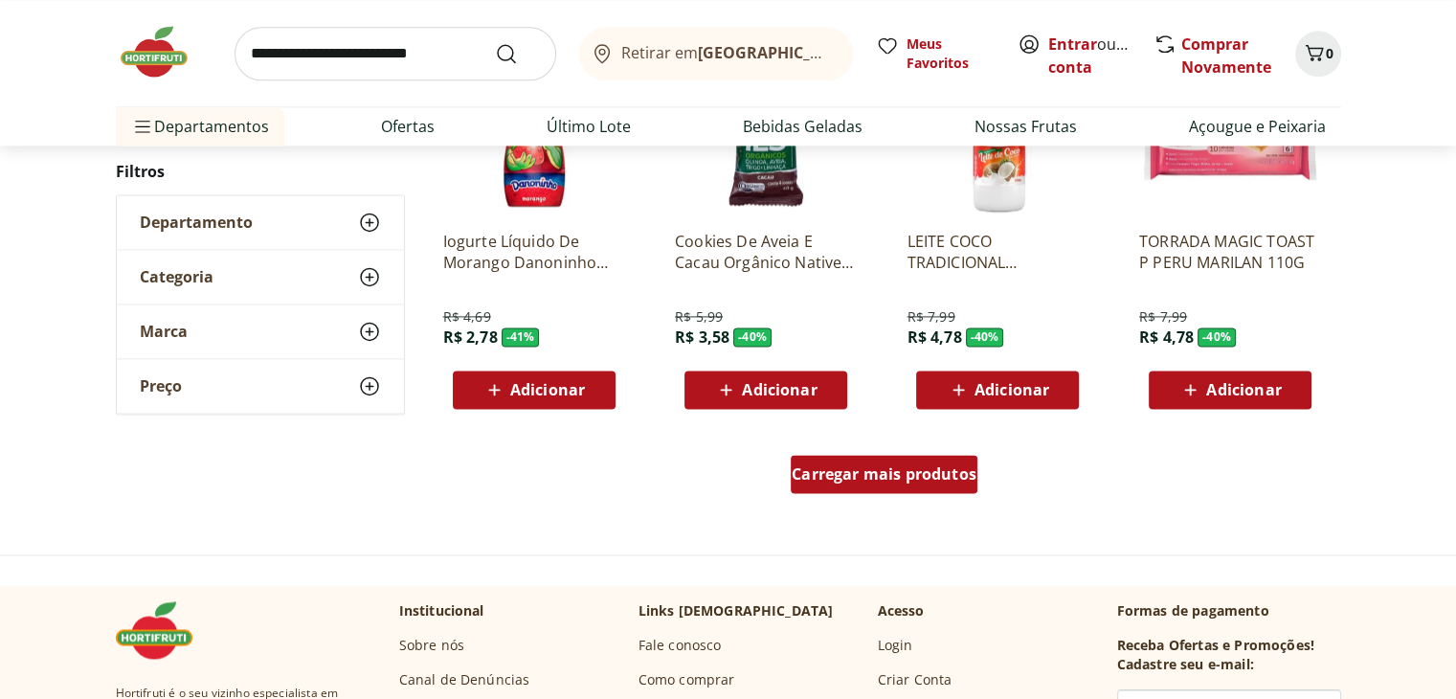
scroll to position [9888, 0]
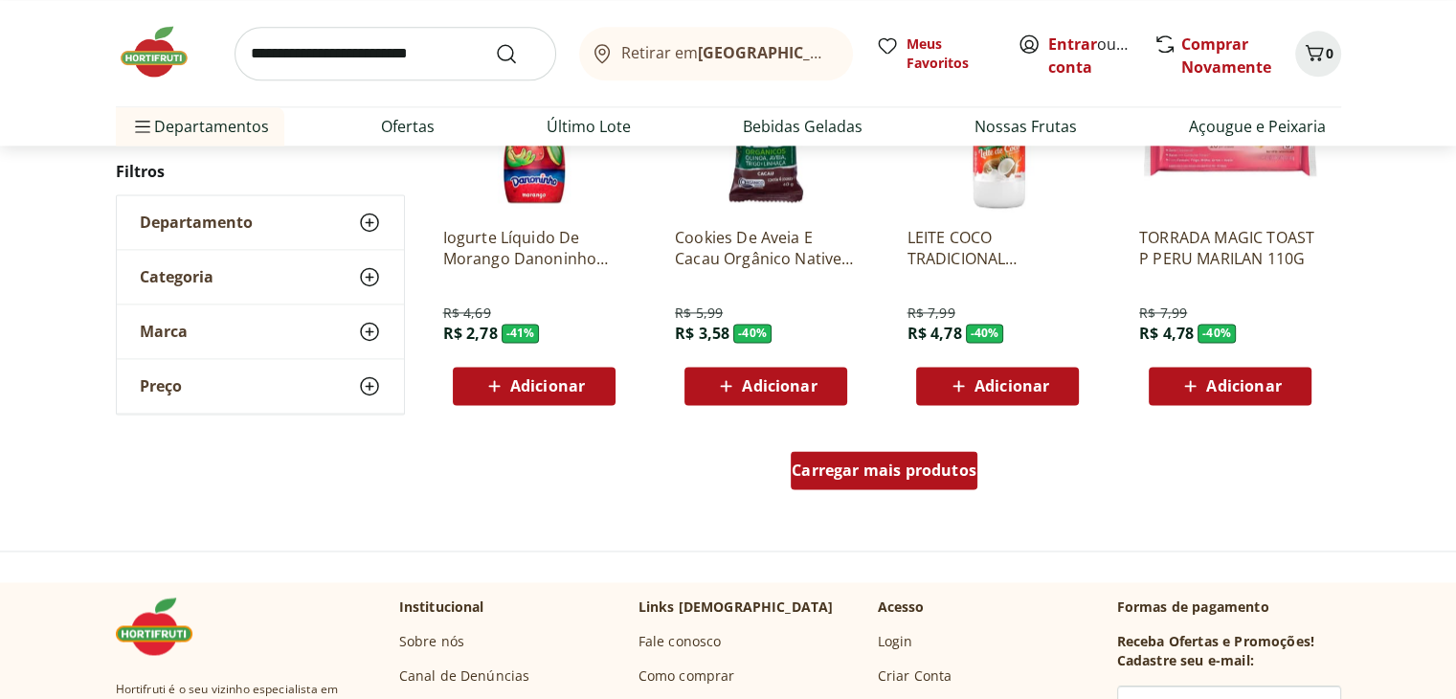
click at [881, 489] on link "Carregar mais produtos" at bounding box center [884, 474] width 187 height 46
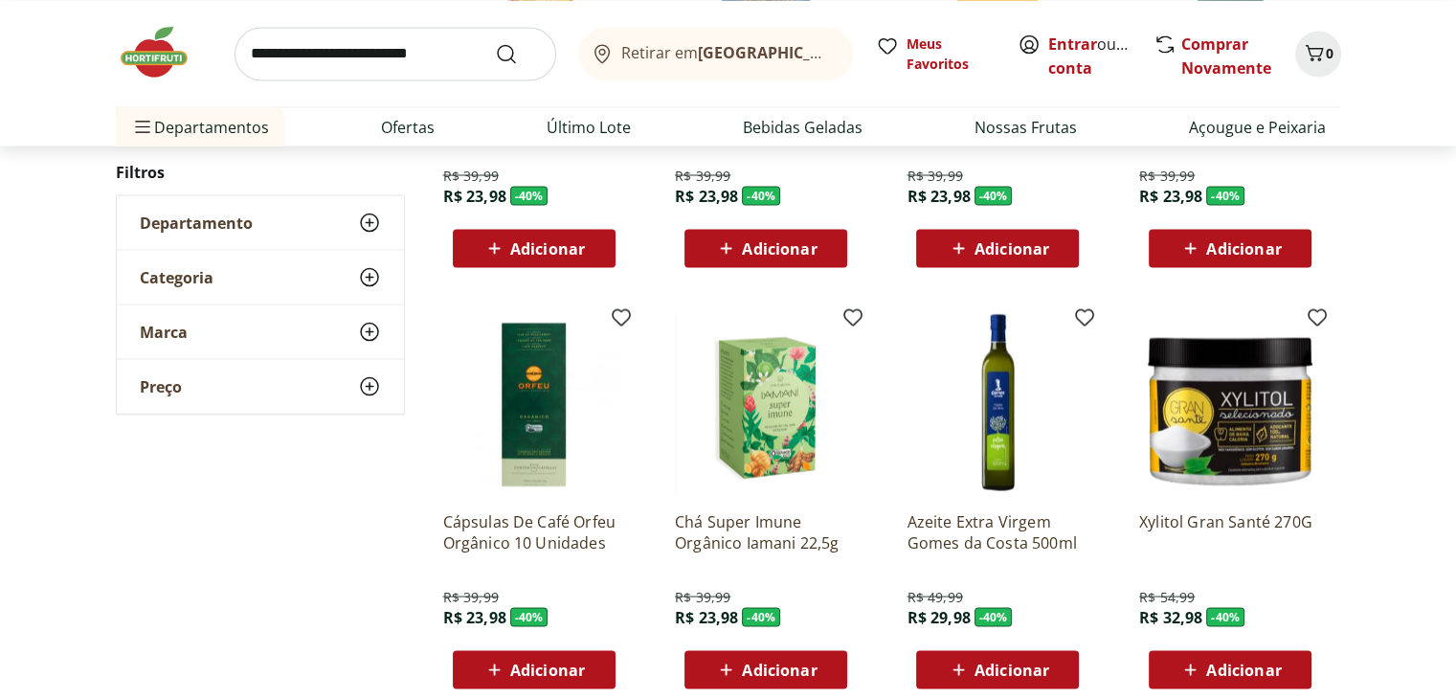
scroll to position [11239, 0]
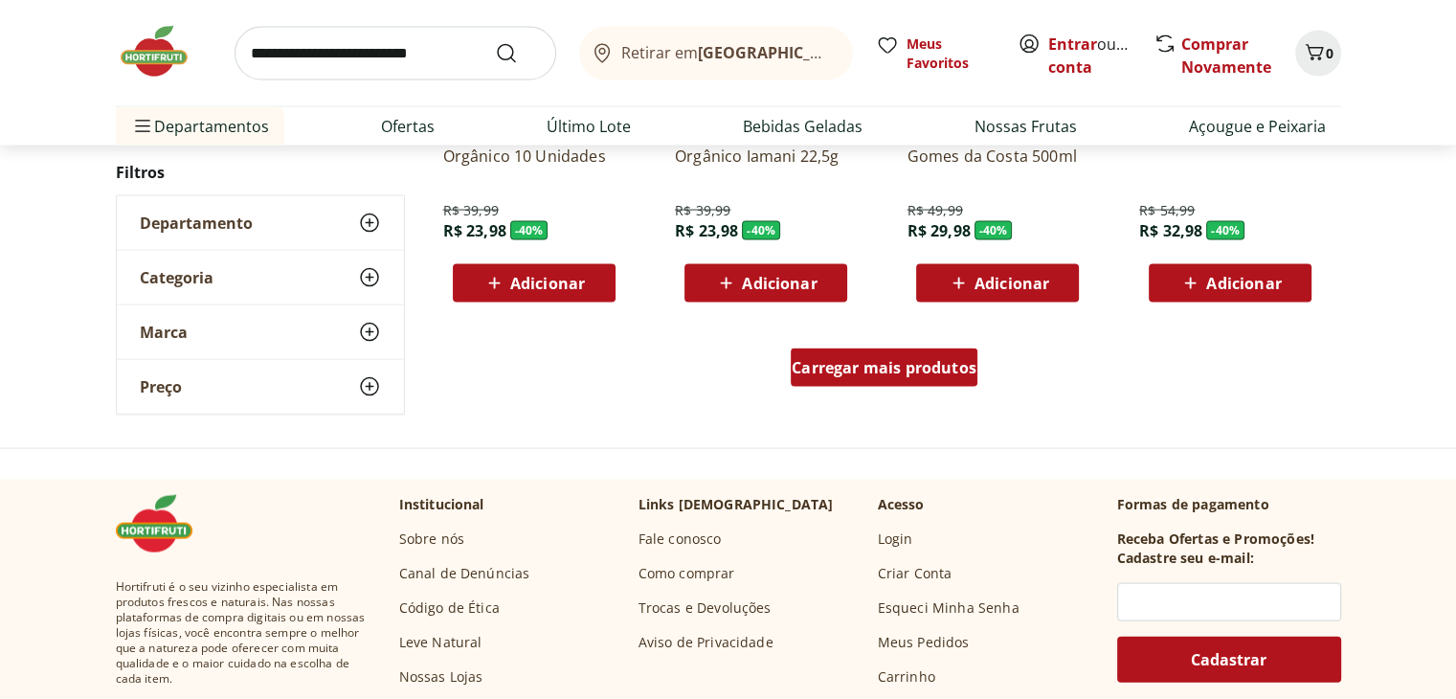
click at [873, 381] on div "Carregar mais produtos" at bounding box center [884, 367] width 187 height 38
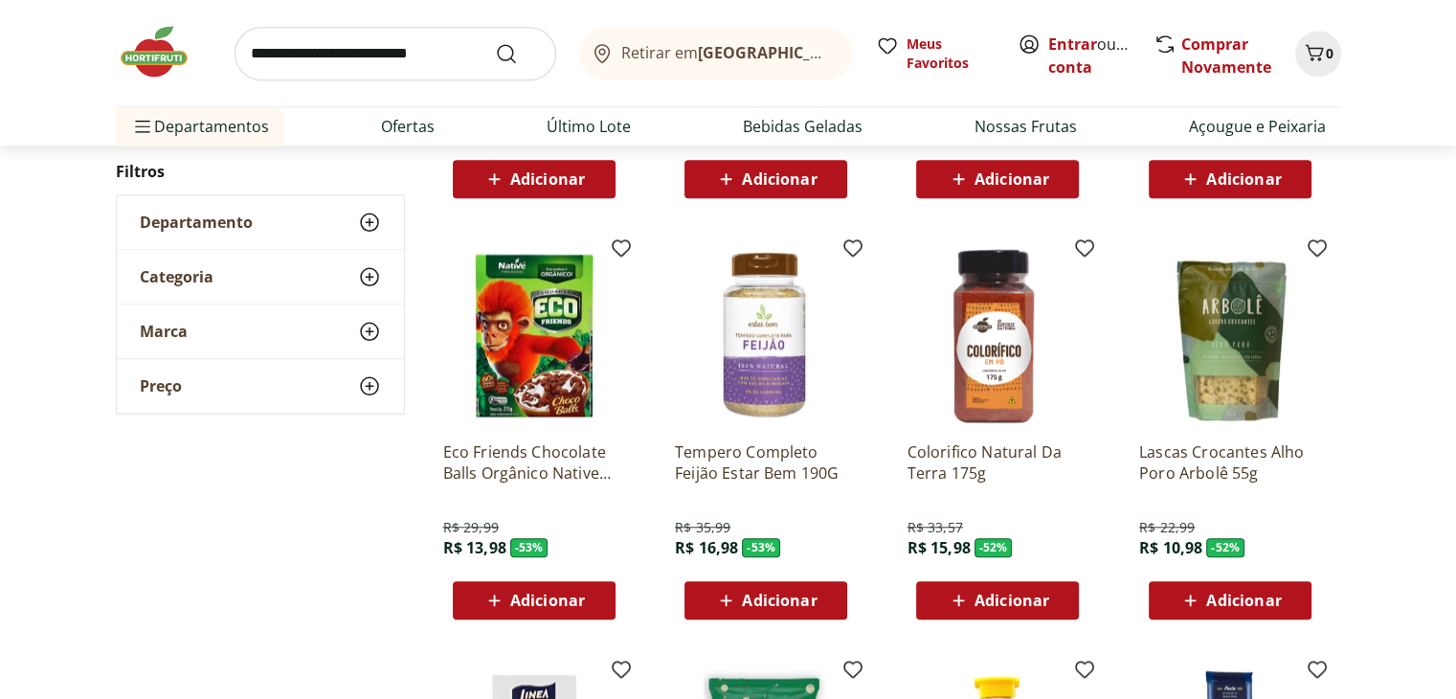
scroll to position [1053, 0]
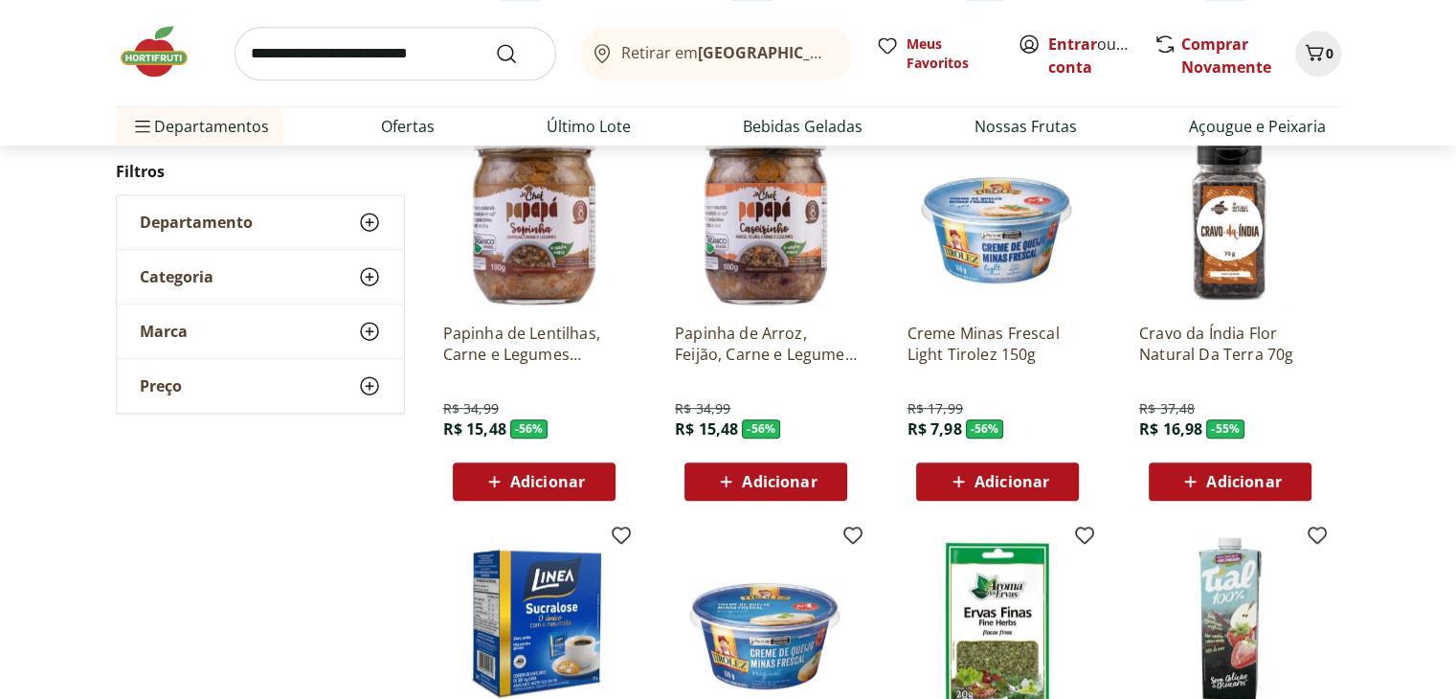
click at [175, 66] on img at bounding box center [164, 51] width 96 height 57
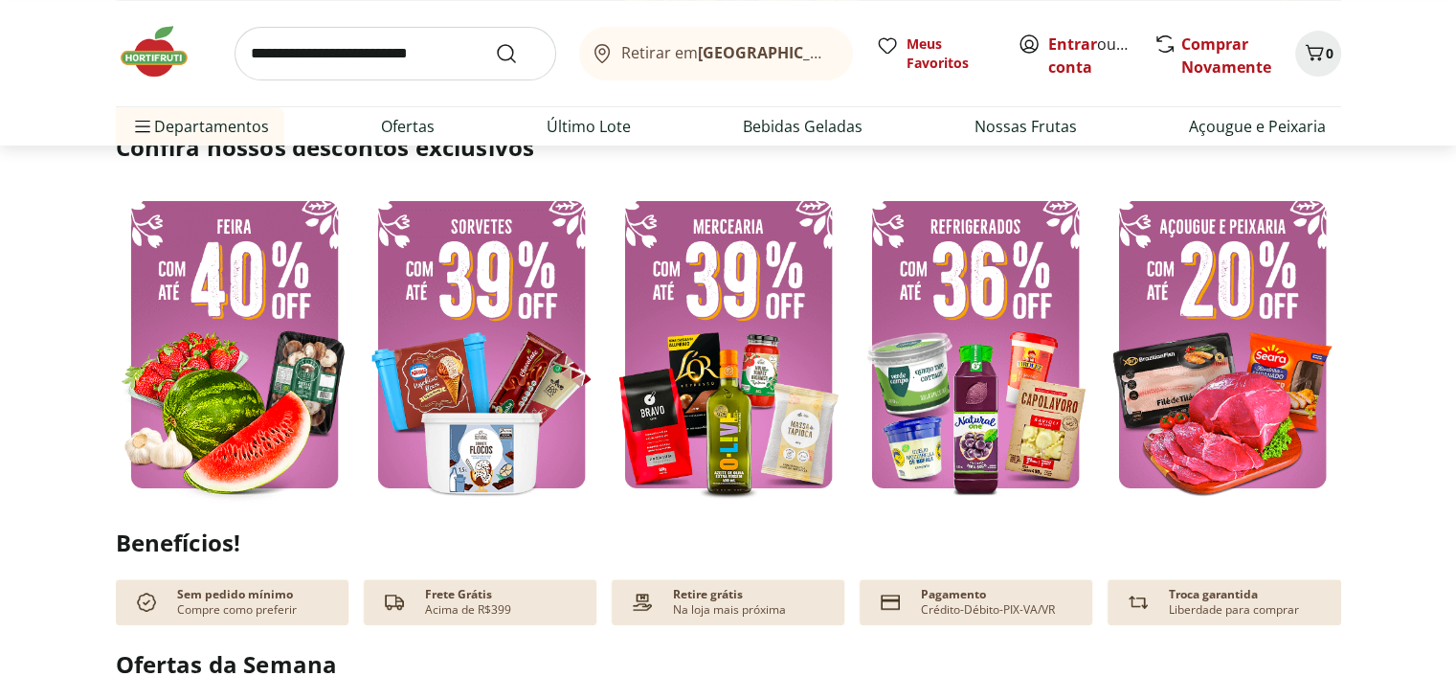
scroll to position [464, 0]
click at [6, 306] on section "Confira nossos descontos exclusivos" at bounding box center [728, 317] width 1456 height 373
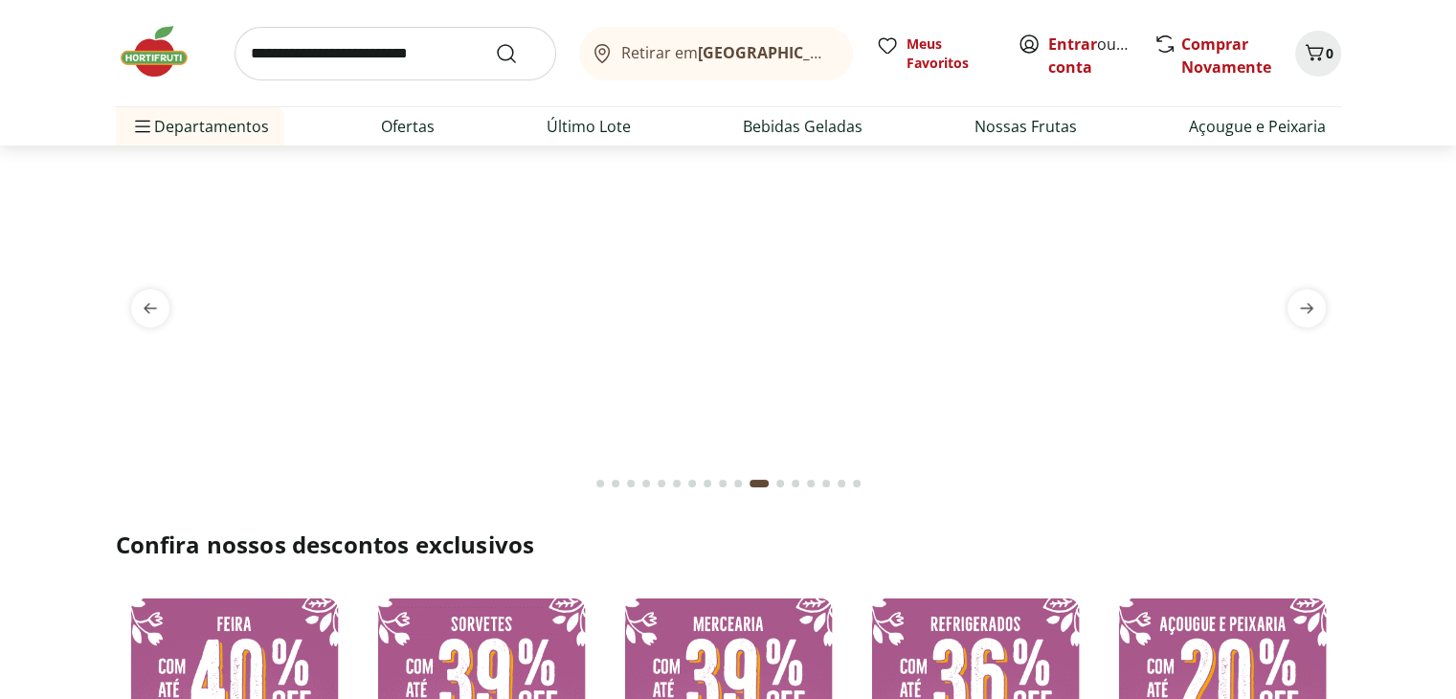
scroll to position [69, 0]
click at [1311, 307] on icon "next" at bounding box center [1306, 308] width 13 height 11
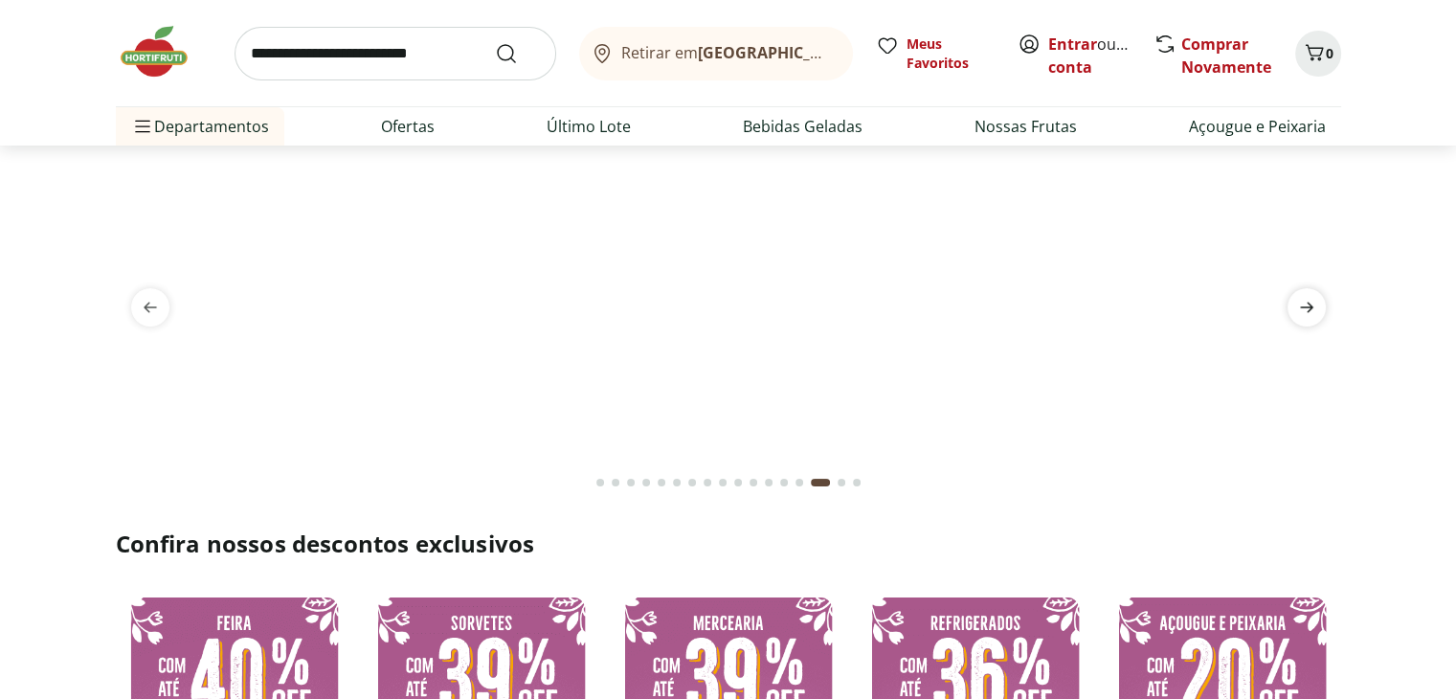
click at [1311, 307] on icon "next" at bounding box center [1306, 308] width 13 height 11
click at [597, 486] on button "Go to page 1 from fs-carousel" at bounding box center [600, 483] width 15 height 46
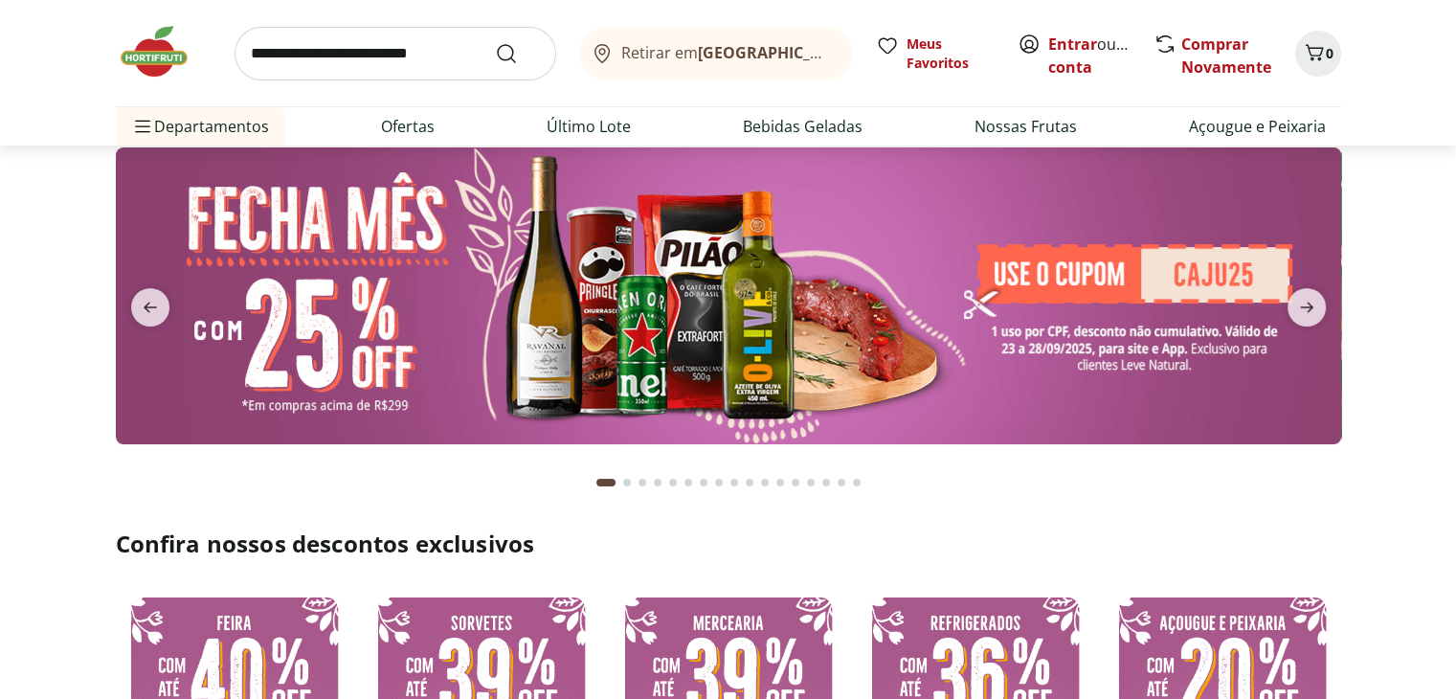
click at [578, 271] on img at bounding box center [728, 295] width 1225 height 297
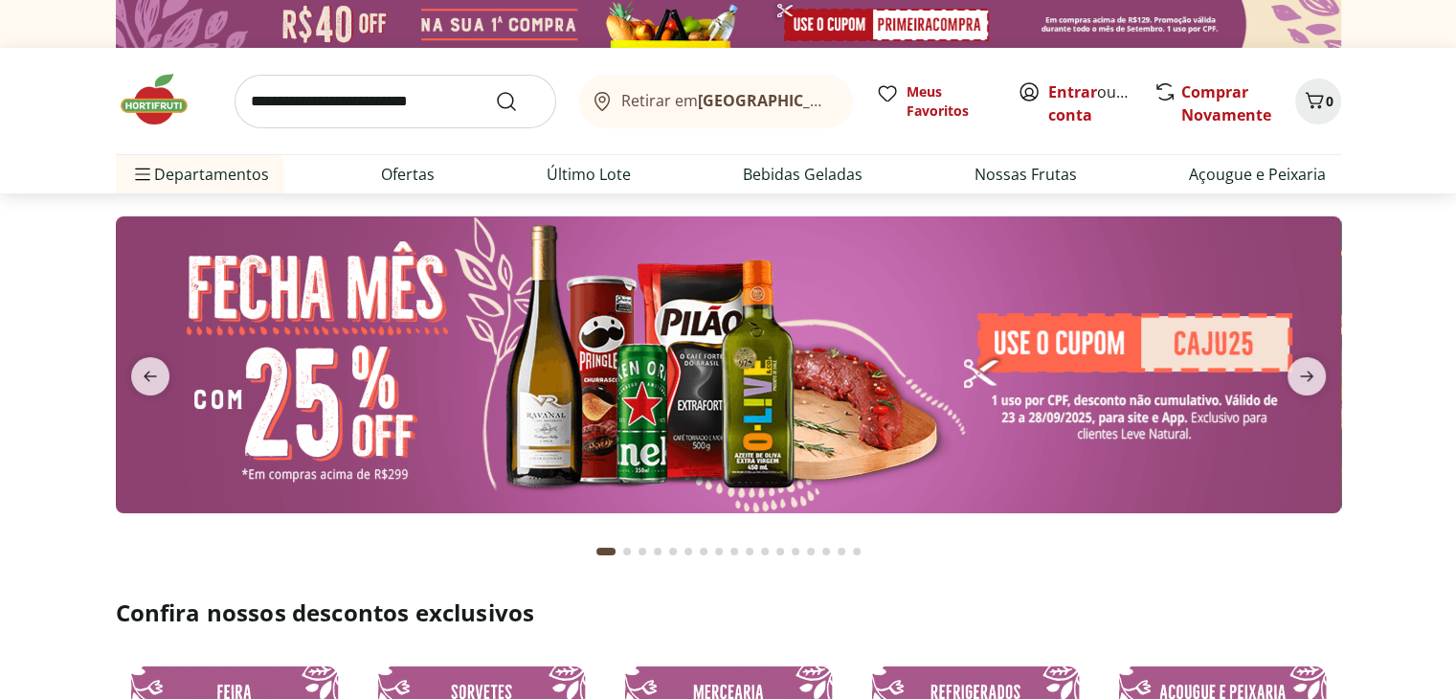
click at [567, 325] on img at bounding box center [728, 364] width 1225 height 297
click at [525, 370] on img at bounding box center [728, 364] width 1225 height 297
click at [993, 380] on img at bounding box center [728, 364] width 1225 height 297
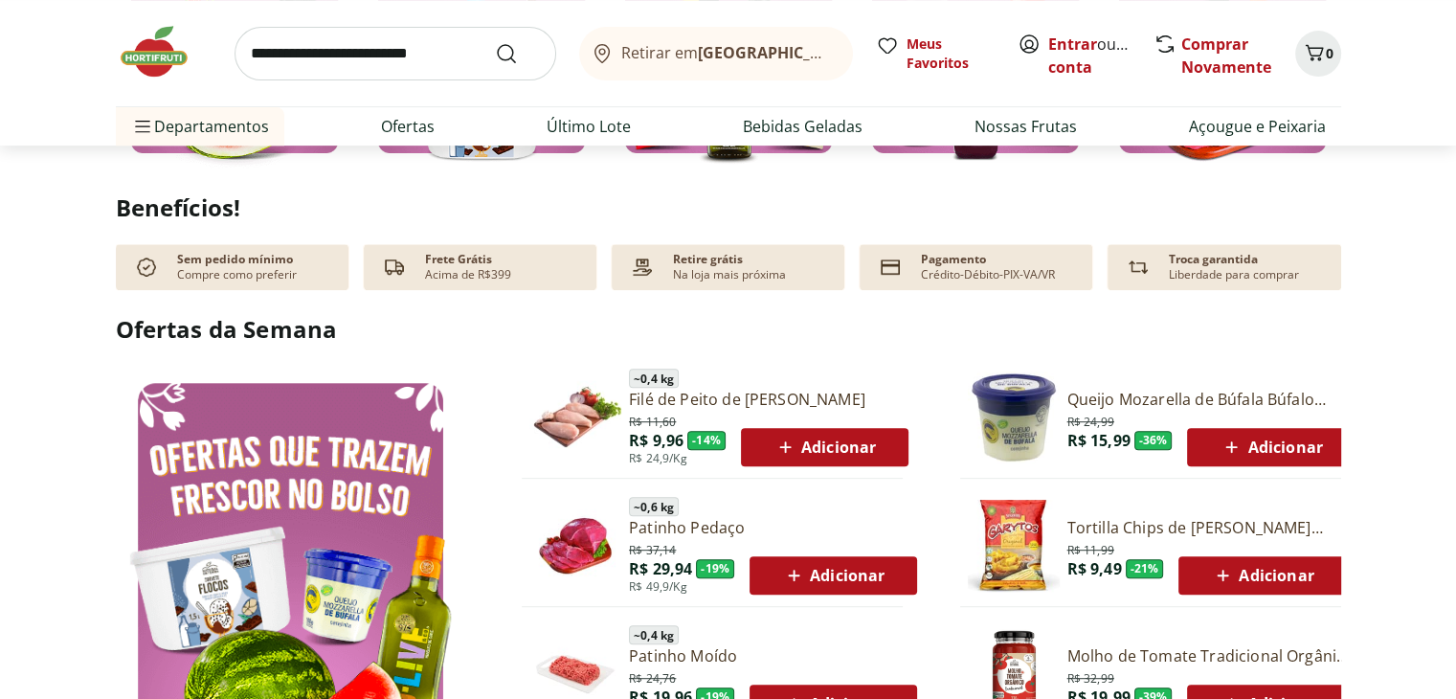
scroll to position [772, 0]
